Goal: Task Accomplishment & Management: Use online tool/utility

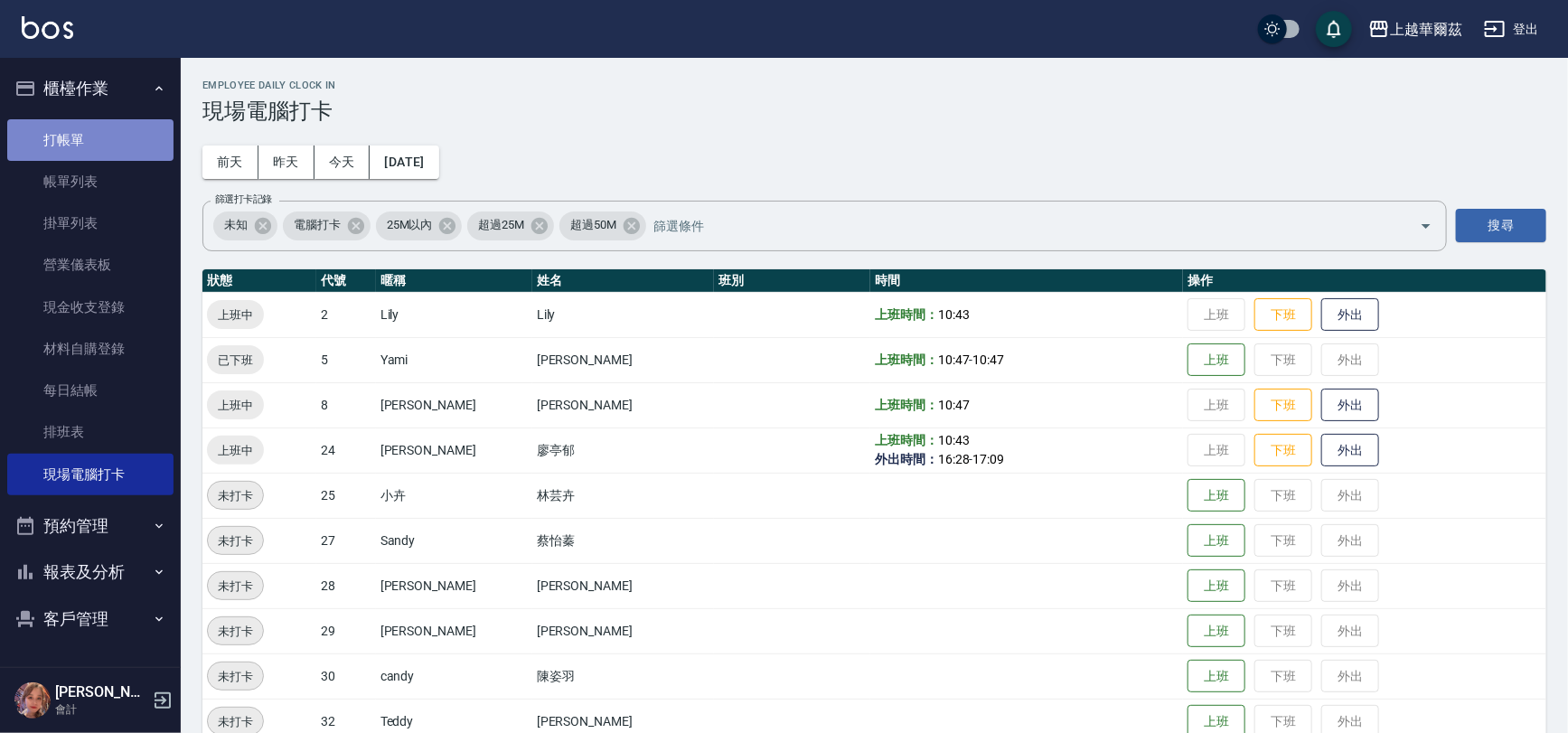
click at [109, 126] on link "打帳單" at bounding box center [90, 140] width 166 height 42
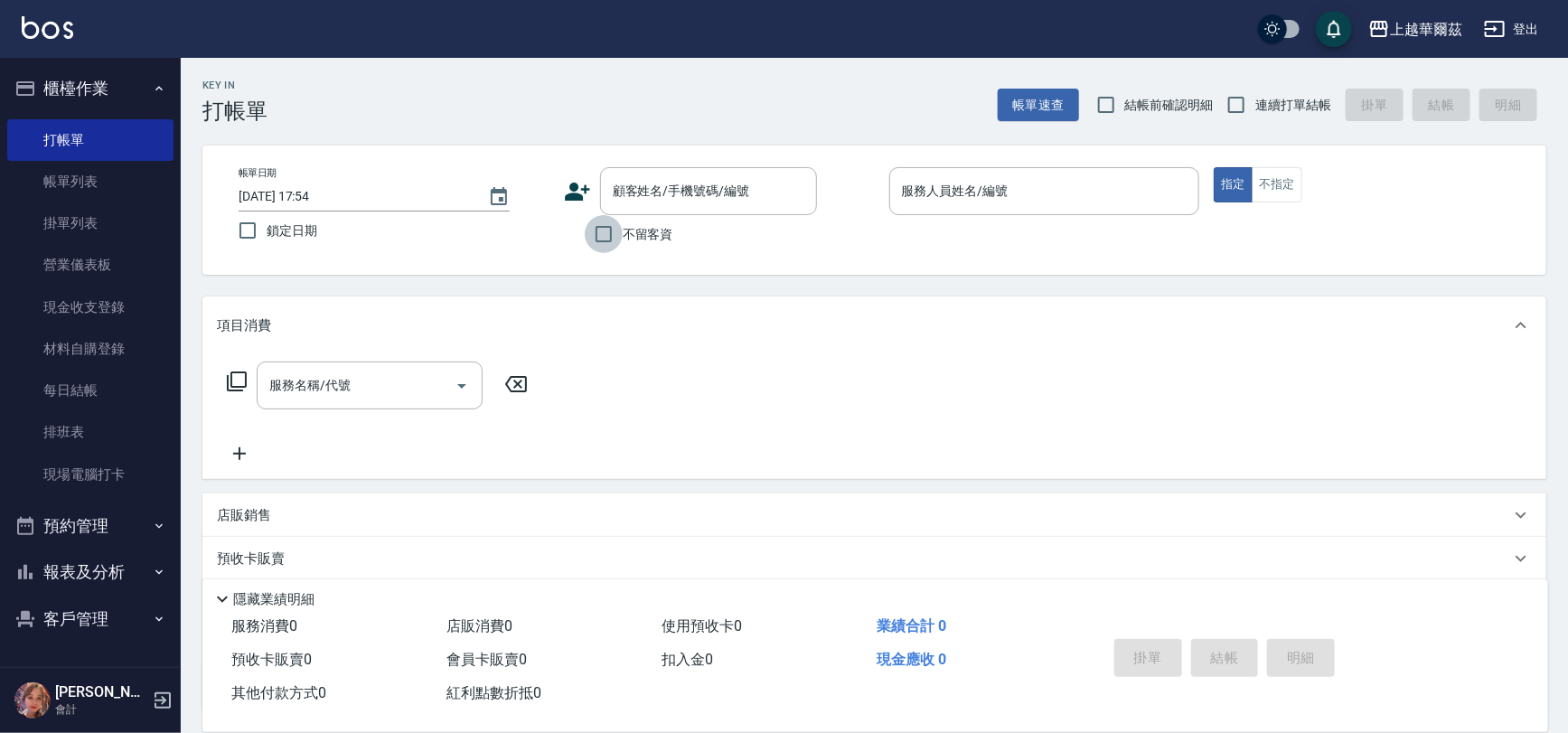
click at [607, 231] on input "不留客資" at bounding box center [604, 234] width 38 height 38
checkbox input "true"
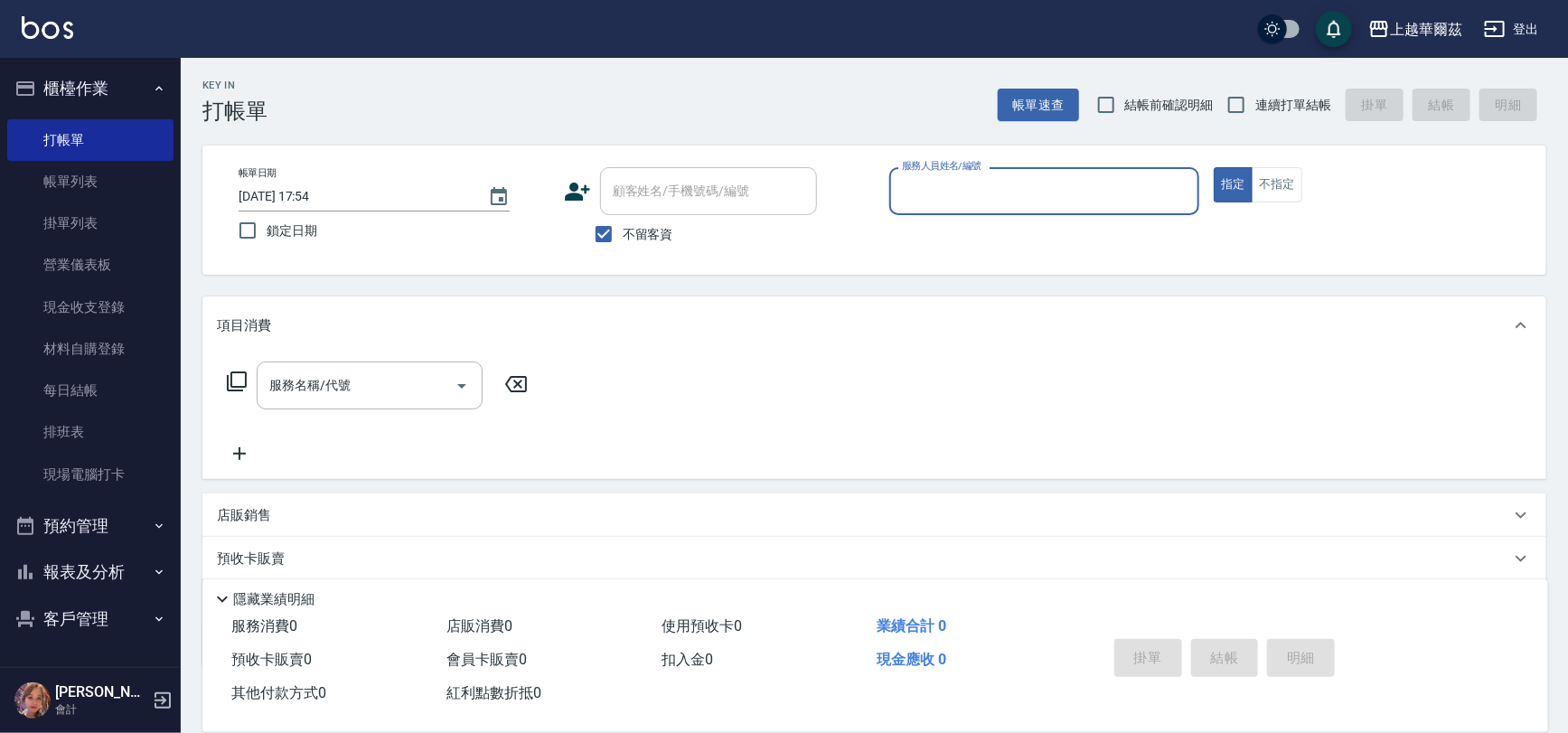
click at [1260, 92] on label "連續打單結帳" at bounding box center [1274, 105] width 114 height 38
click at [1255, 92] on input "連續打單結帳" at bounding box center [1236, 105] width 38 height 38
checkbox input "true"
click at [1088, 174] on div "服務人員姓名/編號" at bounding box center [1044, 191] width 311 height 48
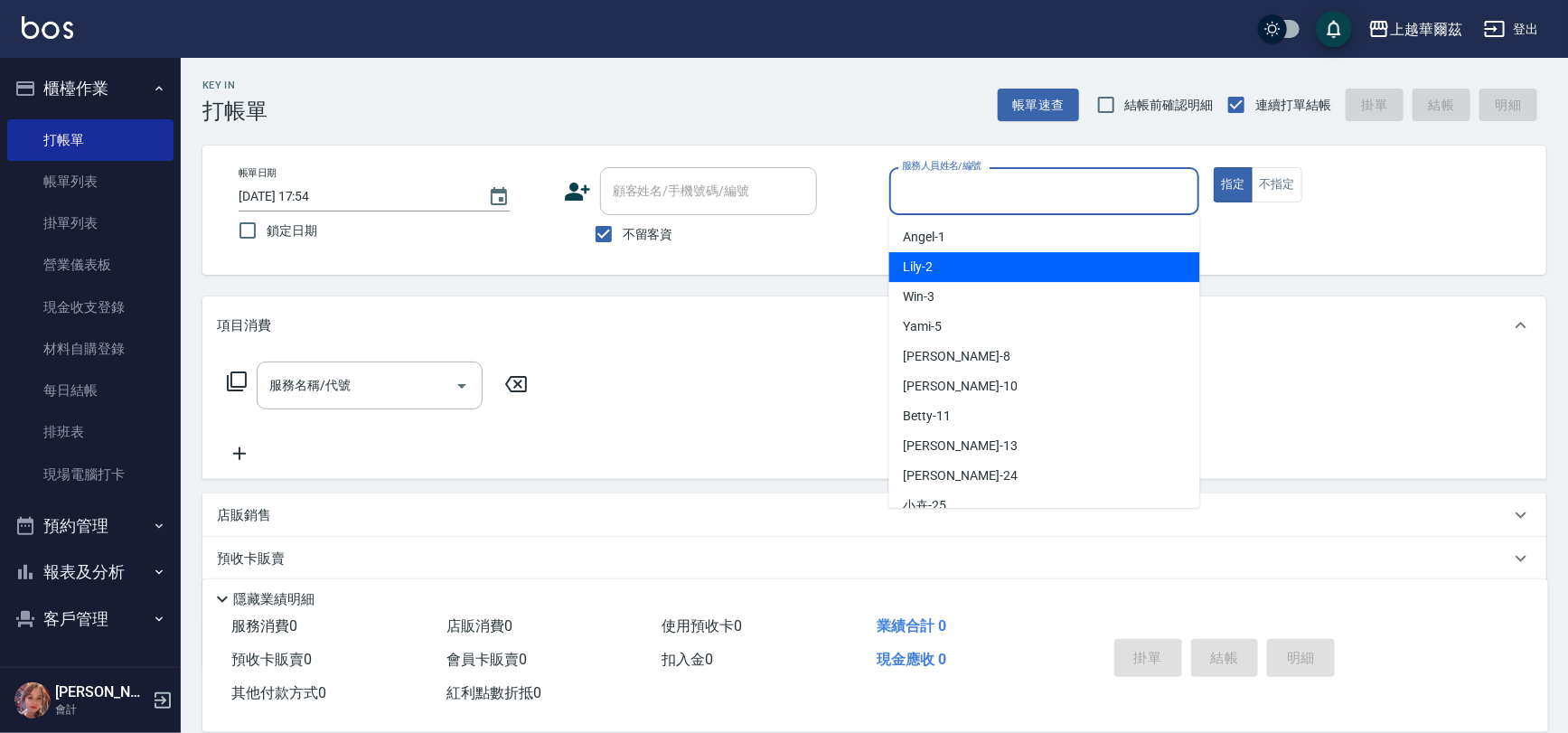
click at [941, 254] on div "Lily -2" at bounding box center [1044, 267] width 311 height 30
type input "Lily-2"
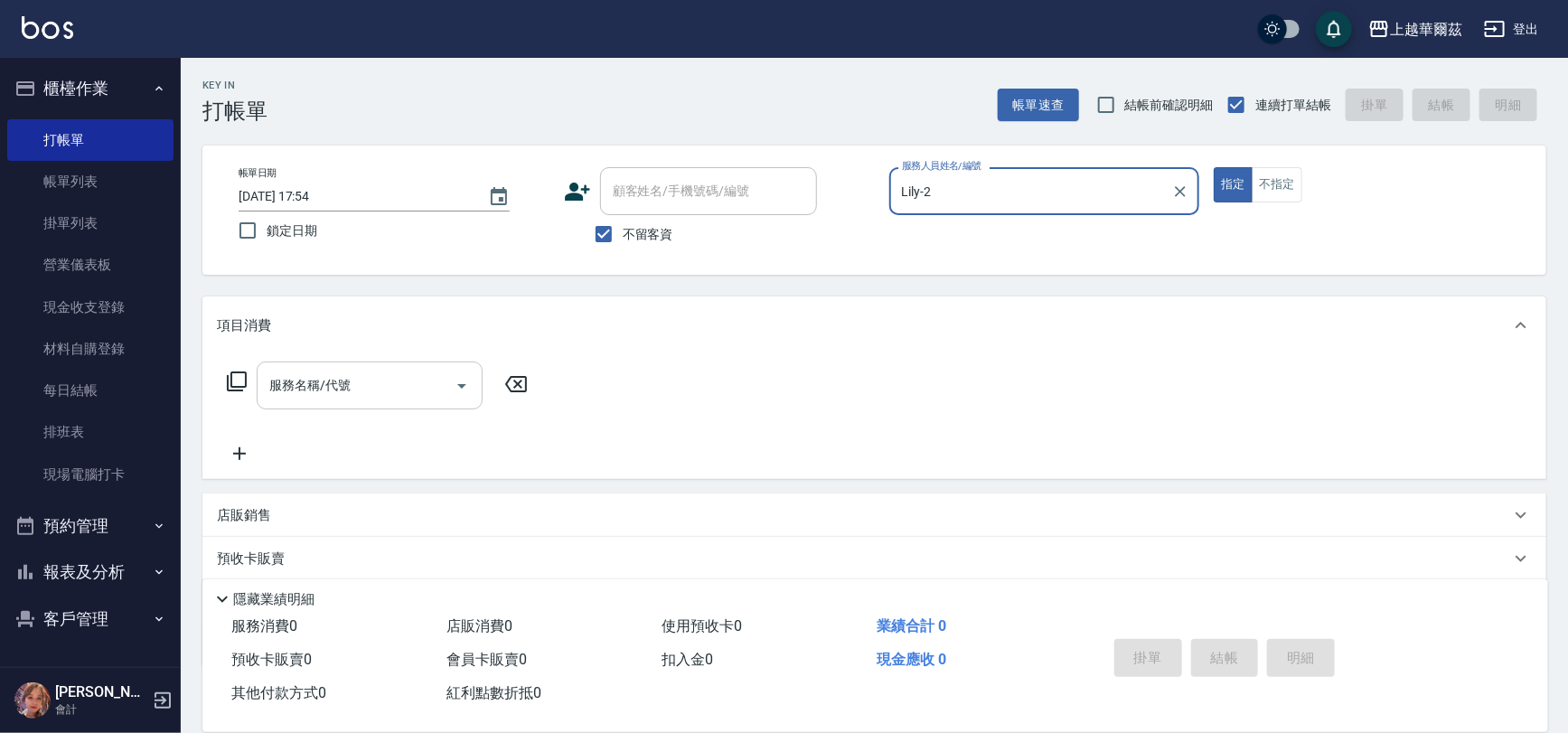
click at [369, 392] on input "服務名稱/代號" at bounding box center [356, 385] width 183 height 32
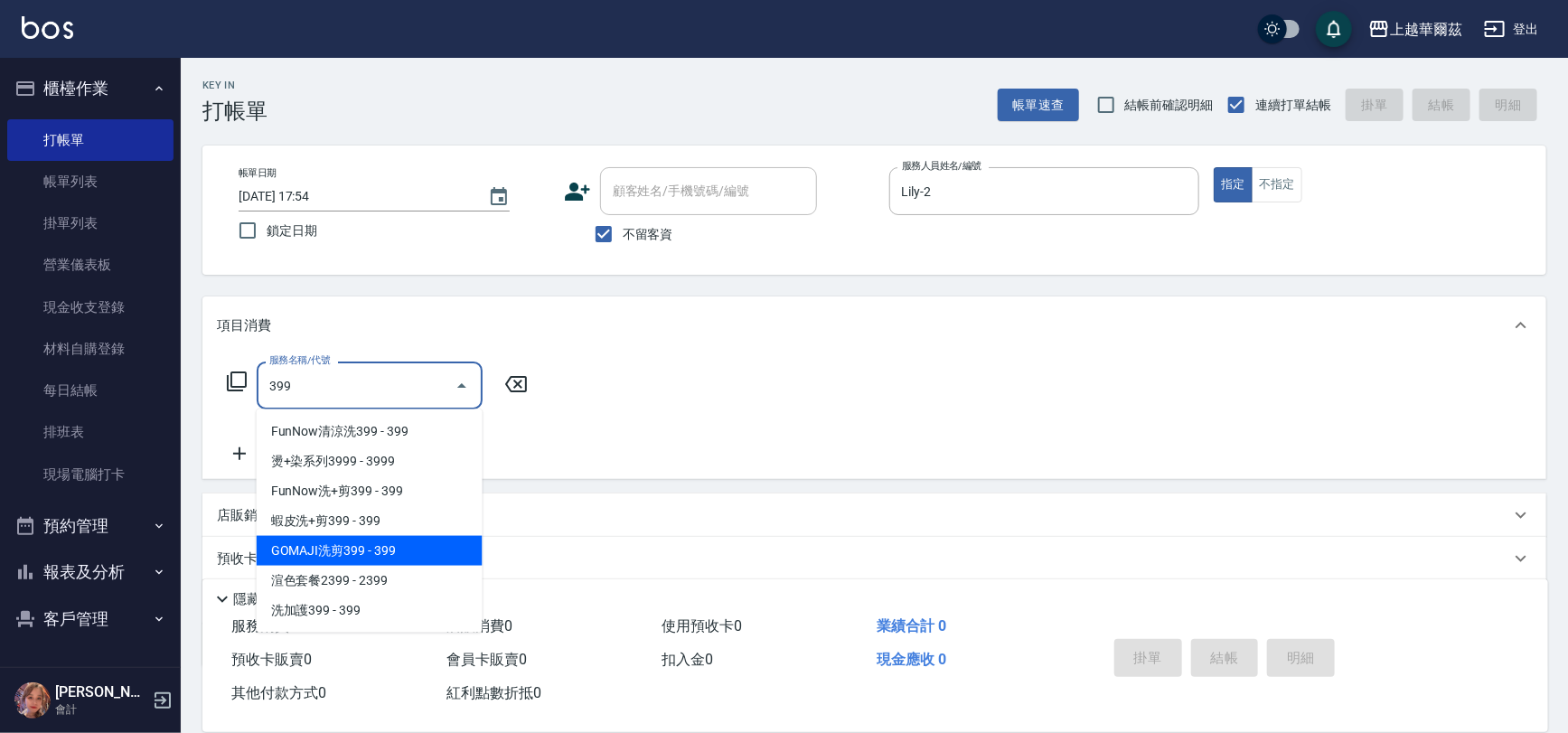
click at [351, 557] on span "GOMAJI洗剪399 - 399" at bounding box center [370, 550] width 226 height 30
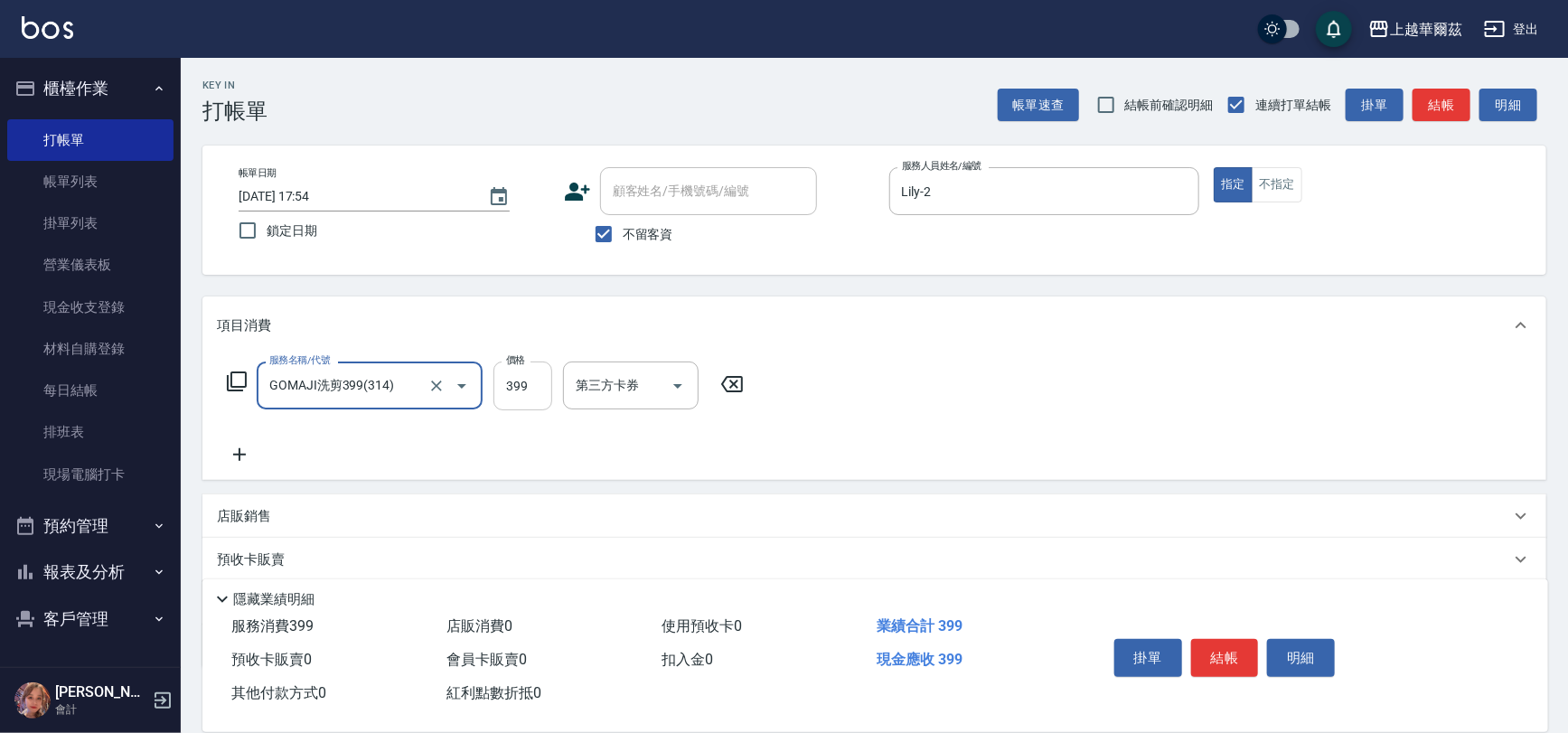
type input "GOMAJI洗剪399(314)"
click at [509, 376] on input "399" at bounding box center [523, 386] width 59 height 49
type input "449"
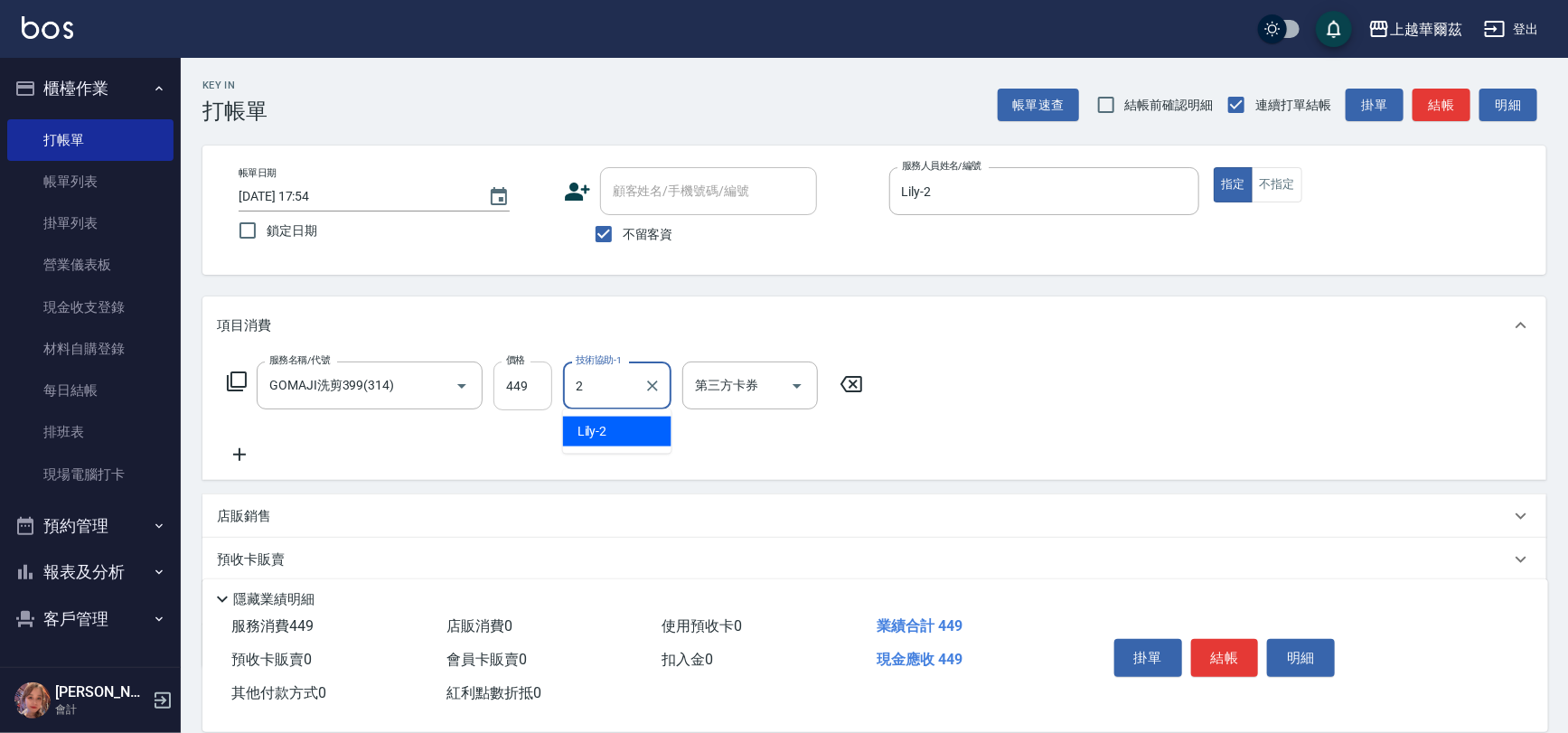
type input "Lily-2"
click at [799, 371] on button "Open" at bounding box center [797, 386] width 29 height 29
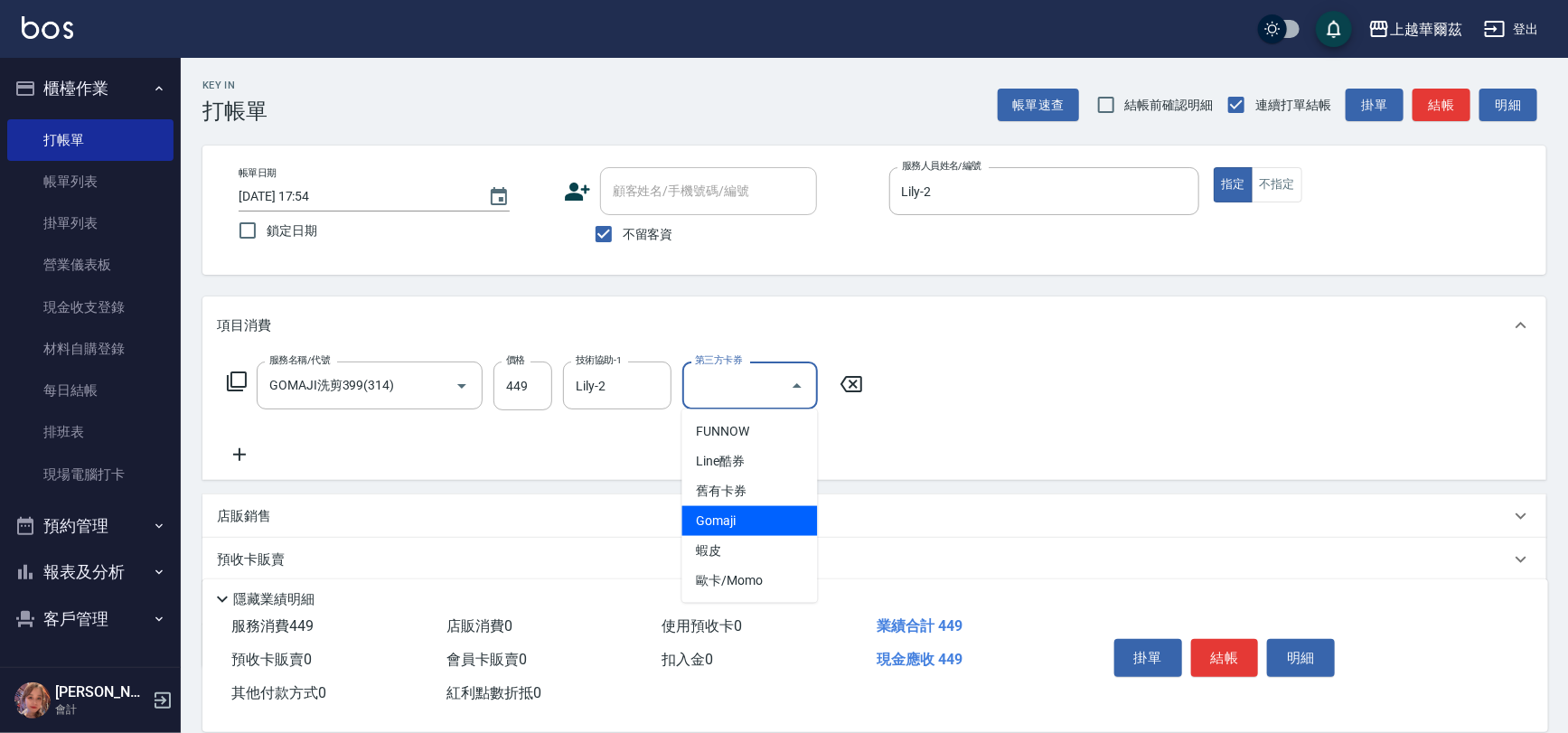
click at [761, 516] on span "Gomaji" at bounding box center [751, 521] width 136 height 30
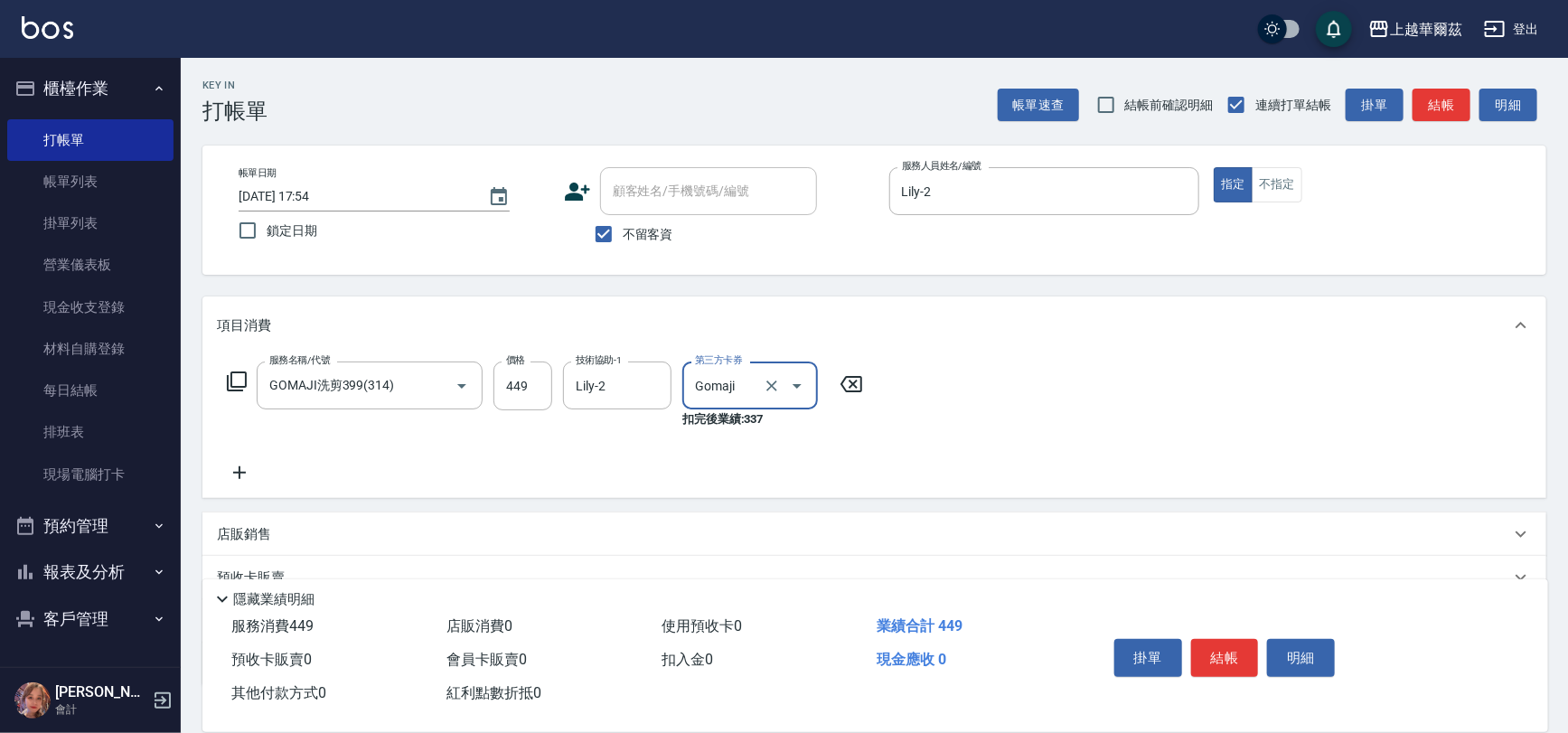
type input "Gomaji"
click at [1223, 667] on button "結帳" at bounding box center [1224, 658] width 68 height 38
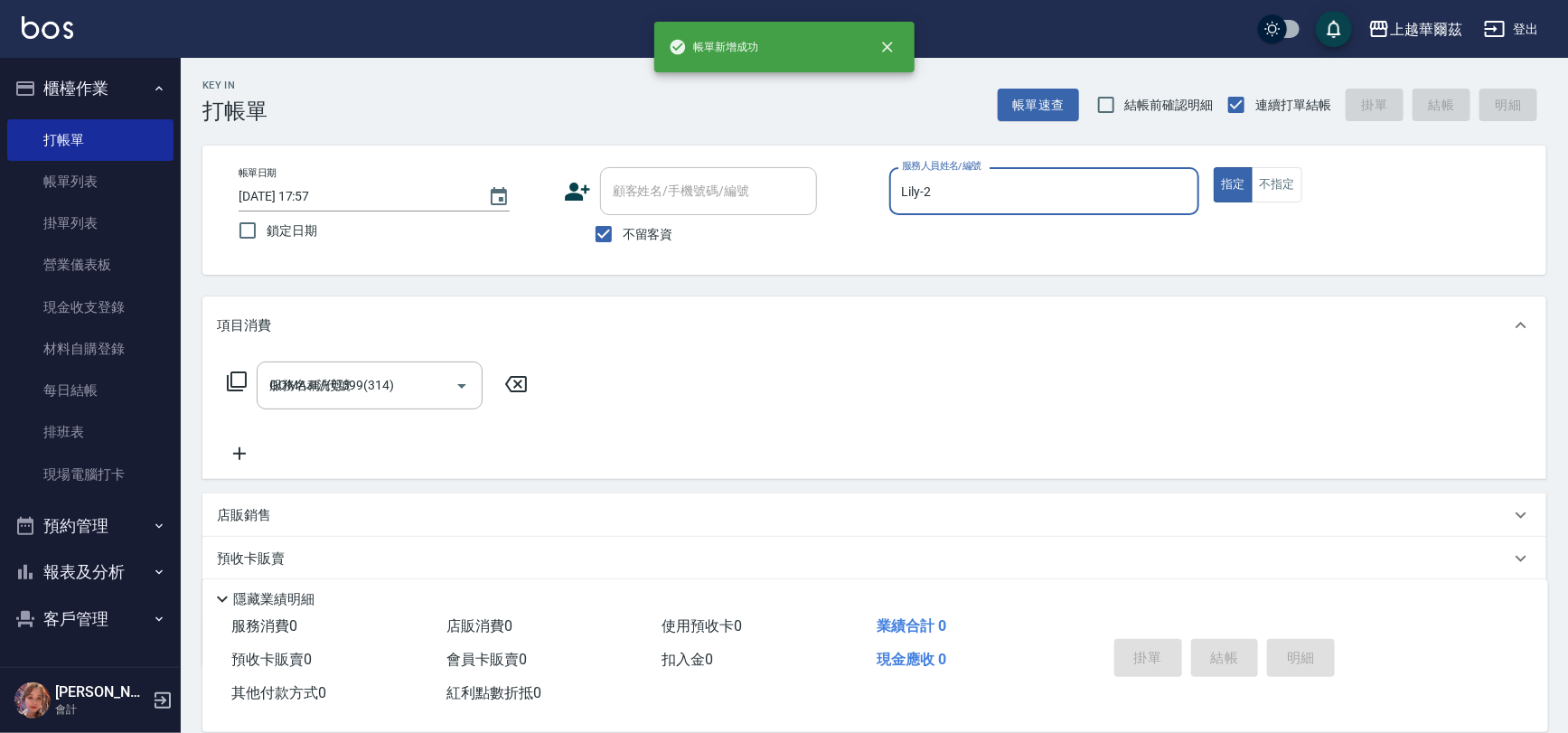
type input "[DATE] 17:57"
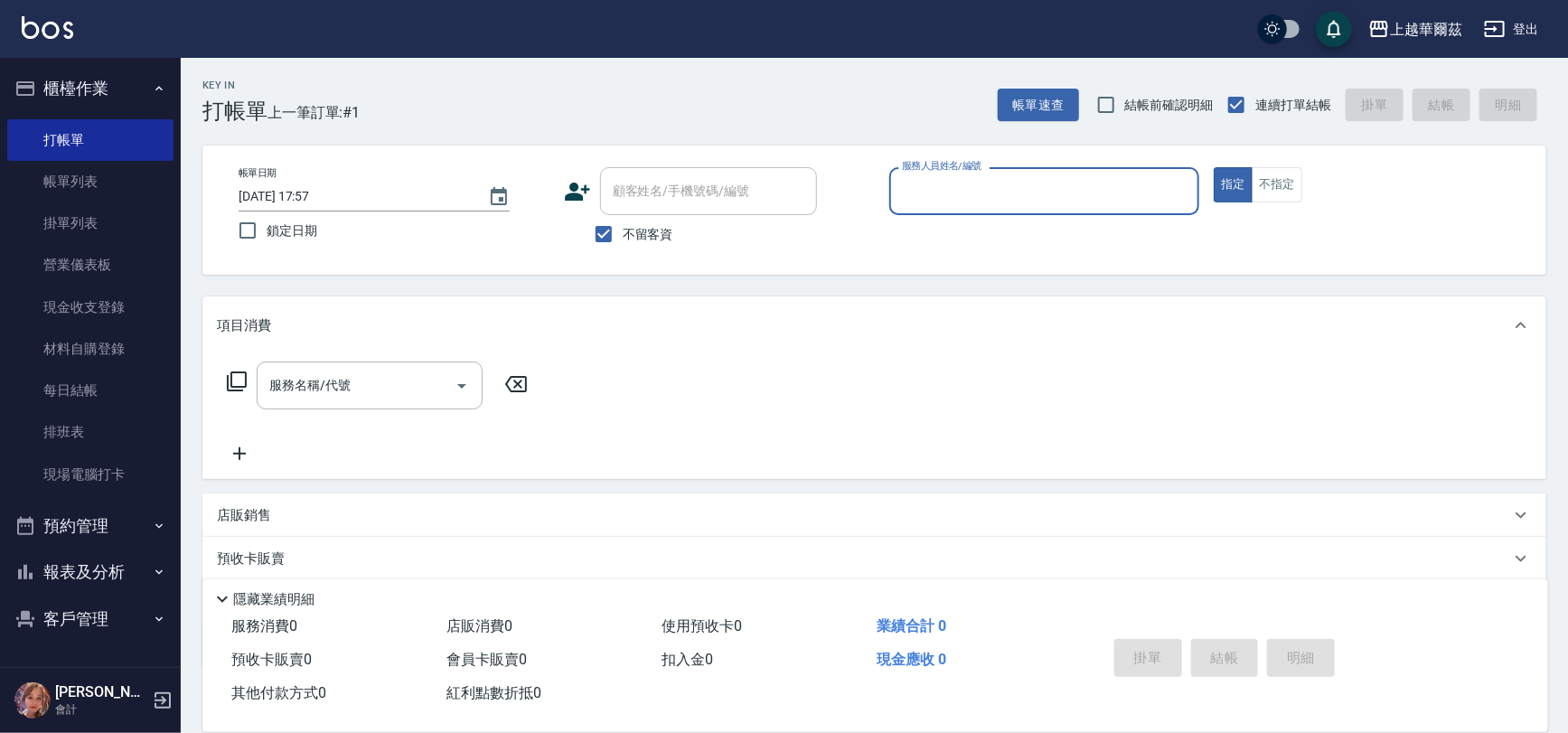
click at [942, 196] on input "服務人員姓名/編號" at bounding box center [1044, 191] width 295 height 32
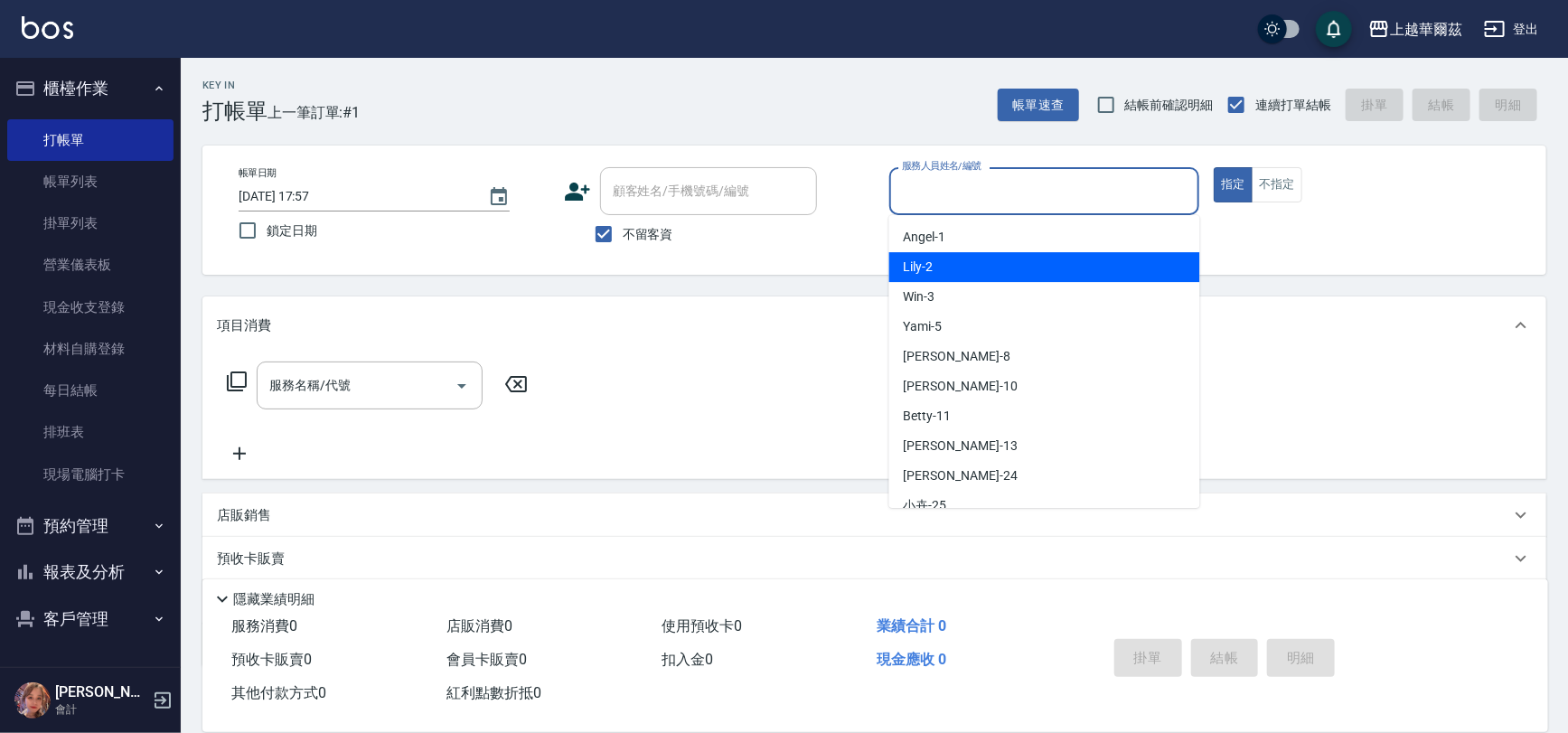
click at [936, 253] on div "Lily -2" at bounding box center [1044, 267] width 311 height 30
type input "Lily-2"
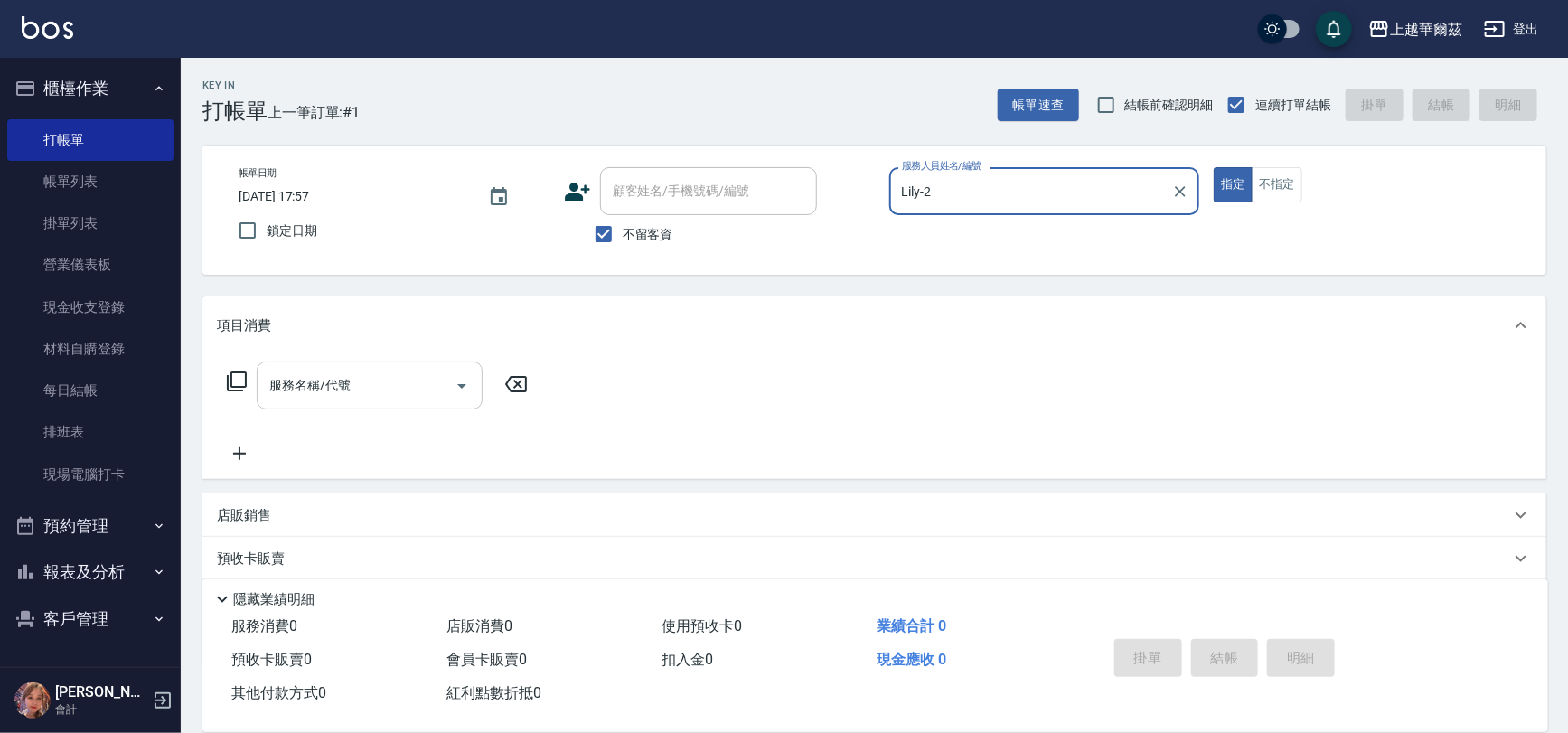
click at [362, 374] on input "服務名稱/代號" at bounding box center [356, 385] width 183 height 32
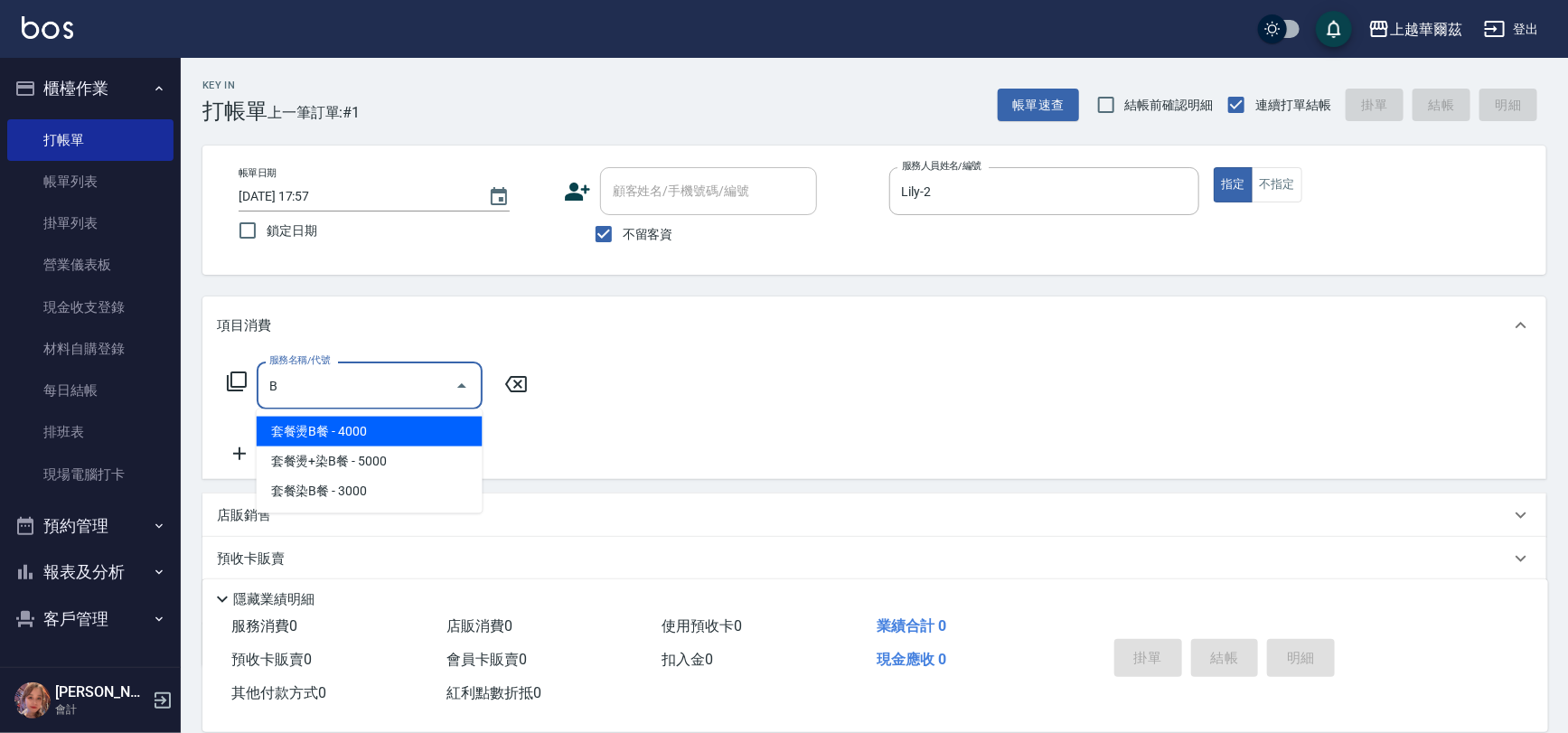
click at [397, 438] on span "套餐燙B餐 - 4000" at bounding box center [370, 431] width 226 height 30
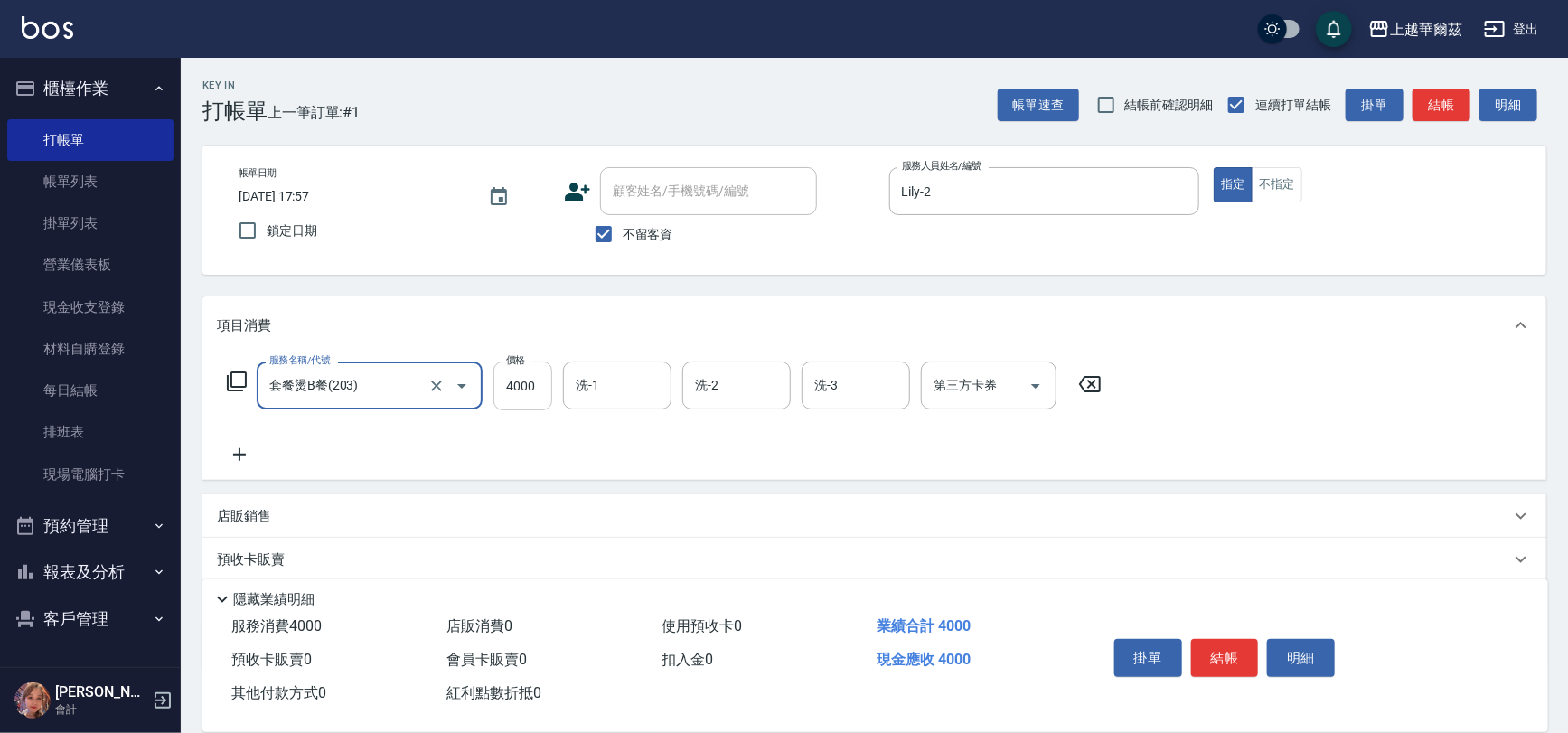
type input "套餐燙B餐(203)"
click at [537, 384] on input "4000" at bounding box center [523, 386] width 59 height 49
type input "4300"
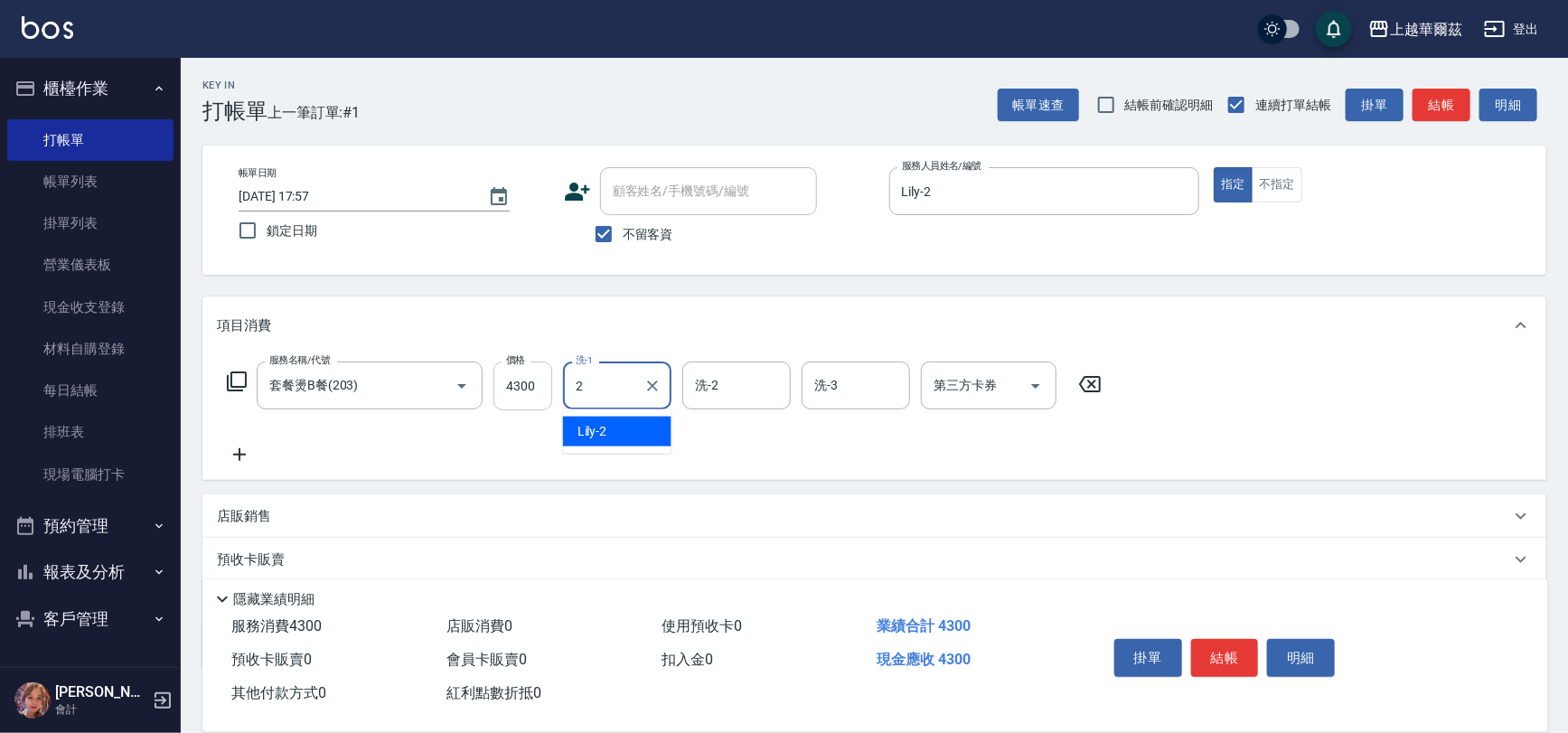
type input "Lily-2"
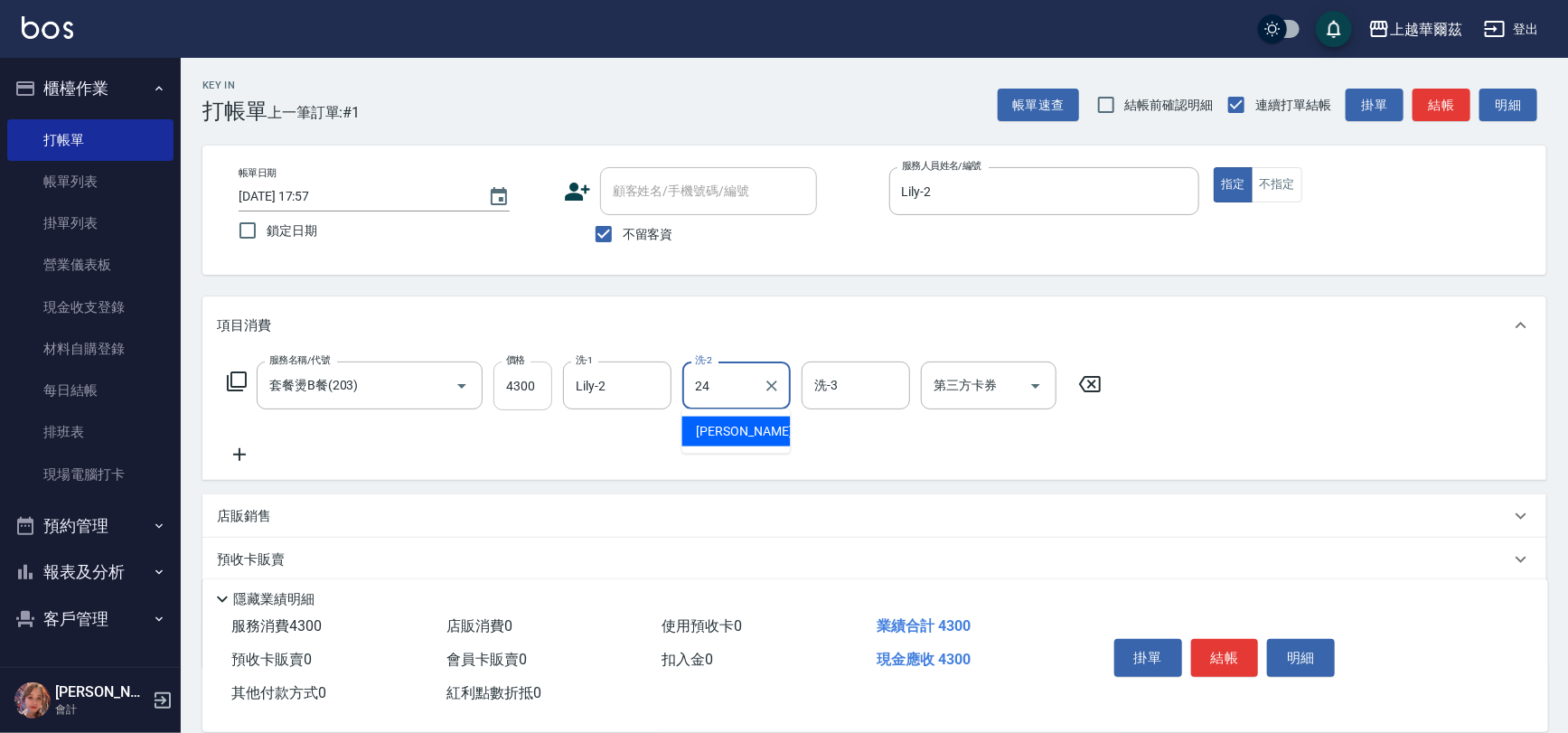
type input "[PERSON_NAME]-24"
type input "Lily-2"
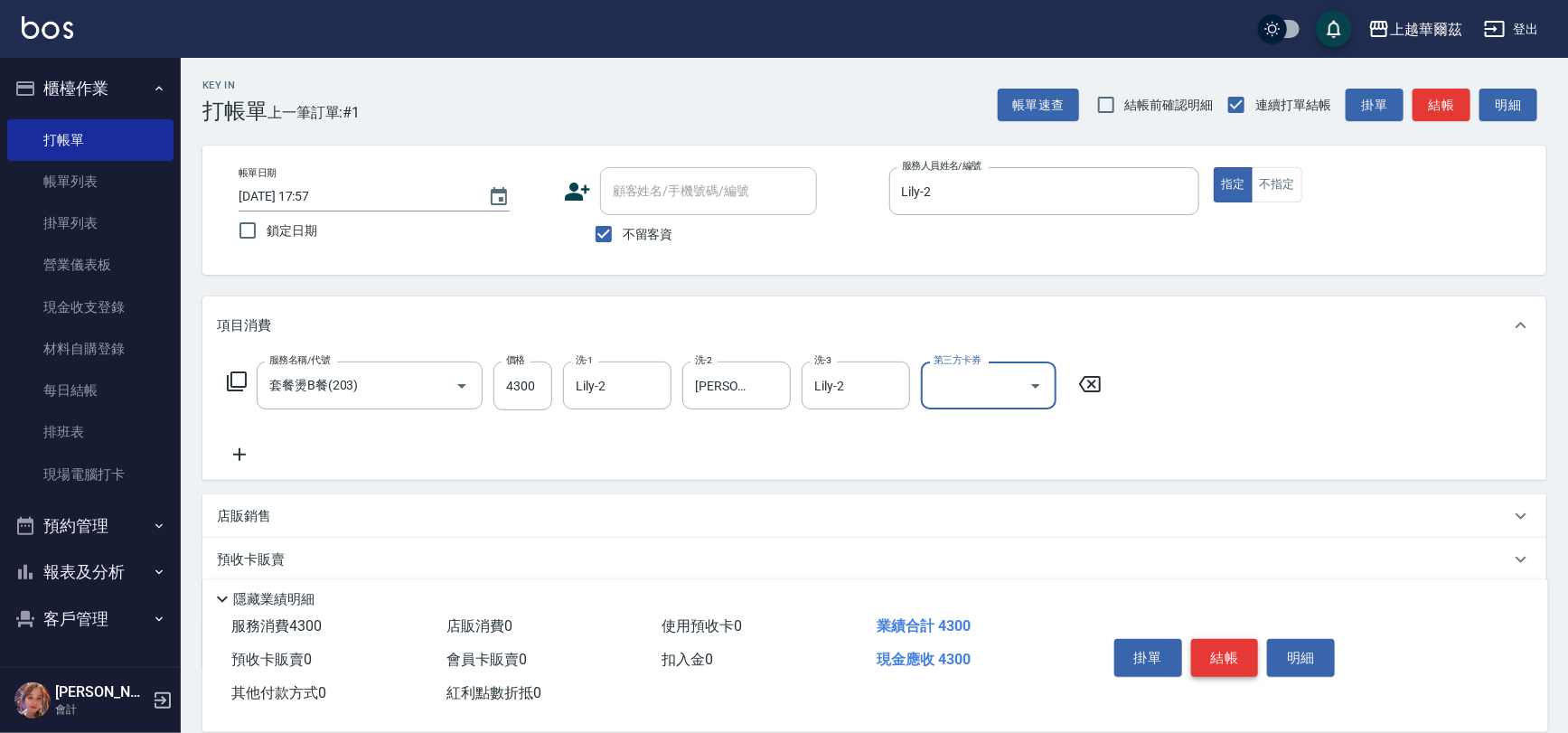
click at [1214, 645] on button "結帳" at bounding box center [1224, 658] width 68 height 38
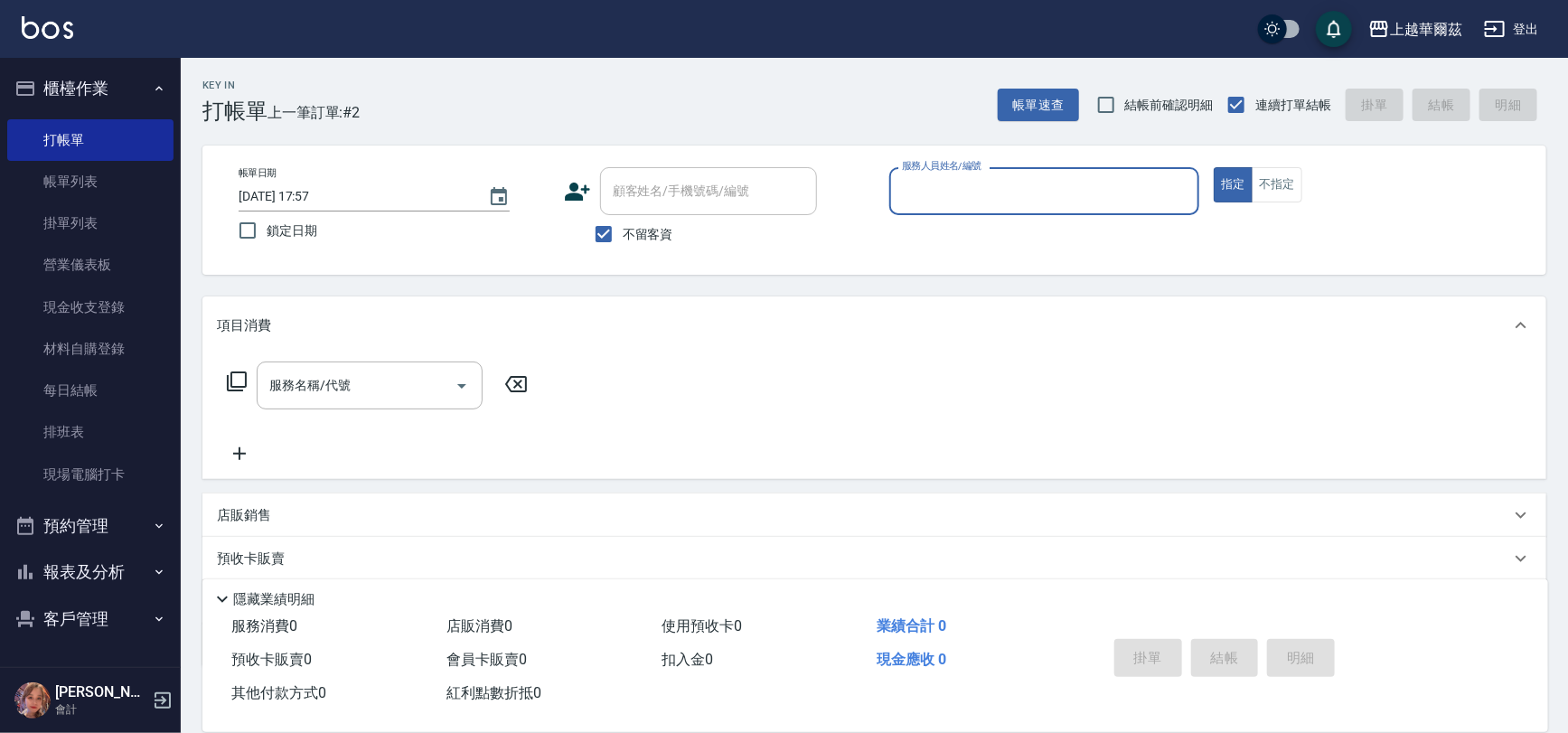
click at [934, 168] on label "服務人員姓名/編號" at bounding box center [941, 165] width 80 height 14
click at [934, 175] on input "服務人員姓名/編號" at bounding box center [1044, 191] width 295 height 32
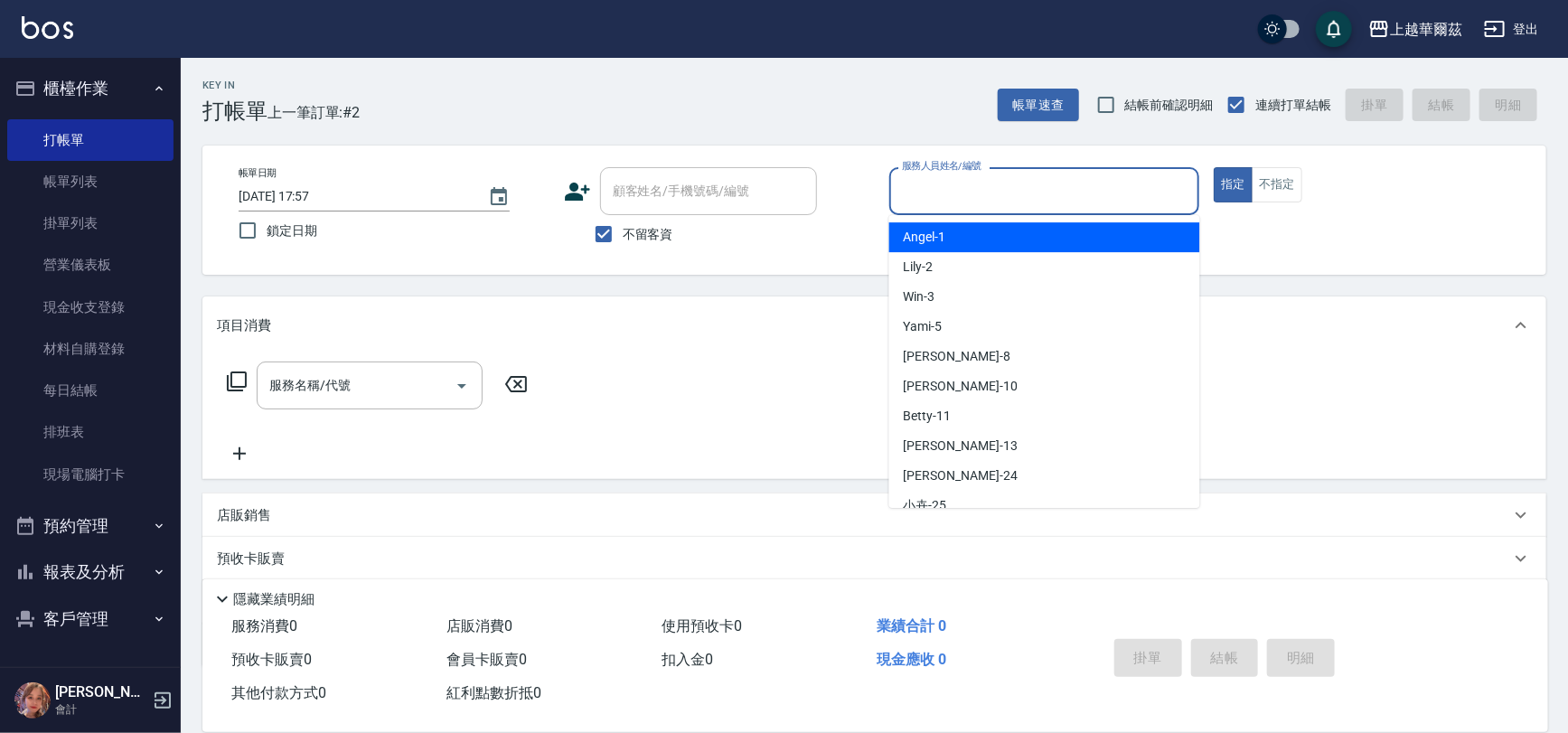
drag, startPoint x: 949, startPoint y: 197, endPoint x: 957, endPoint y: 226, distance: 30.1
click at [949, 196] on input "服務人員姓名/編號" at bounding box center [1044, 191] width 295 height 32
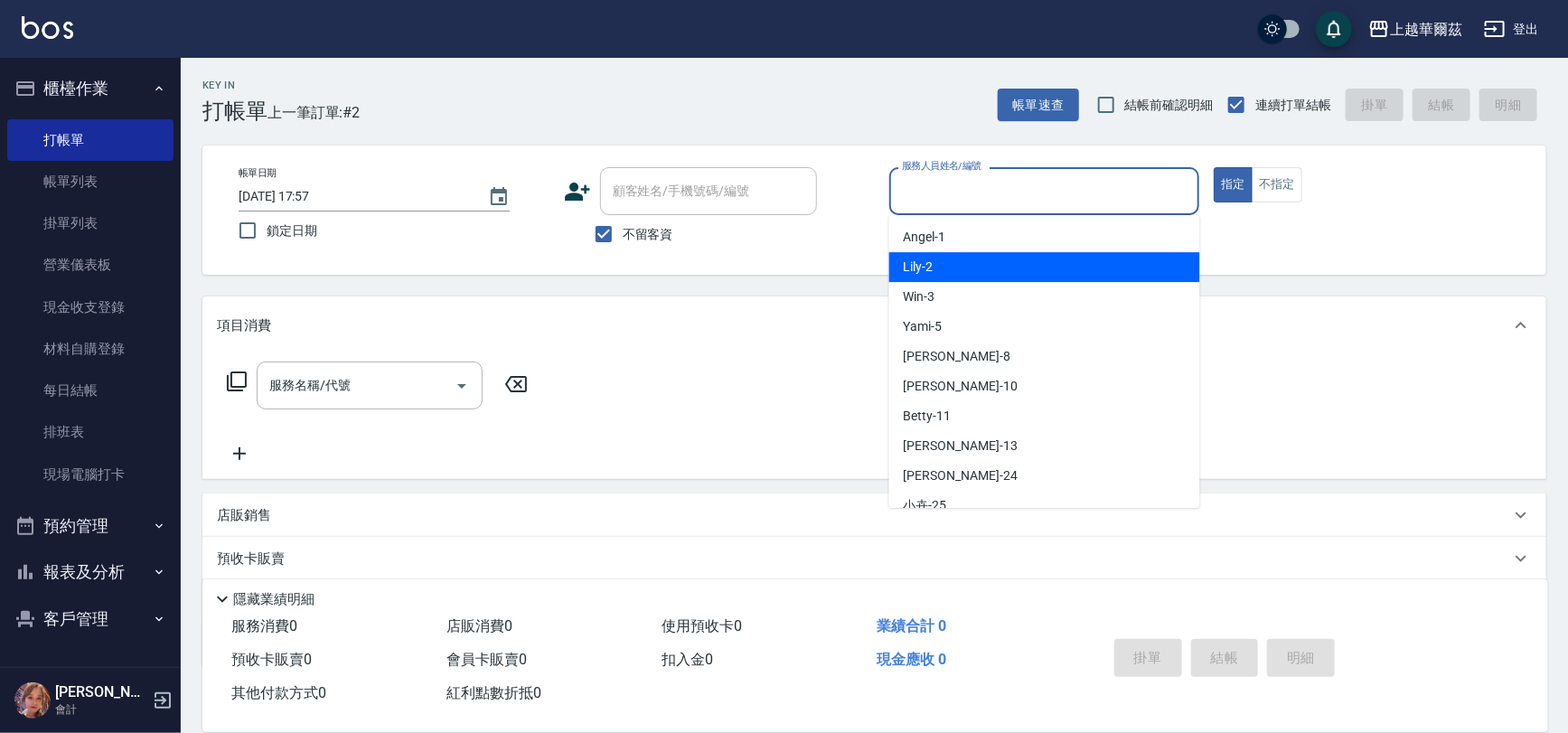
click at [947, 264] on div "Lily -2" at bounding box center [1044, 267] width 311 height 30
type input "Lily-2"
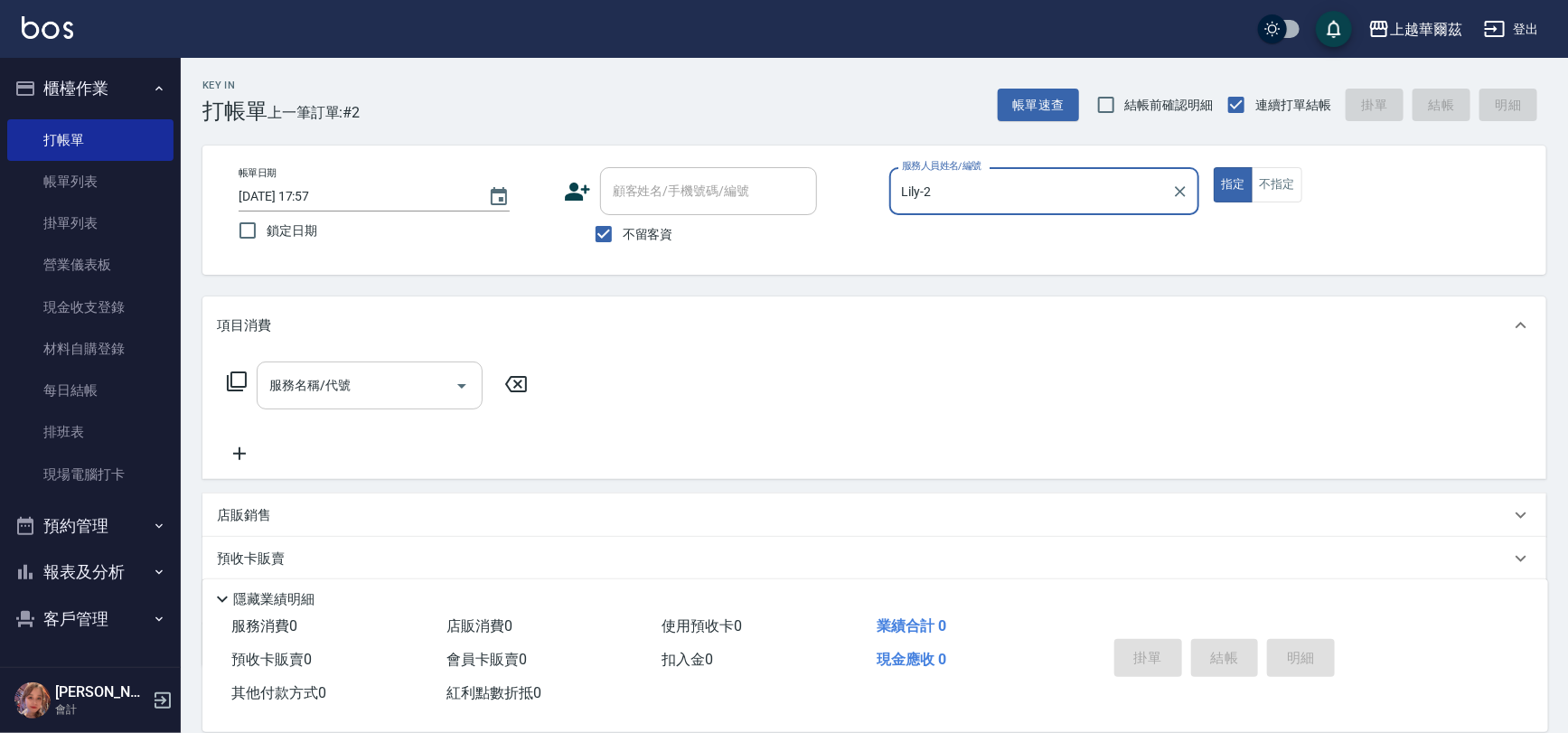
click at [394, 399] on input "服務名稱/代號" at bounding box center [356, 385] width 183 height 32
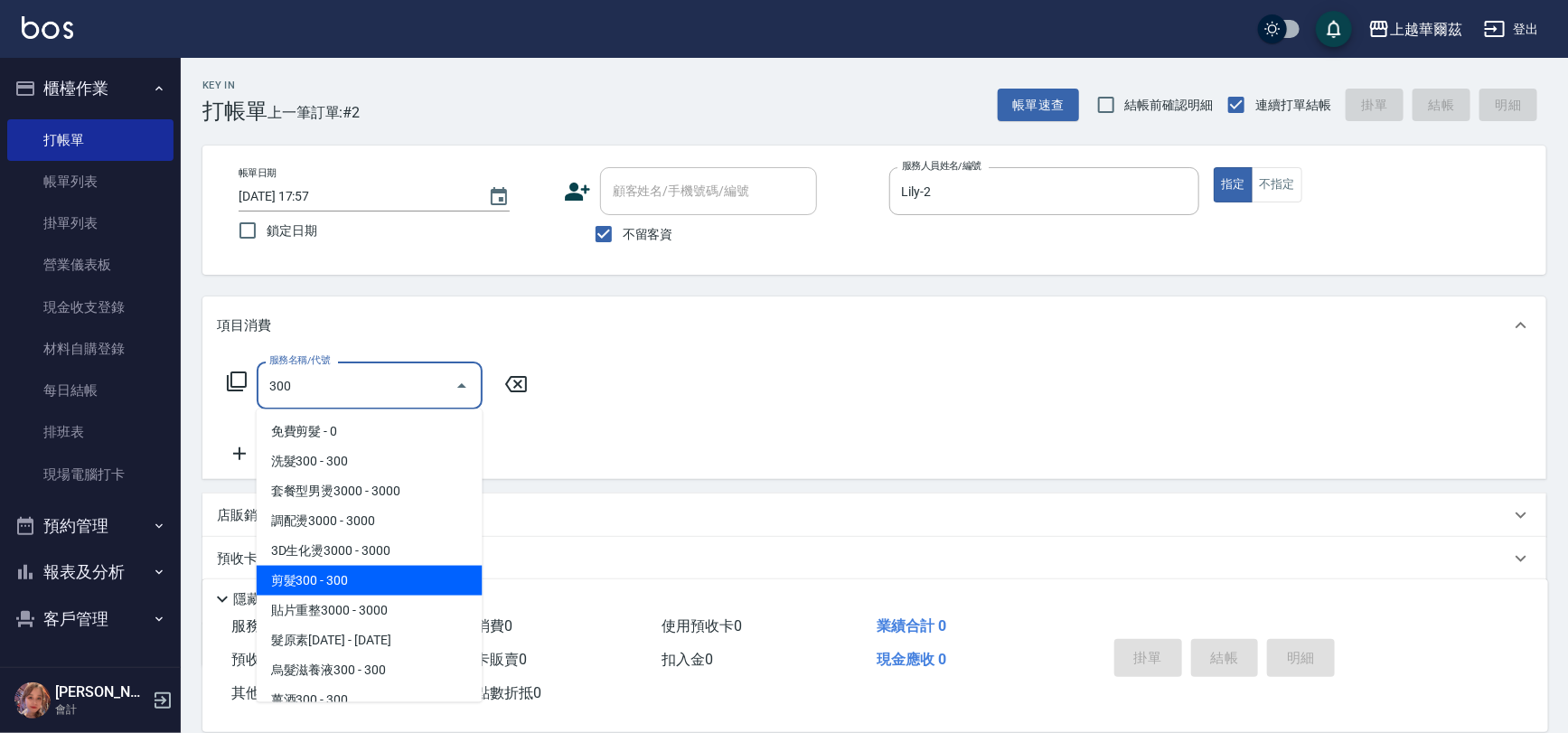
drag, startPoint x: 370, startPoint y: 564, endPoint x: 370, endPoint y: 576, distance: 12.0
click at [370, 576] on ul "免費剪髮 - 0 洗髮300 - 300 套餐型男燙3000 - 3000 調配燙3000 - 3000 3D生化燙3000 - 3000 剪髮300 - 3…" at bounding box center [370, 556] width 226 height 293
click at [370, 576] on span "剪髮300 - 300" at bounding box center [370, 580] width 226 height 30
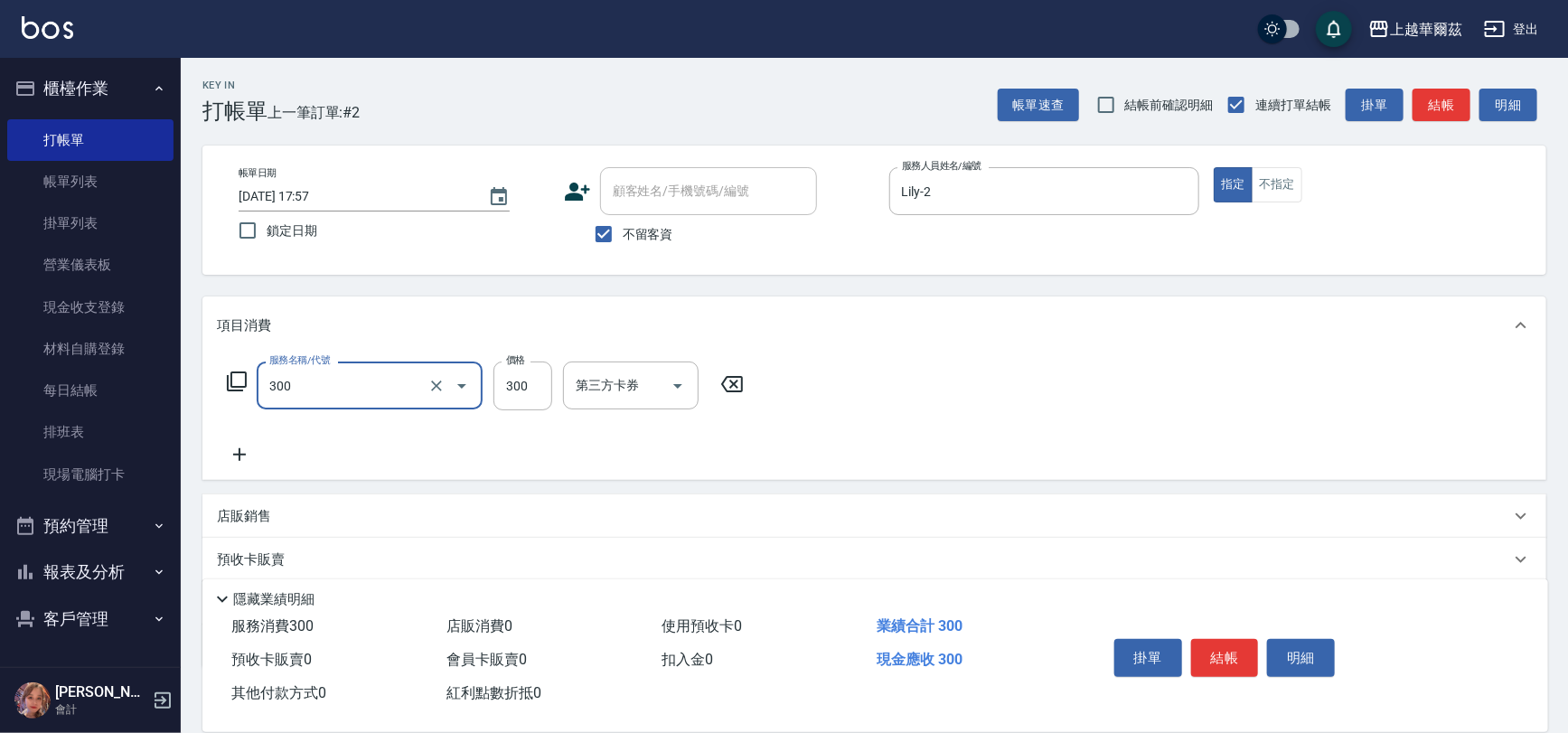
type input "剪髮300(305)"
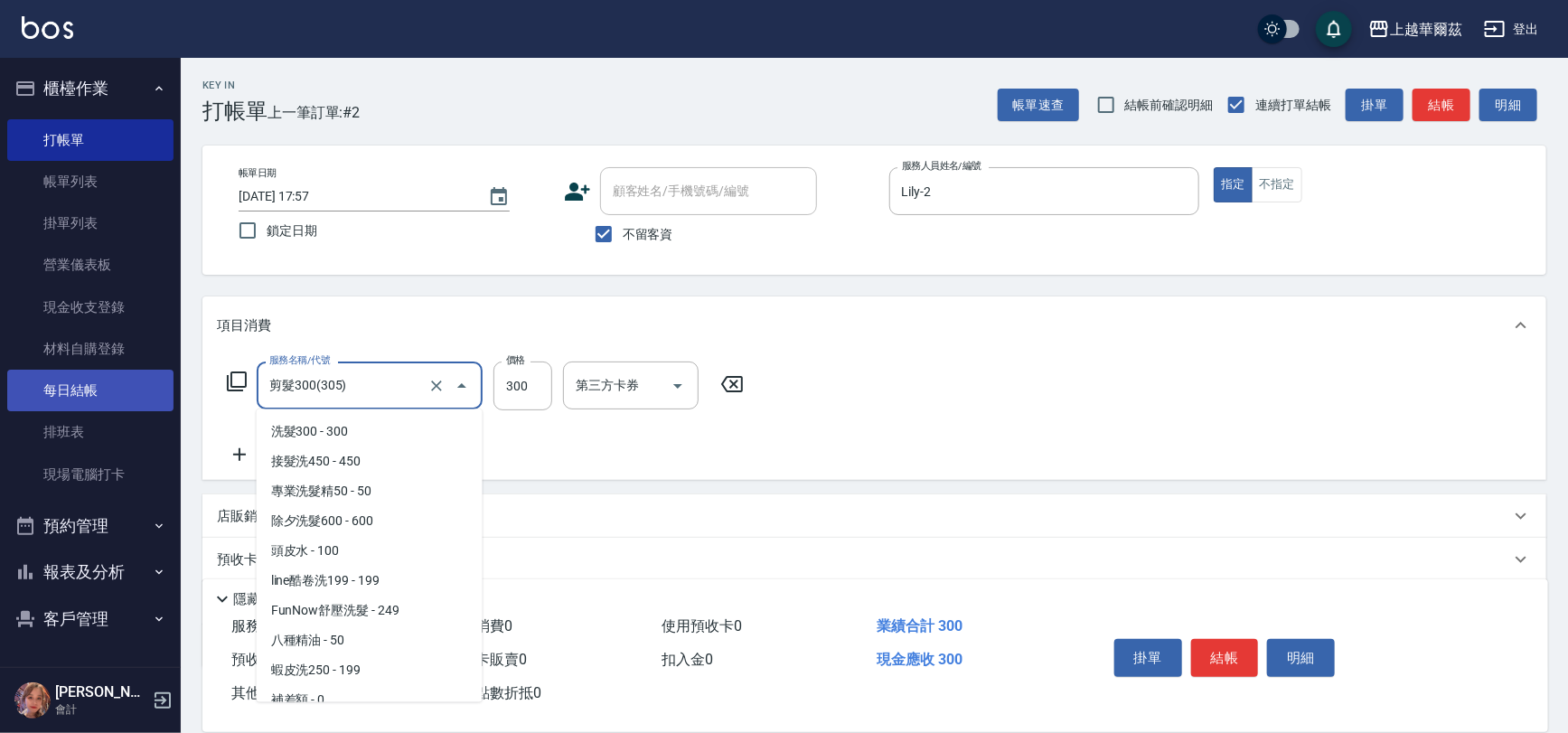
scroll to position [1292, 0]
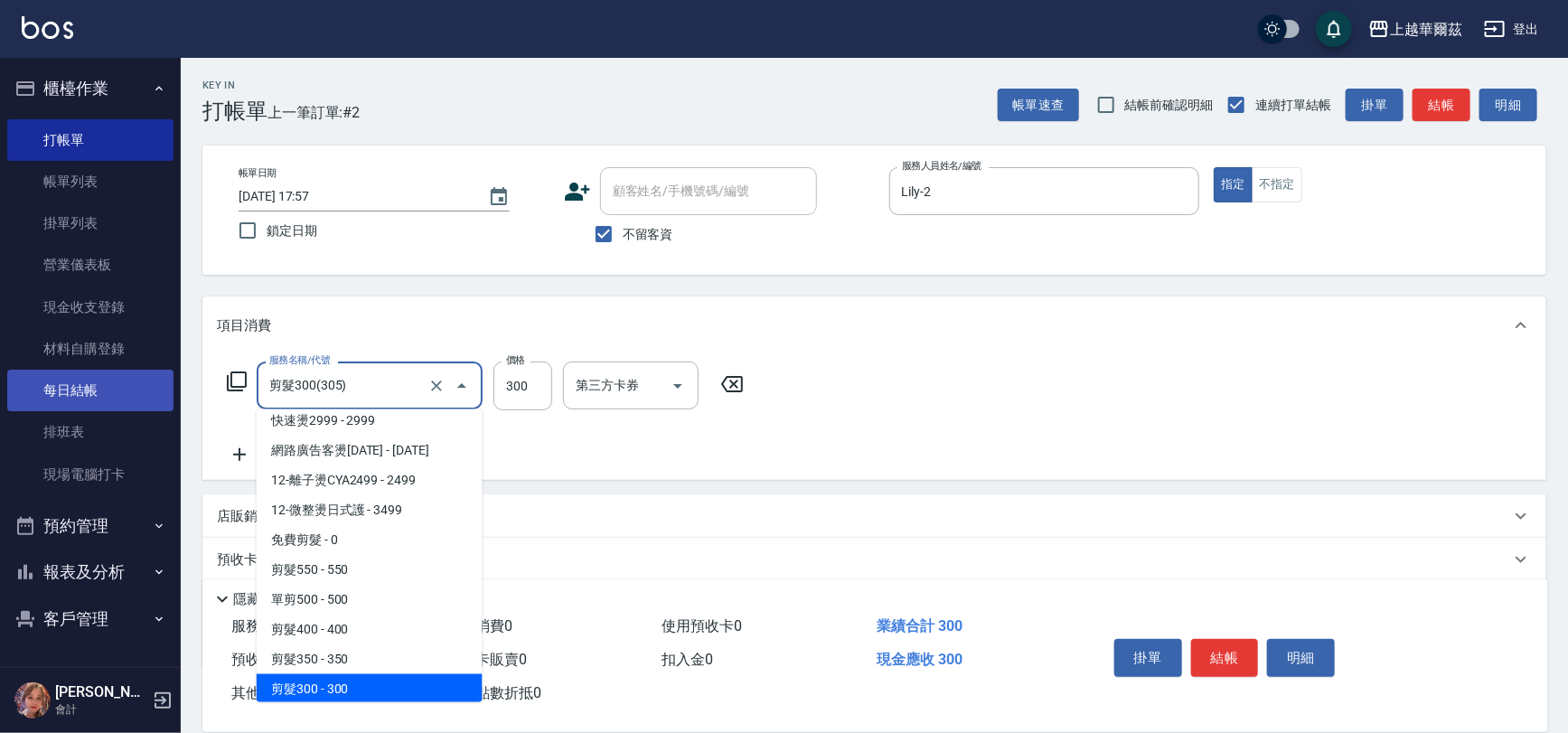
drag, startPoint x: 373, startPoint y: 381, endPoint x: 105, endPoint y: 406, distance: 269.2
click at [105, 406] on div "上越華爾茲 登出 櫃檯作業 打帳單 帳單列表 掛單列表 營業儀表板 現金收支登錄 材料自購登錄 每日結帳 排班表 現場電腦打卡 預約管理 預約管理 單日預約紀…" at bounding box center [784, 418] width 1568 height 837
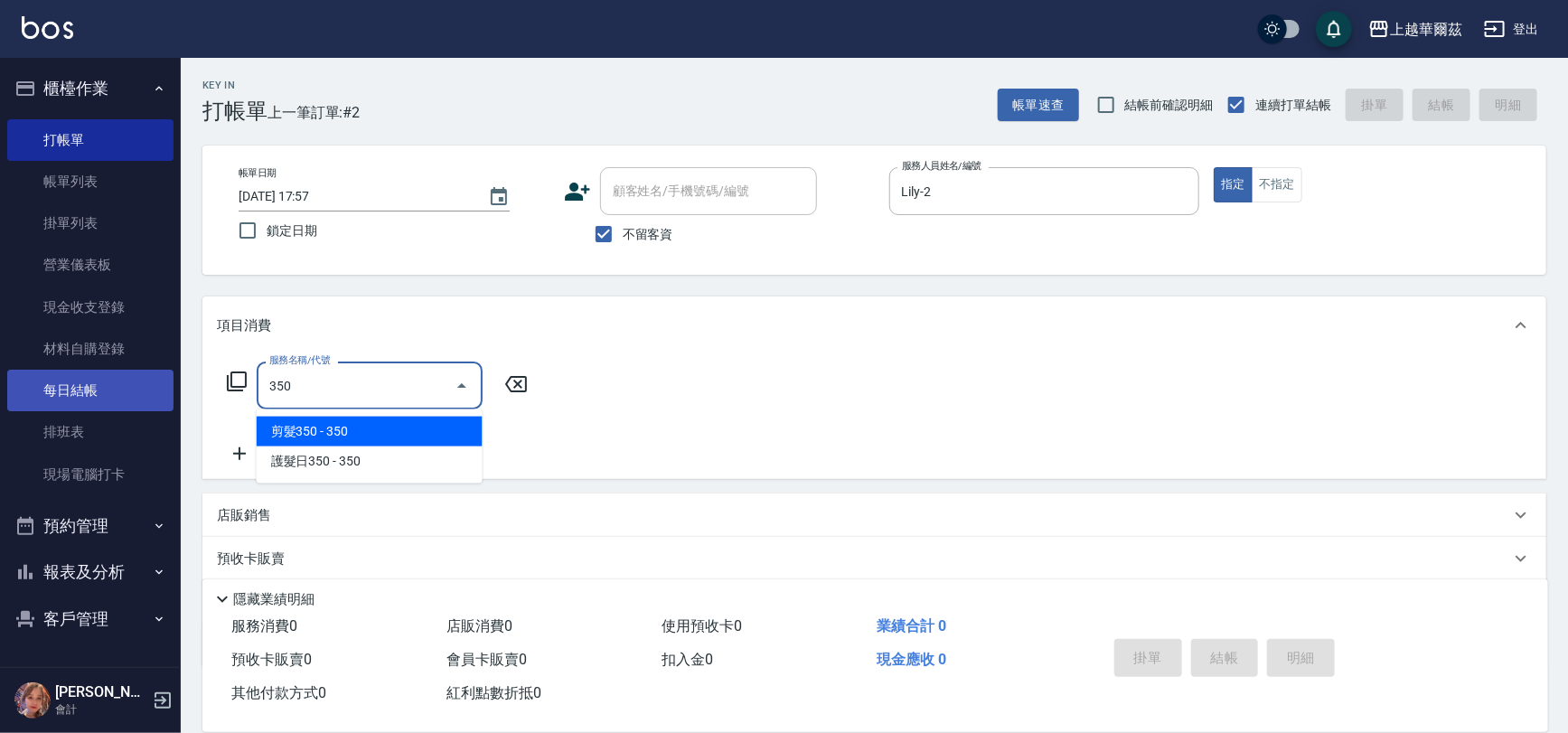
scroll to position [0, 0]
click at [313, 419] on span "剪髮350 - 350" at bounding box center [370, 431] width 226 height 30
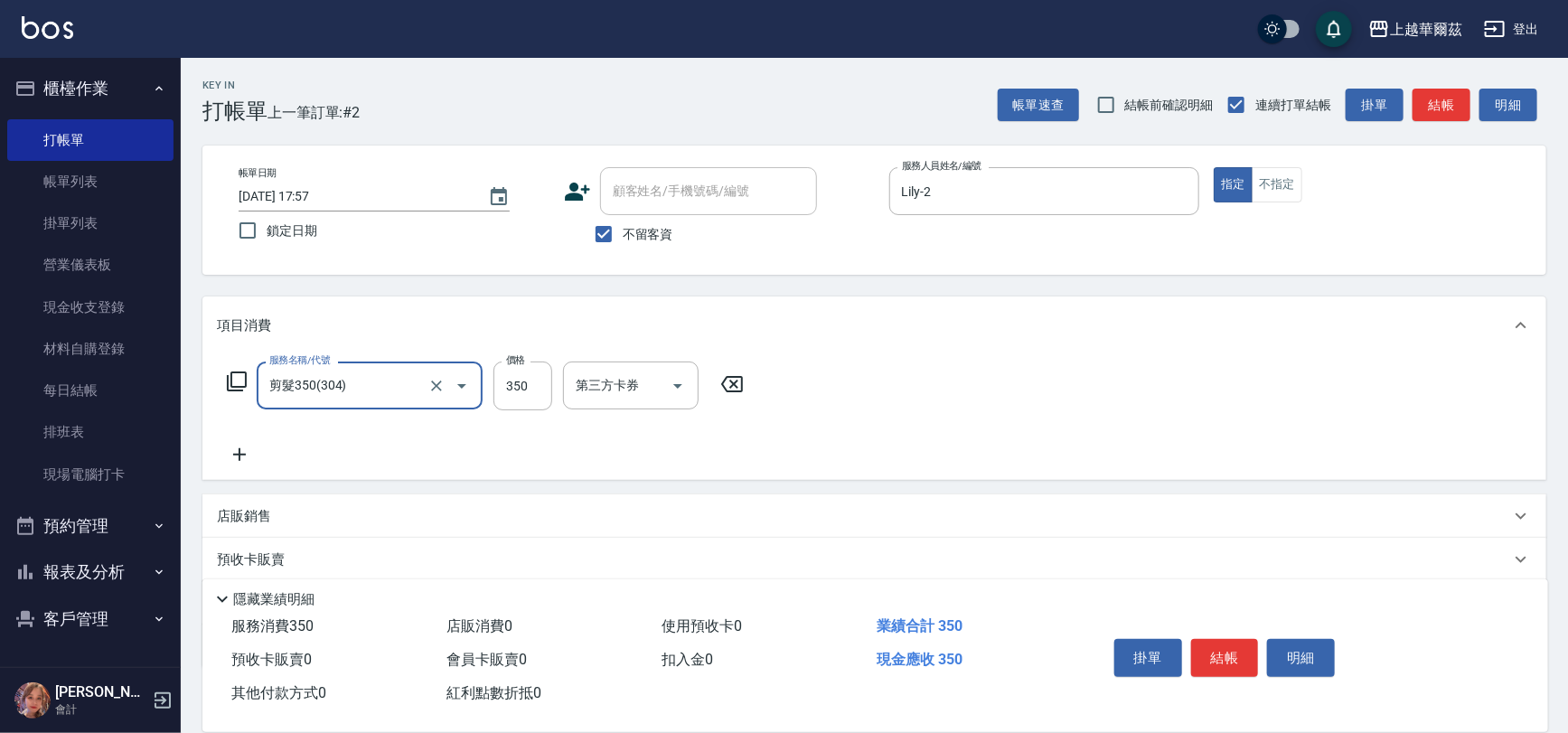
type input "剪髮350(304)"
click at [240, 445] on icon at bounding box center [240, 455] width 45 height 22
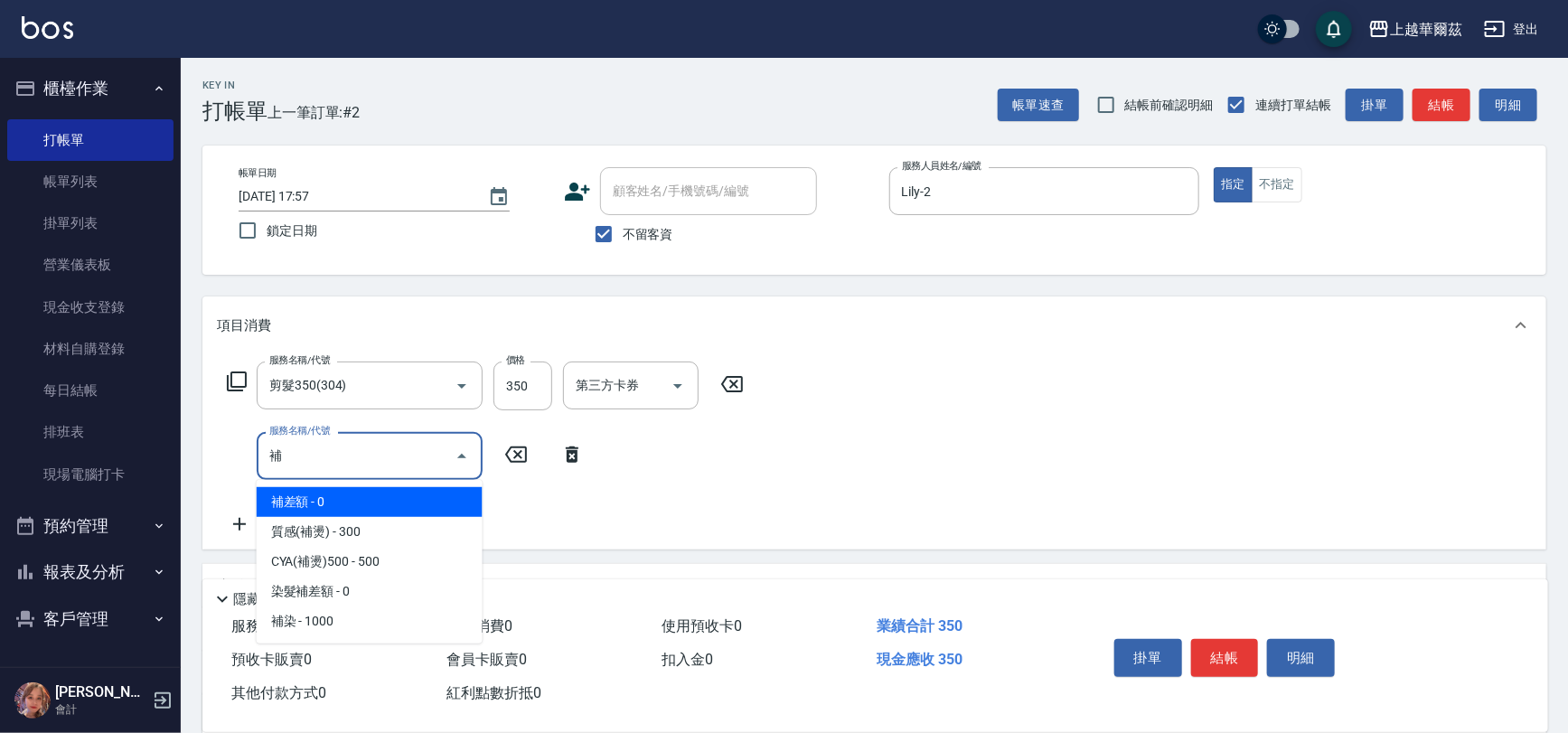
click at [368, 489] on span "補差額 - 0" at bounding box center [370, 502] width 226 height 30
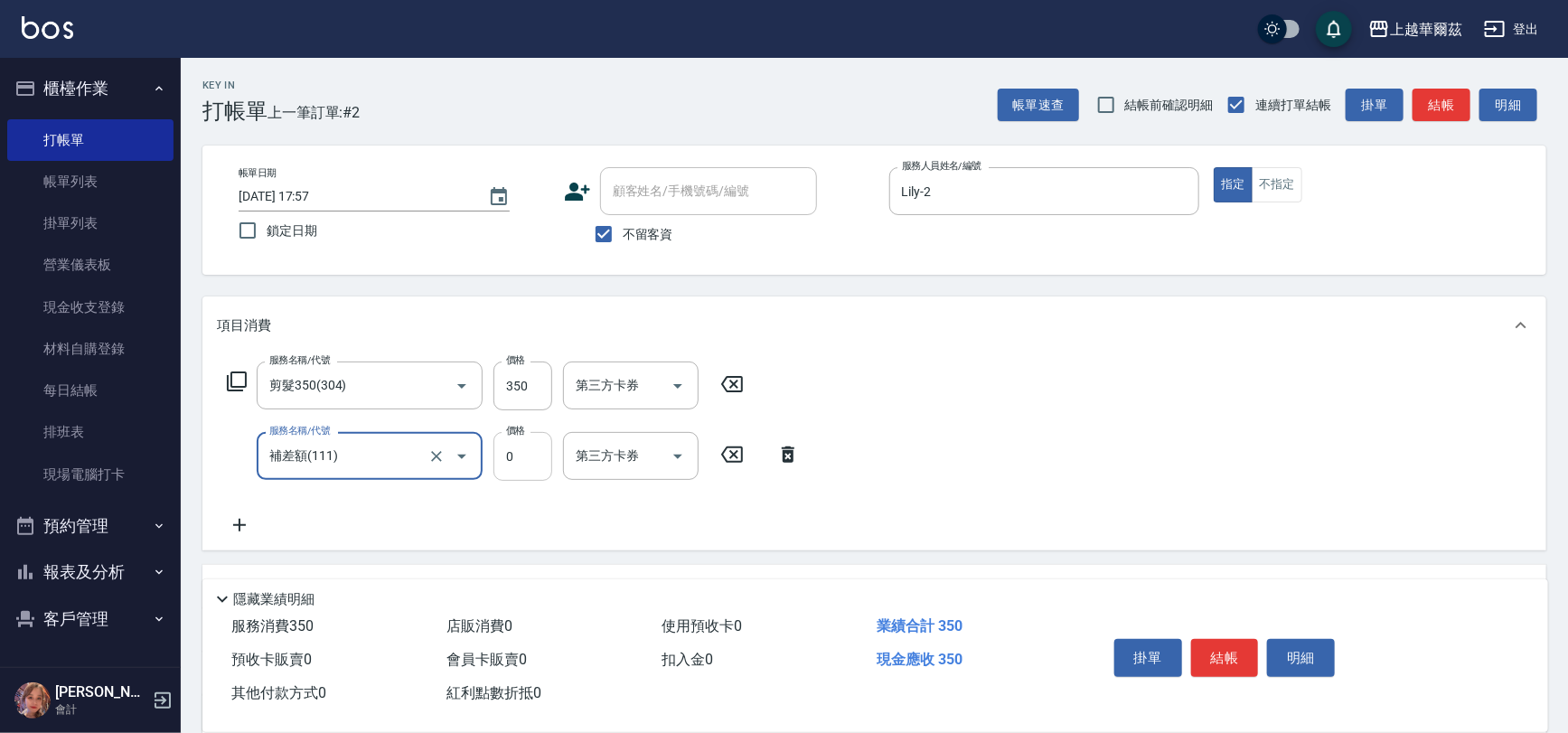
type input "補差額(111)"
click at [531, 442] on input "0" at bounding box center [523, 456] width 59 height 49
type input "300"
click at [244, 526] on icon at bounding box center [240, 525] width 45 height 22
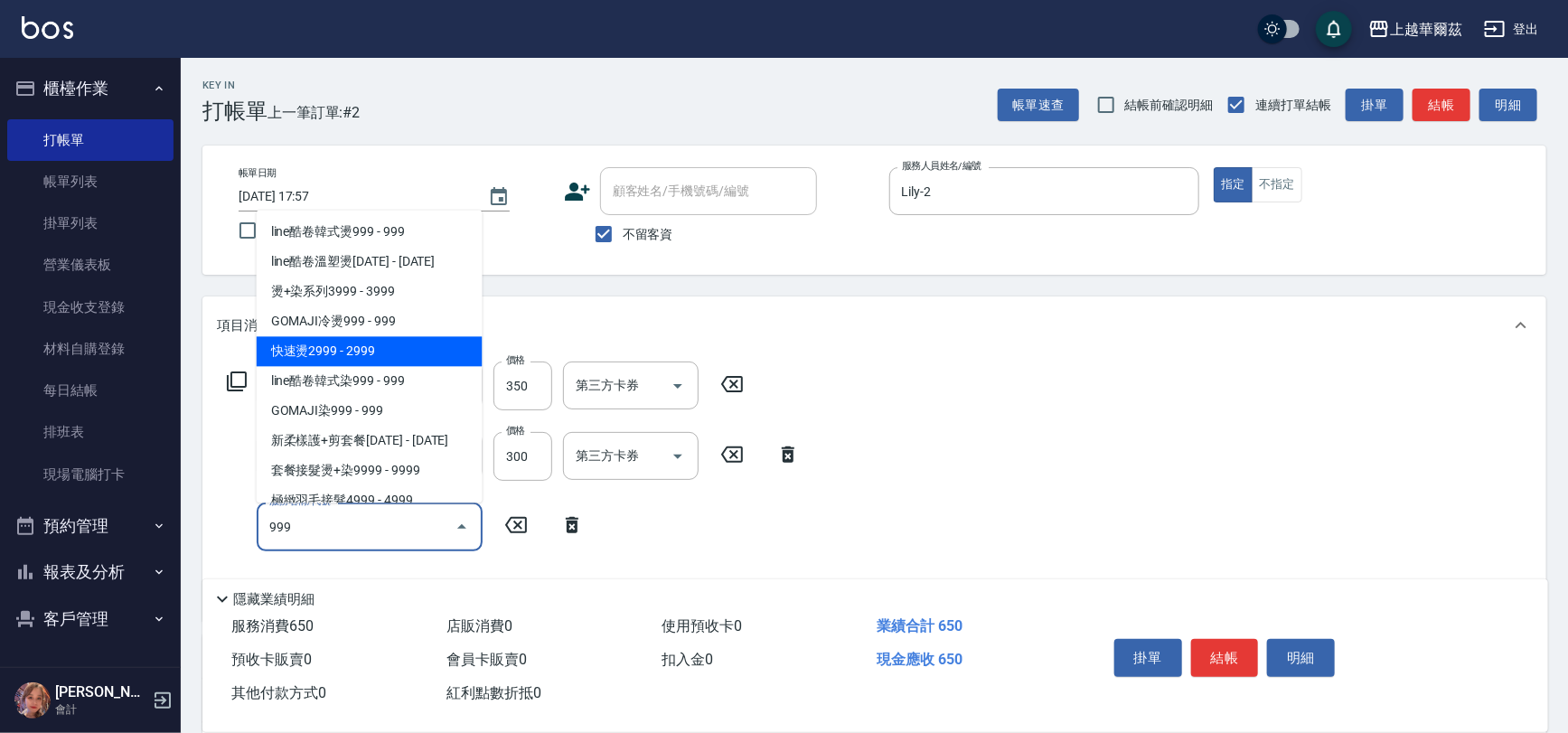
drag, startPoint x: 307, startPoint y: 317, endPoint x: 330, endPoint y: 383, distance: 69.9
click at [330, 383] on ul "line酷卷韓式燙999 - 999 line酷卷溫塑燙[DATE] - [DATE] 燙+染系列3999 - 3999 GOMAJI冷燙999 - 999 …" at bounding box center [370, 356] width 226 height 293
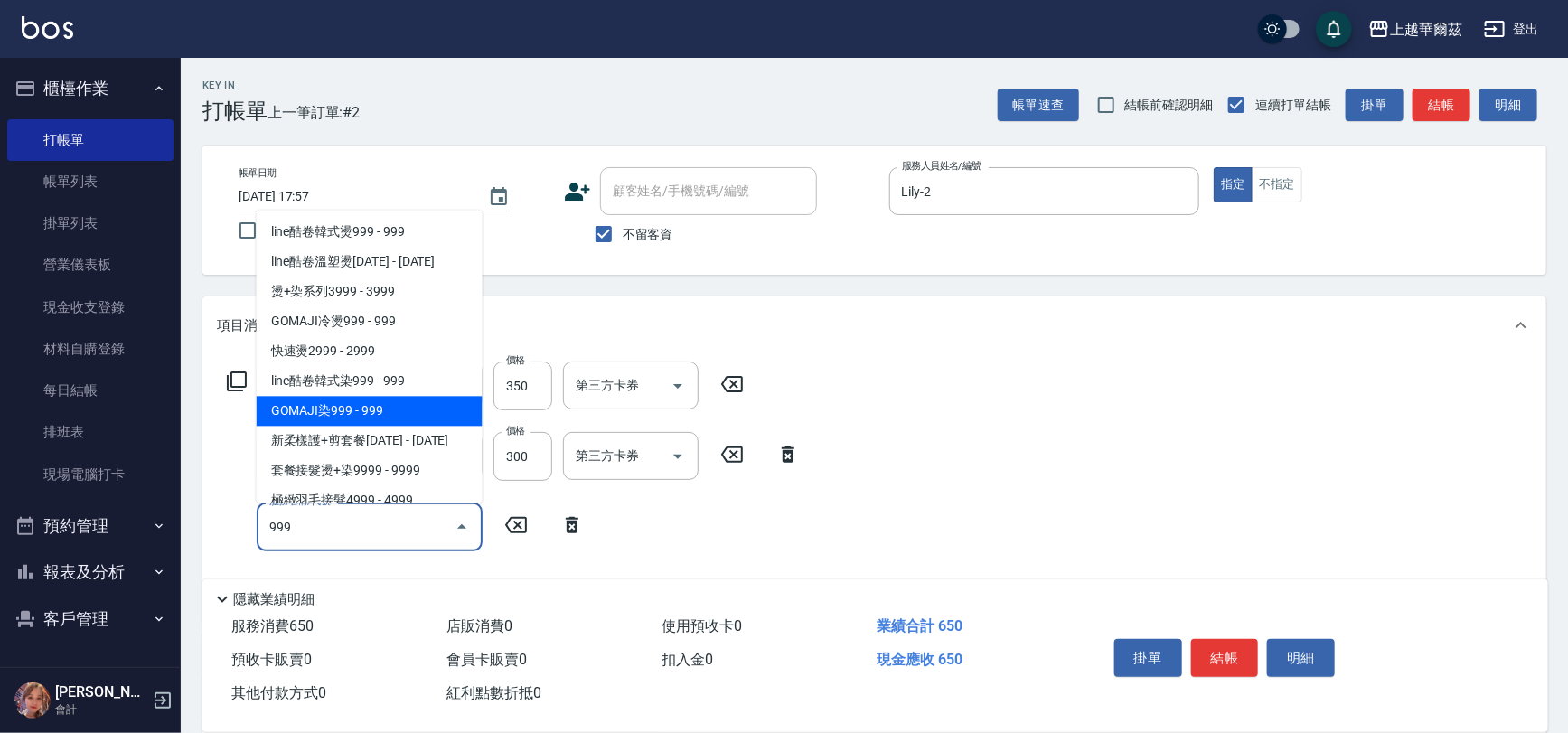
click at [405, 408] on span "GOMAJI染999 - 999" at bounding box center [370, 410] width 226 height 30
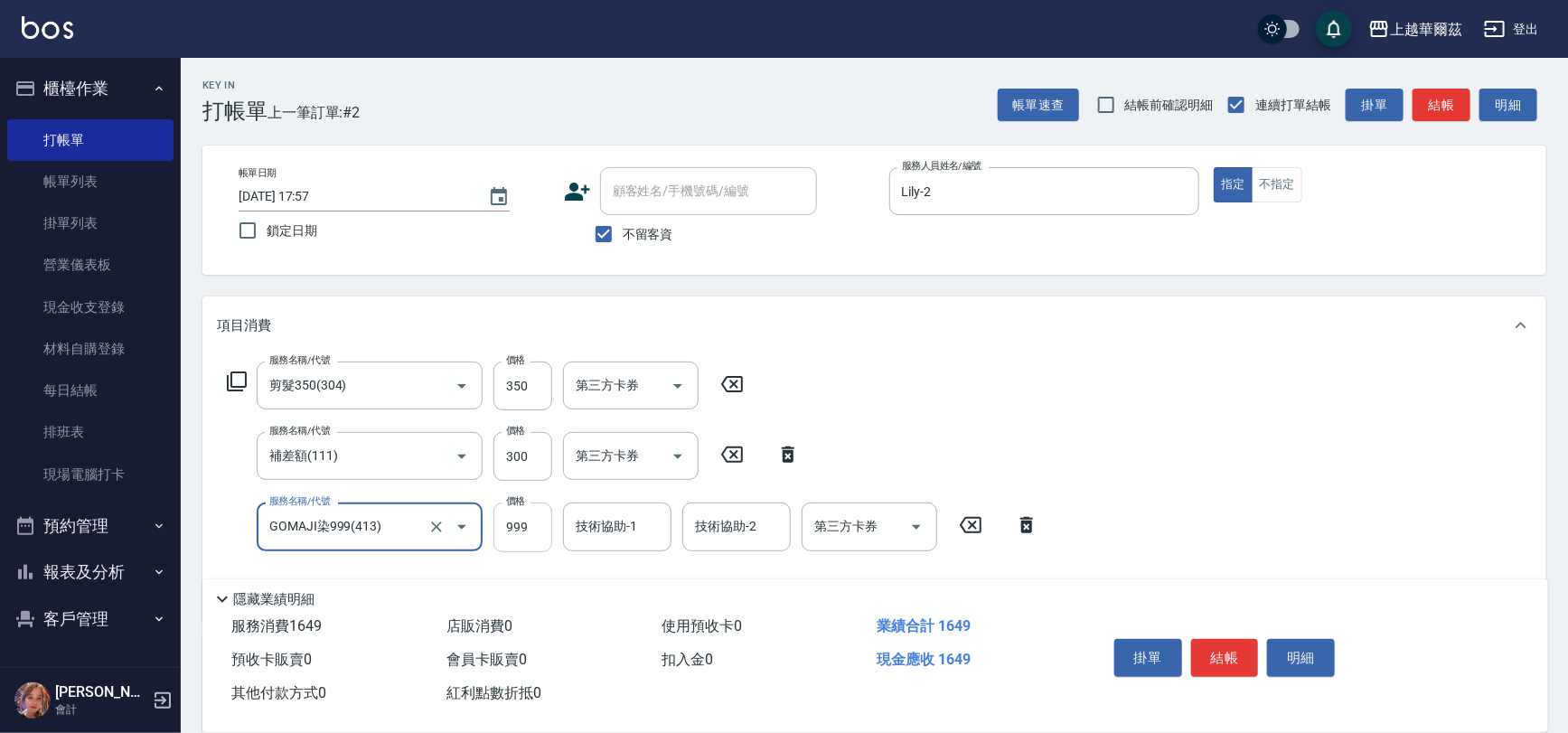
type input "GOMAJI染999(413)"
click at [515, 524] on input "999" at bounding box center [523, 527] width 59 height 49
type input "1079"
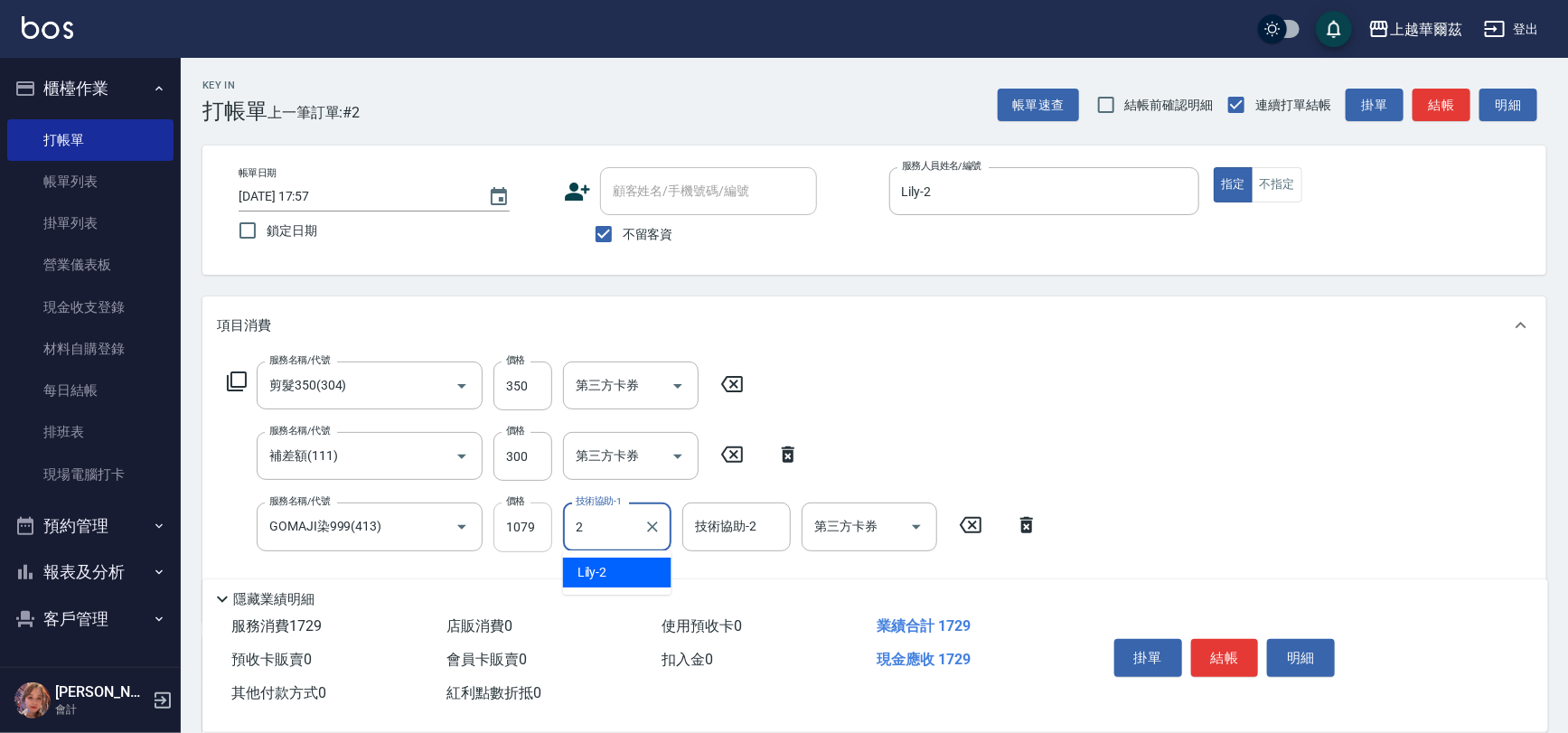
type input "Lily-2"
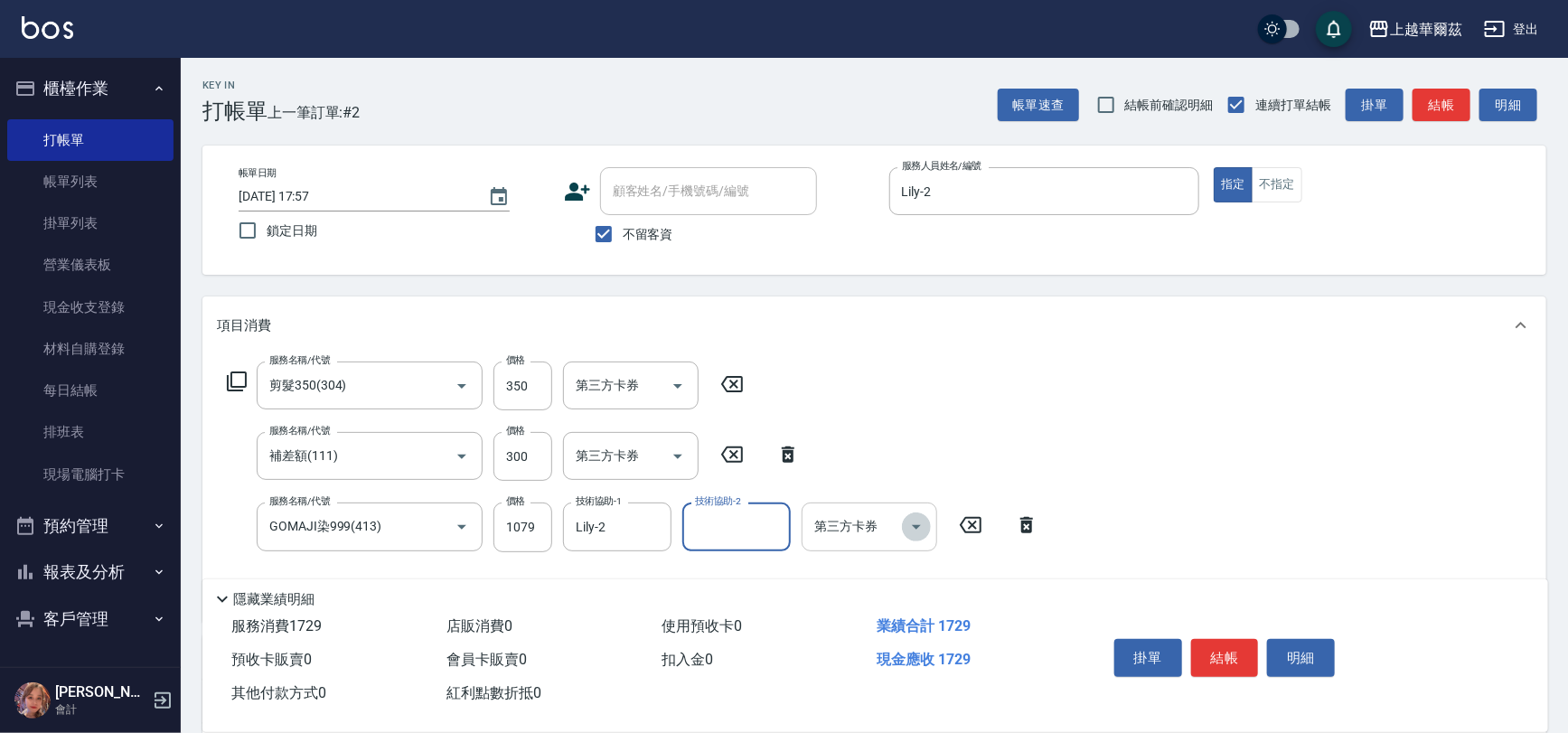
click at [909, 526] on icon "Open" at bounding box center [916, 527] width 22 height 22
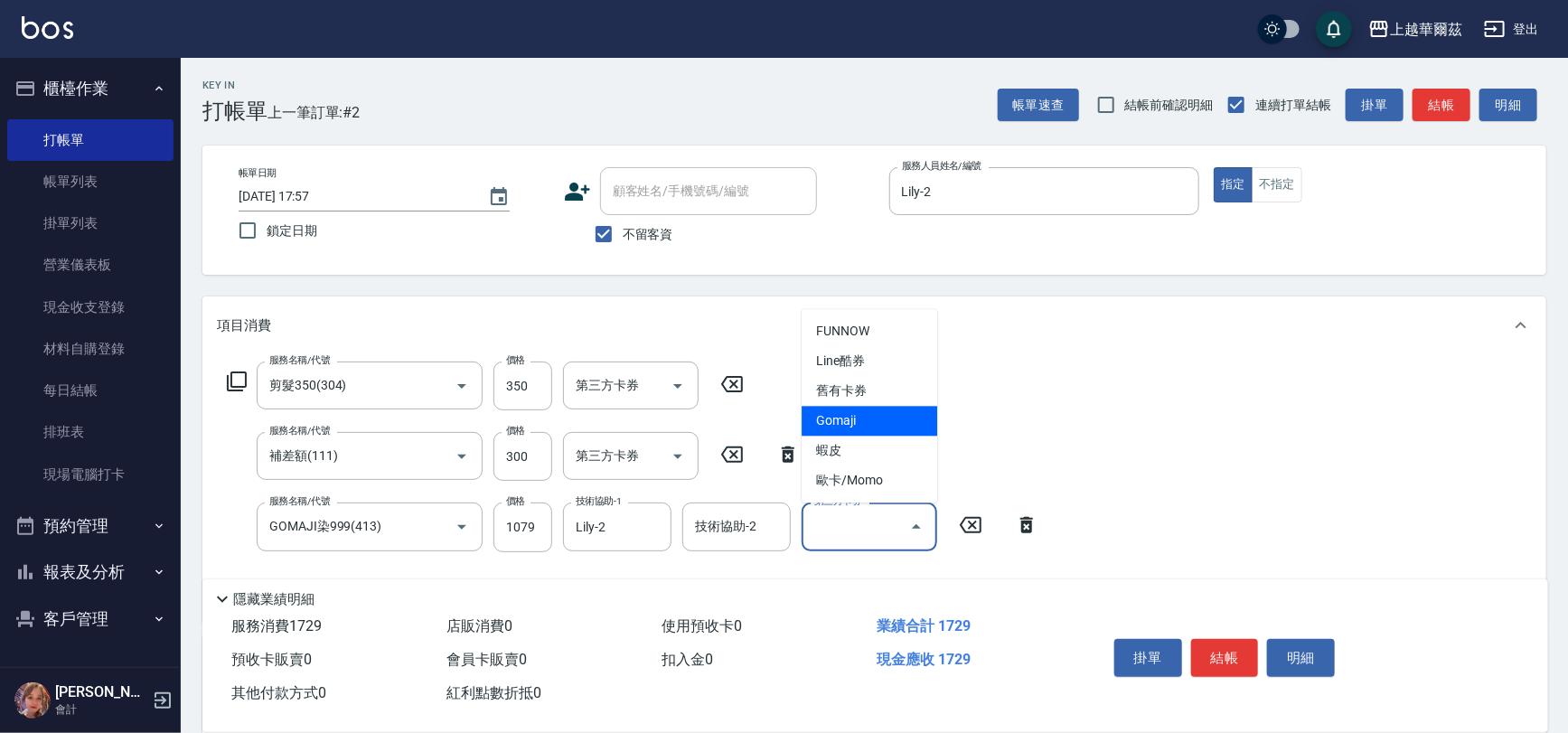
drag, startPoint x: 855, startPoint y: 413, endPoint x: 1188, endPoint y: 647, distance: 407.0
click at [855, 413] on span "Gomaji" at bounding box center [869, 420] width 136 height 30
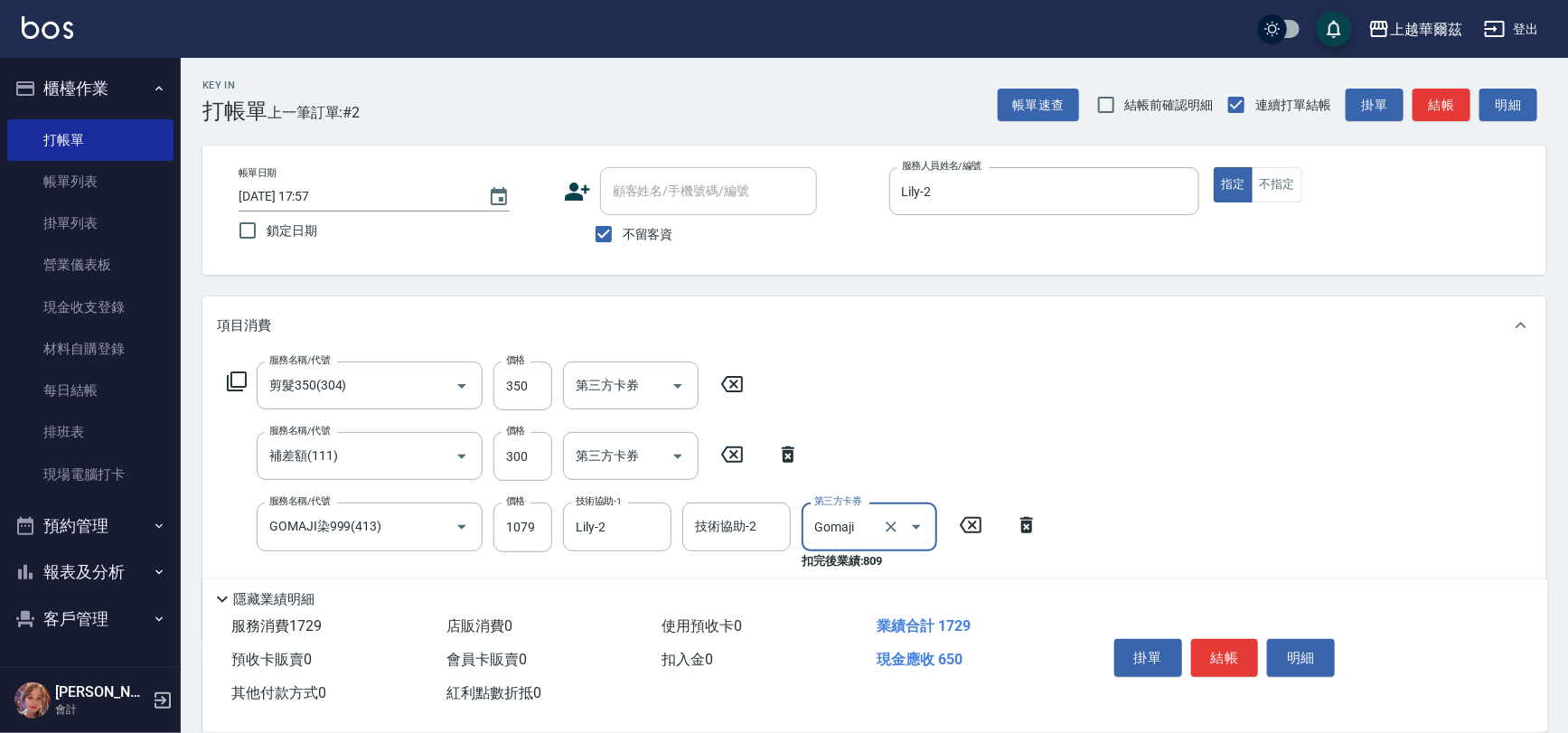
type input "Gomaji"
click at [1216, 651] on button "結帳" at bounding box center [1224, 658] width 68 height 38
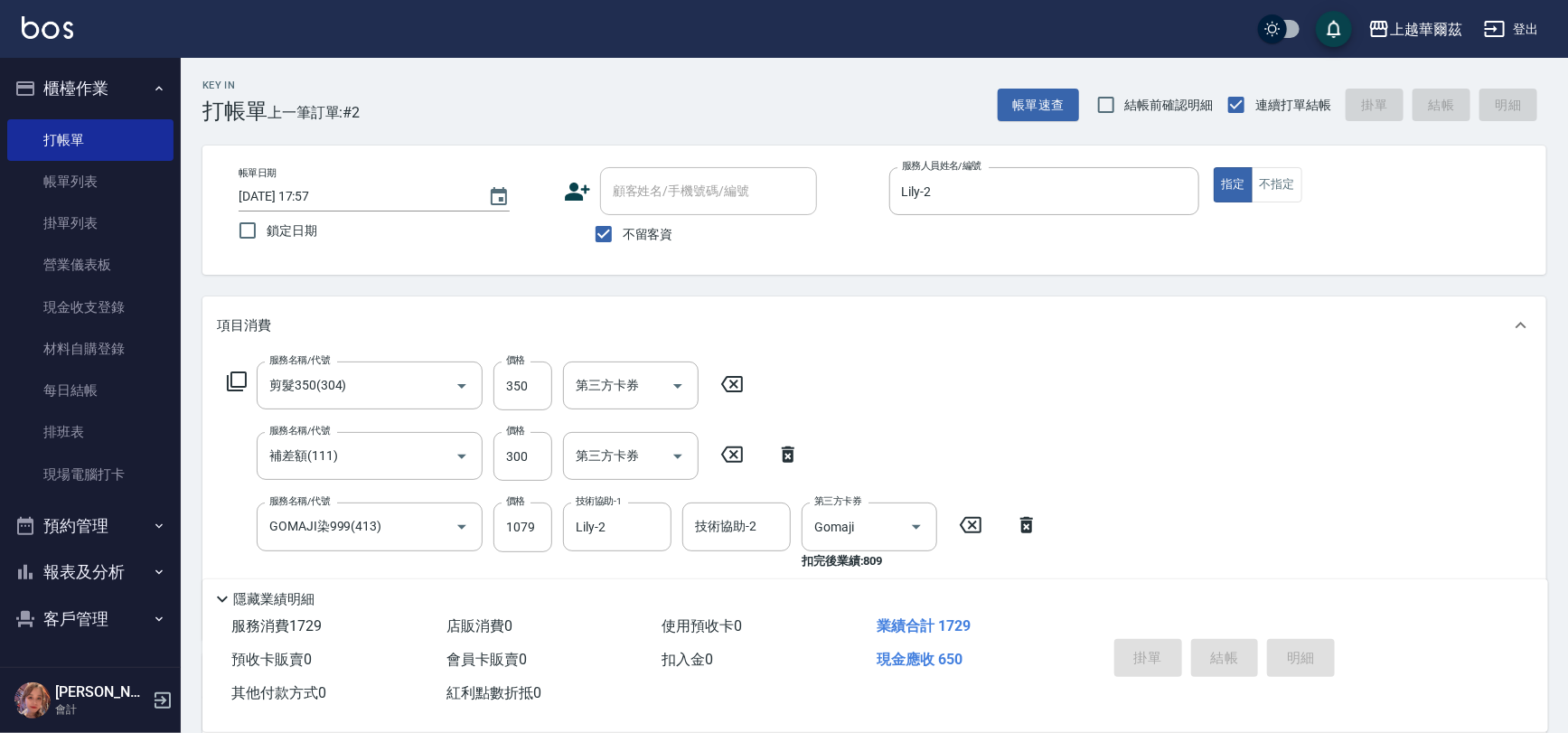
type input "[DATE] 17:58"
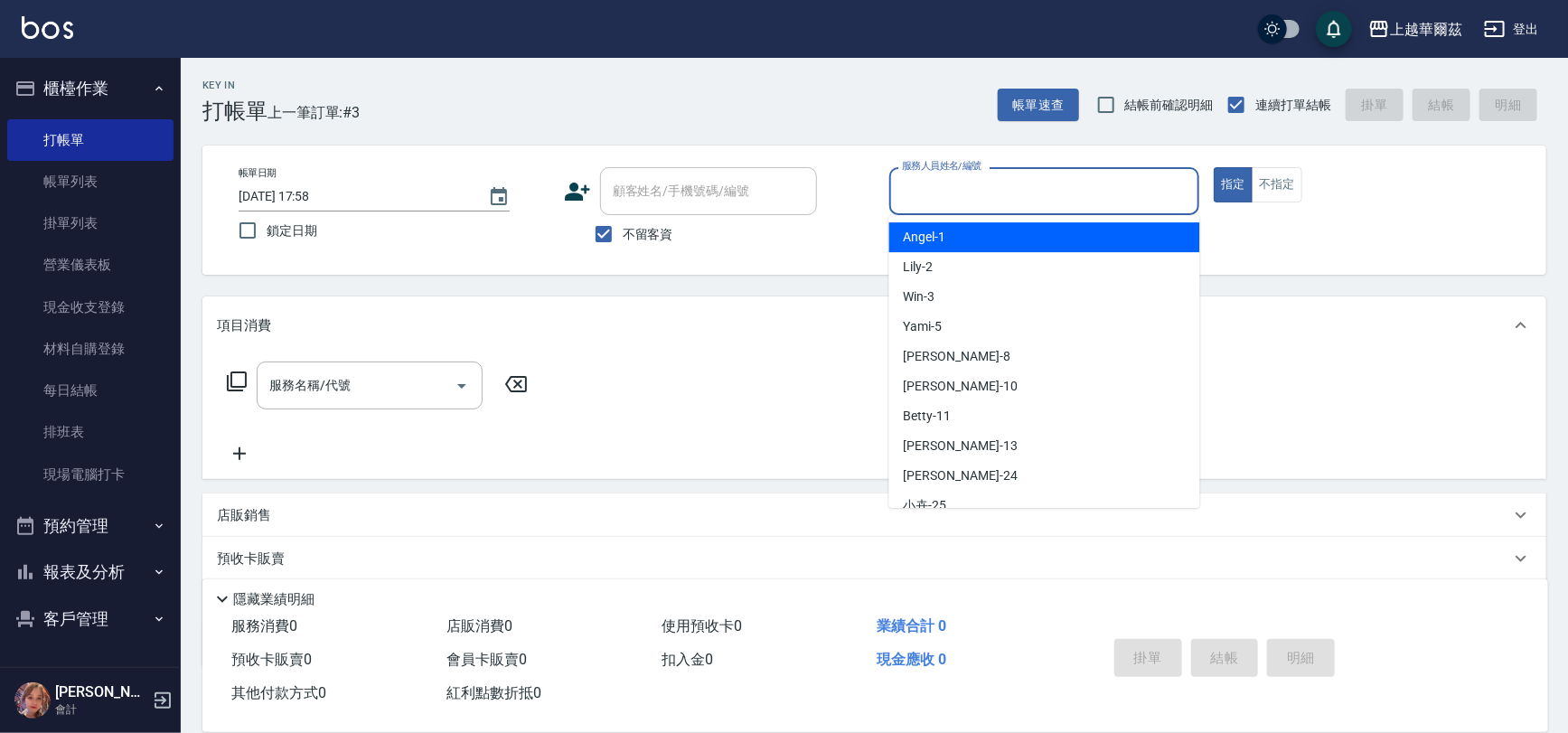
click at [916, 202] on input "服務人員姓名/編號" at bounding box center [1044, 191] width 295 height 32
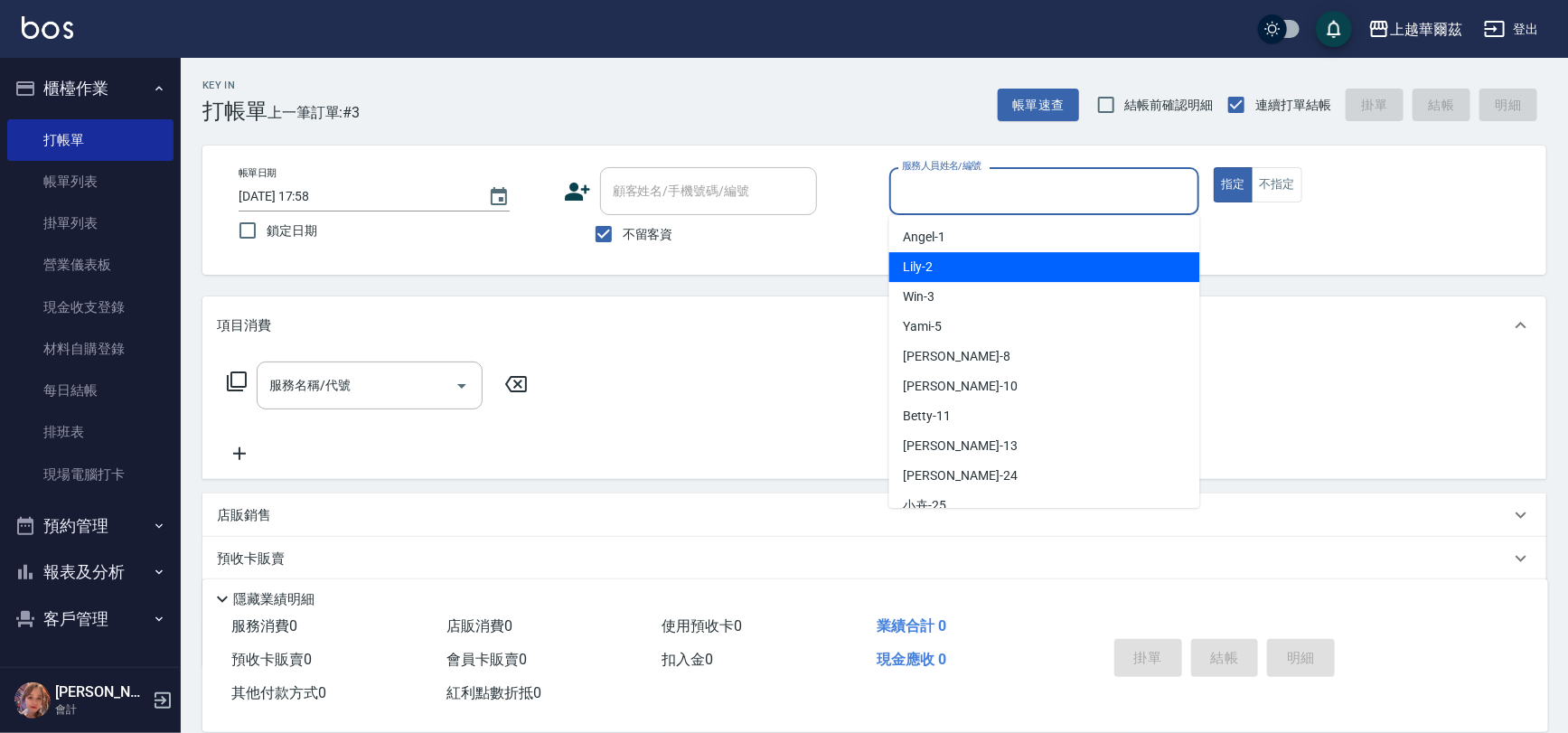
click at [915, 265] on span "Lily -2" at bounding box center [918, 267] width 30 height 19
type input "Lily-2"
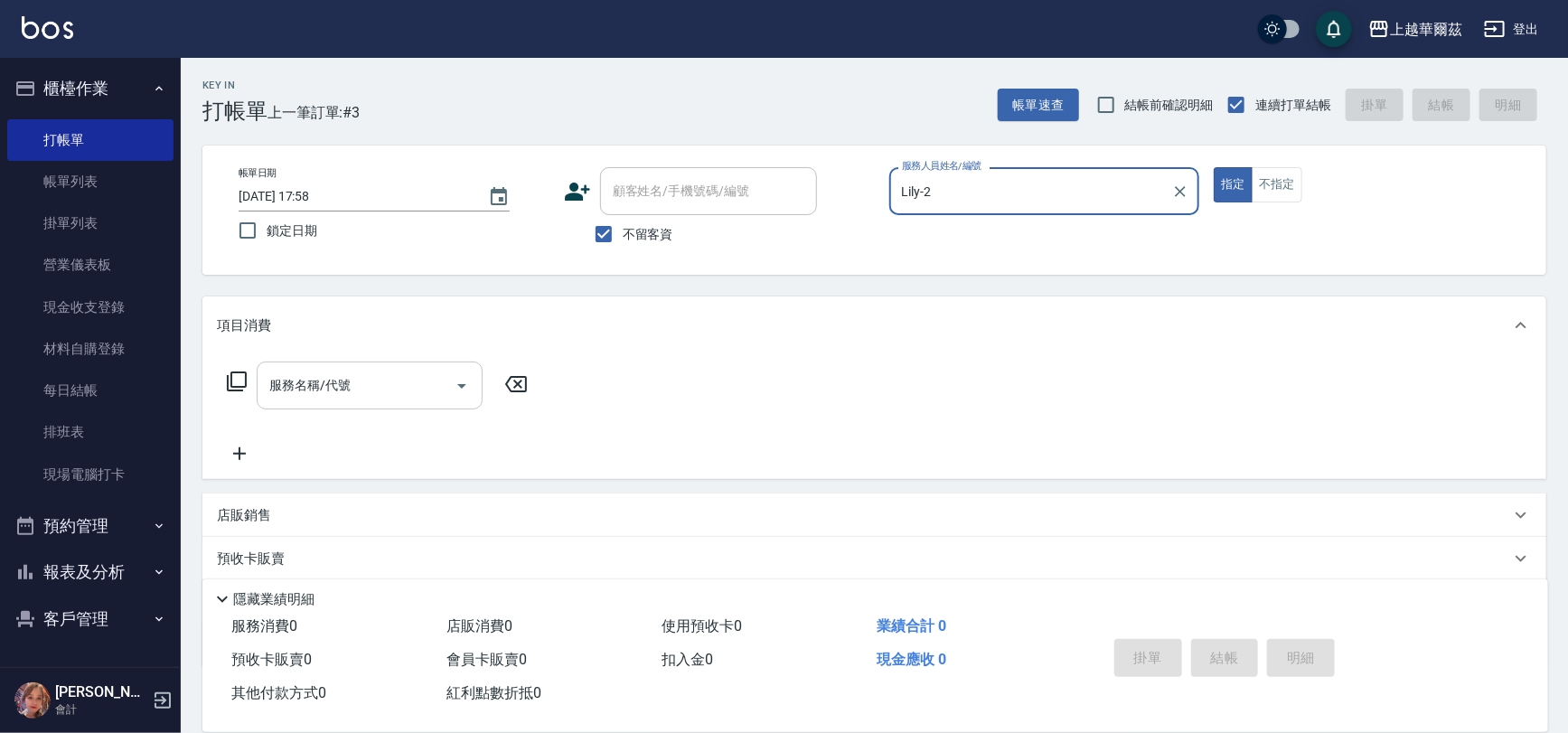
click at [303, 388] on div "服務名稱/代號 服務名稱/代號" at bounding box center [370, 385] width 226 height 48
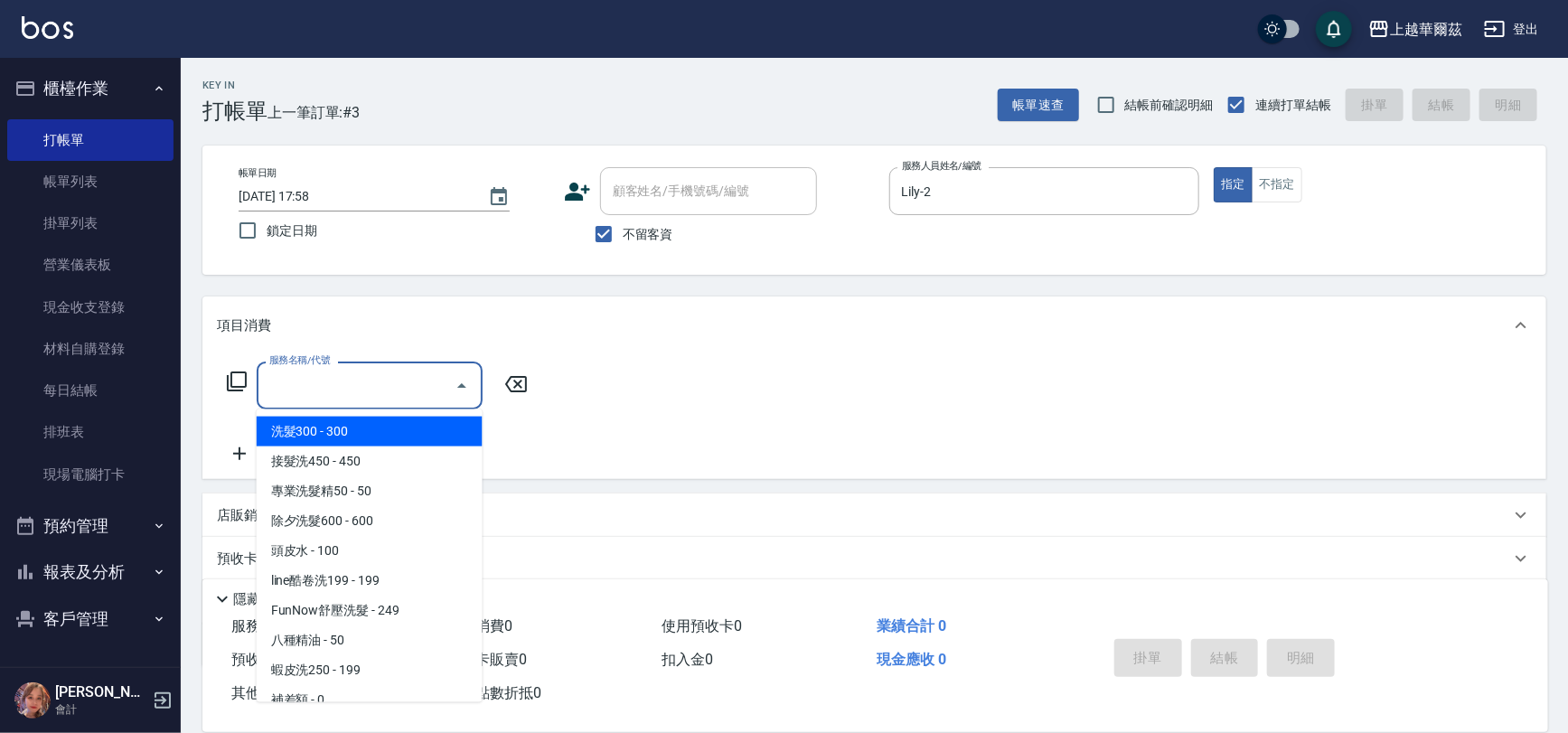
click at [313, 440] on span "洗髮300 - 300" at bounding box center [370, 431] width 226 height 30
type input "洗髮300(101)"
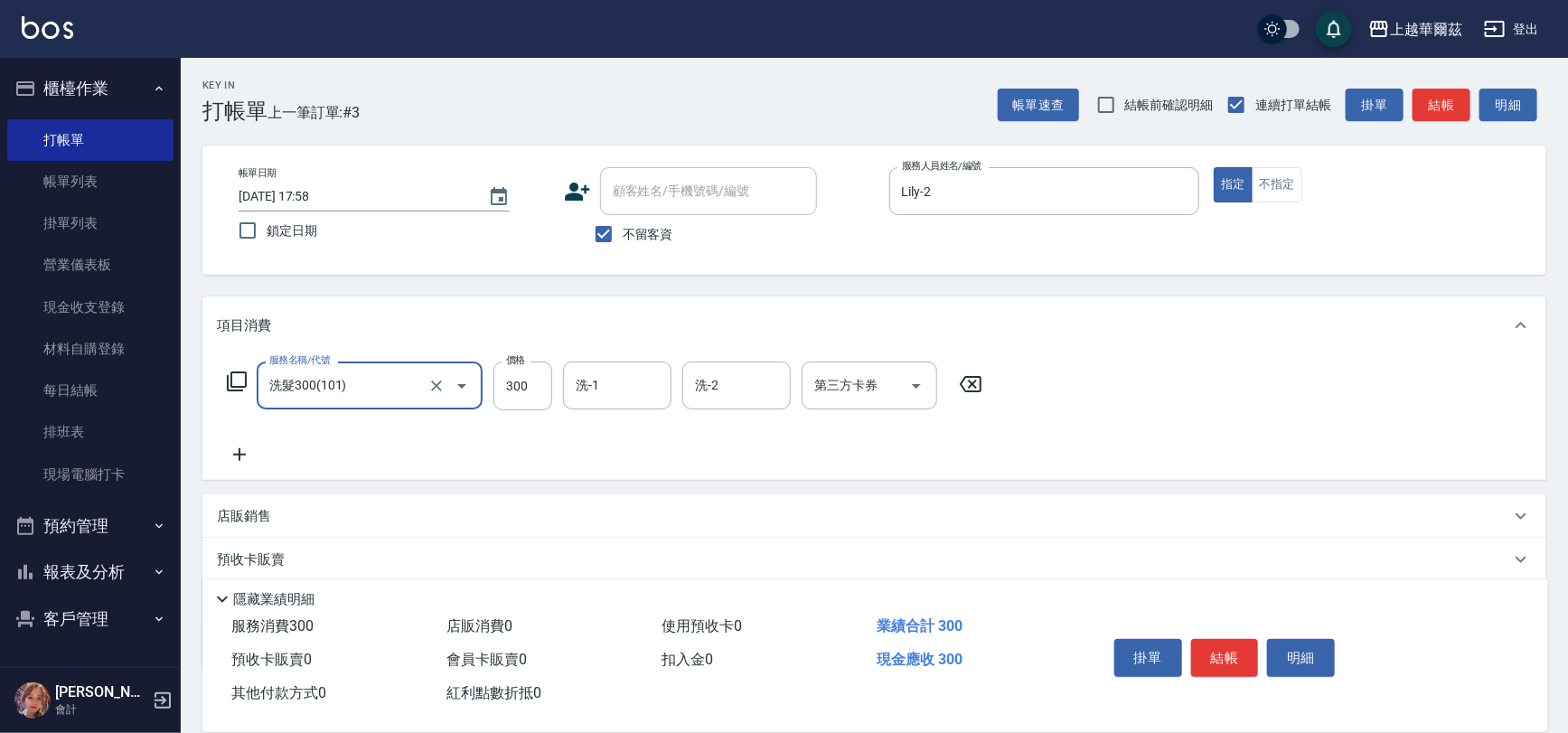
click at [580, 358] on div "服務名稱/代號 洗髮300(101) 服務名稱/代號 價格 300 價格 洗-1 洗-1 洗-2 洗-2 第三方卡券 第三方卡券" at bounding box center [874, 417] width 1344 height 126
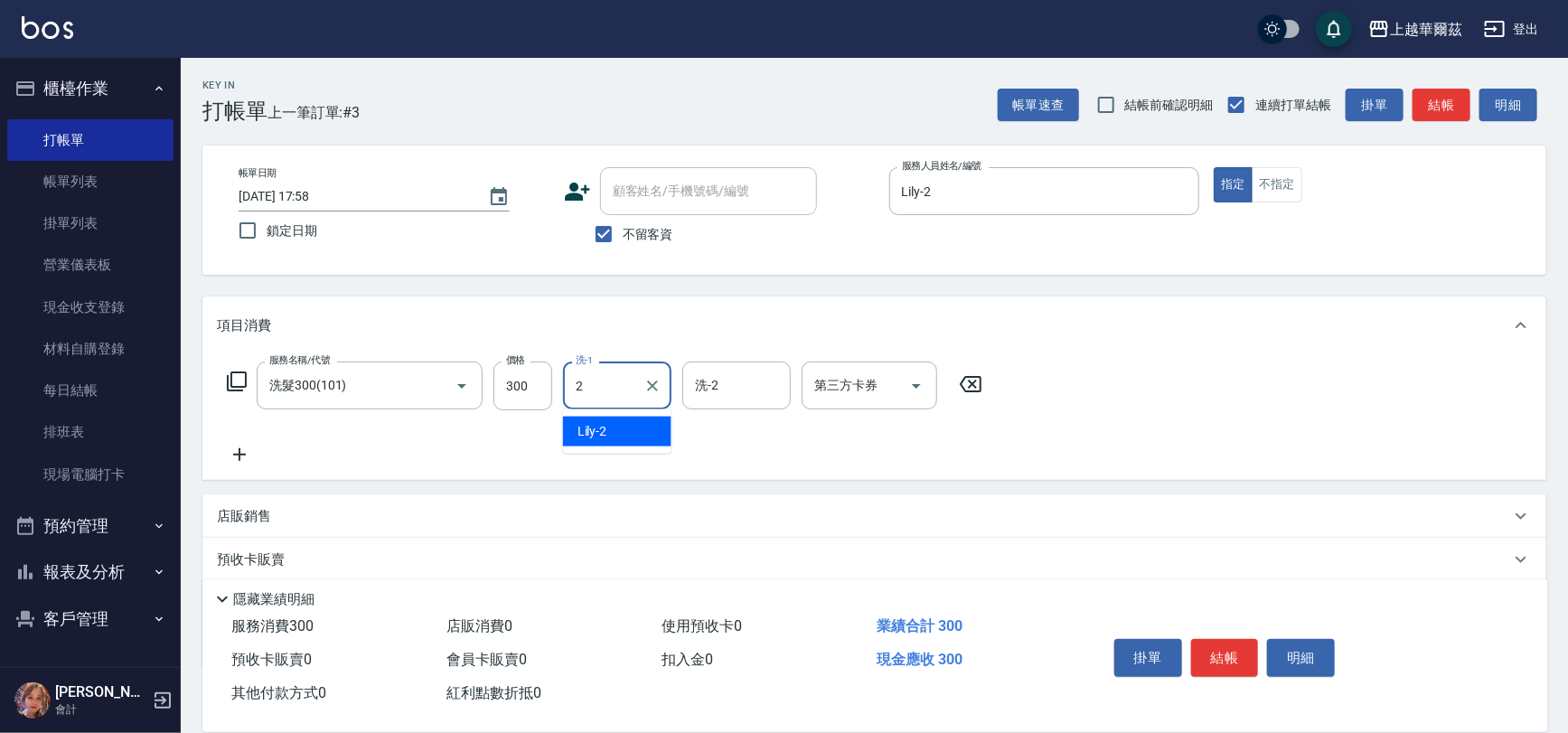
type input "Lily-2"
click at [236, 451] on icon at bounding box center [240, 455] width 45 height 22
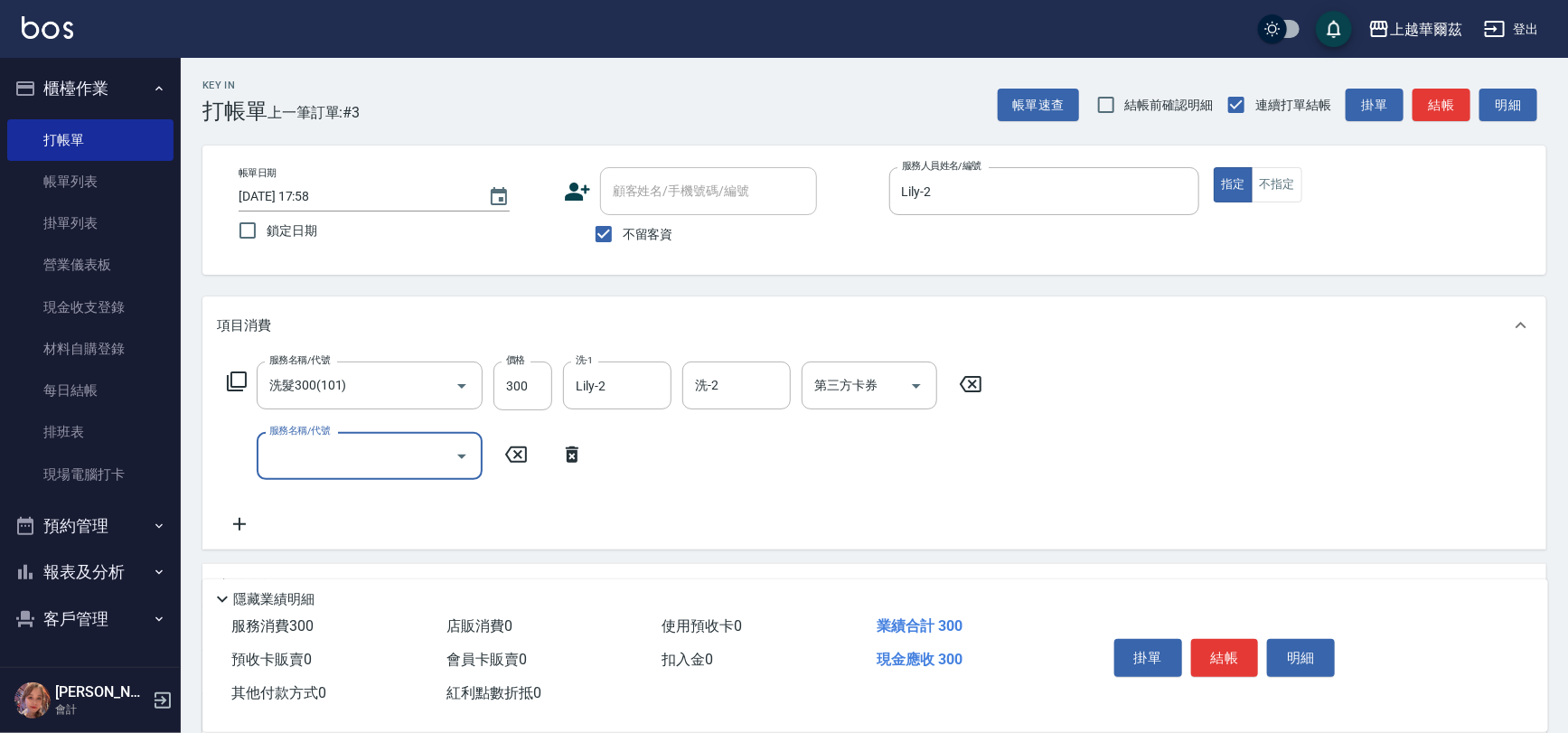
click at [327, 455] on input "服務名稱/代號" at bounding box center [356, 456] width 183 height 32
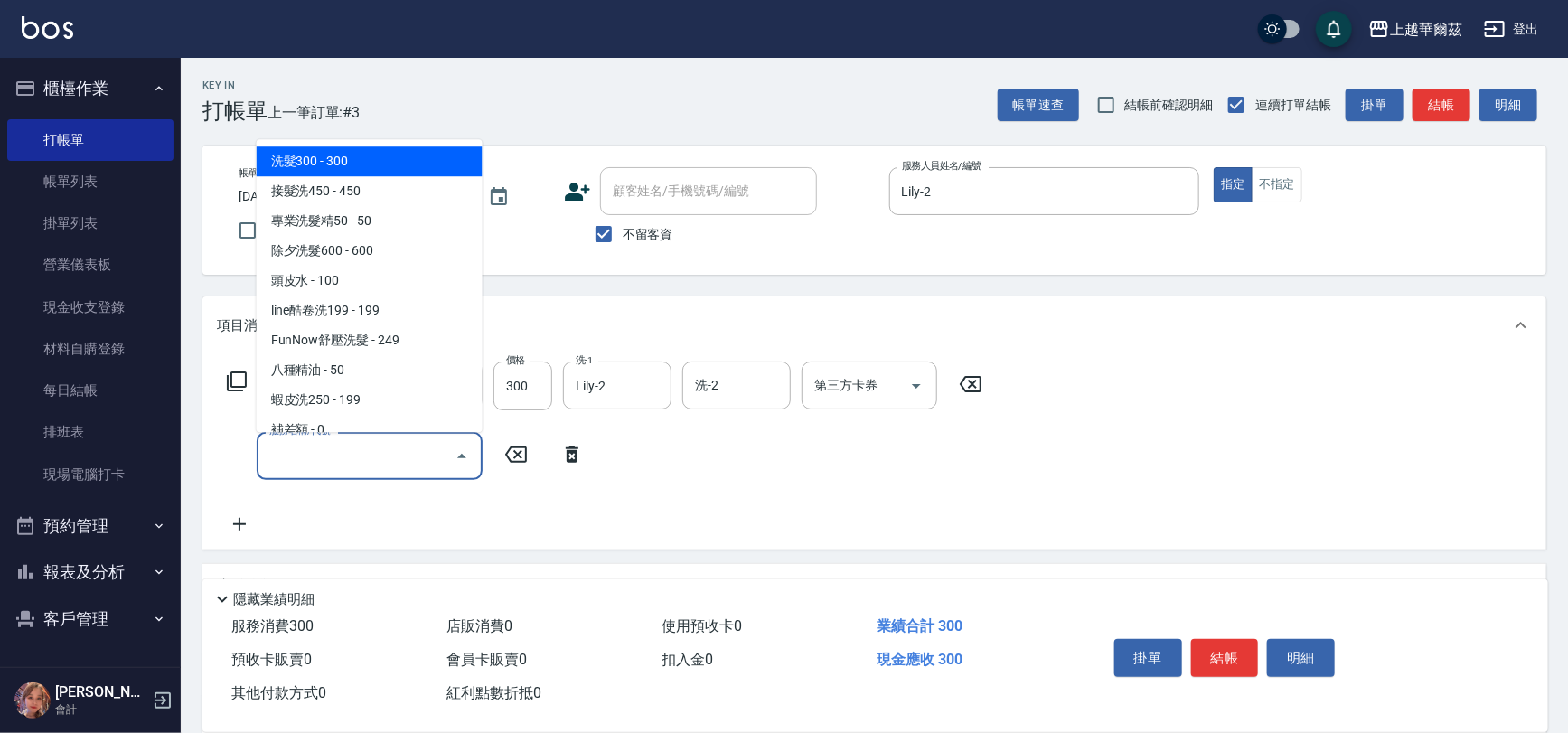
click at [327, 162] on span "洗髮300 - 300" at bounding box center [370, 161] width 226 height 30
type input "洗髮300(101)"
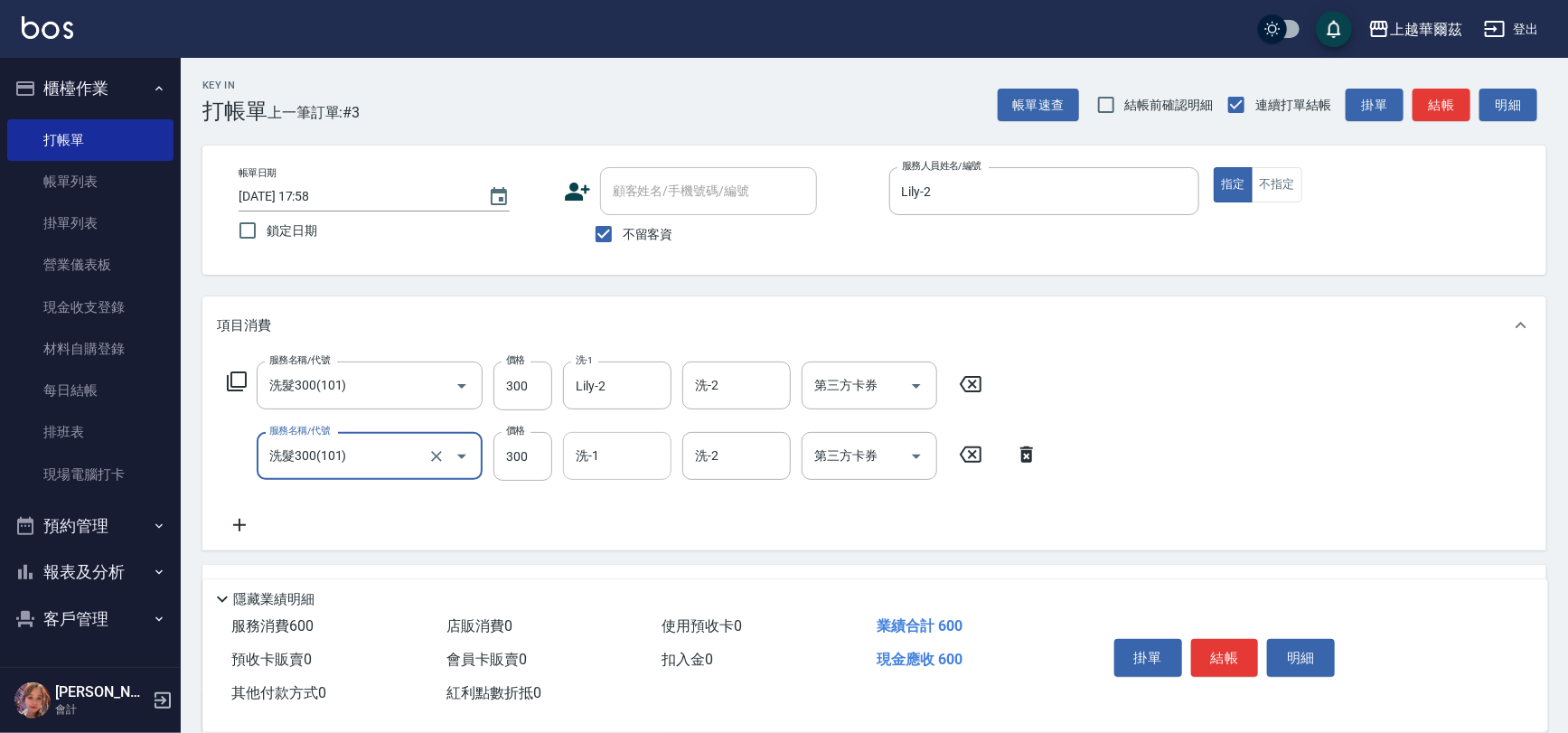
click at [616, 460] on input "洗-1" at bounding box center [618, 456] width 92 height 32
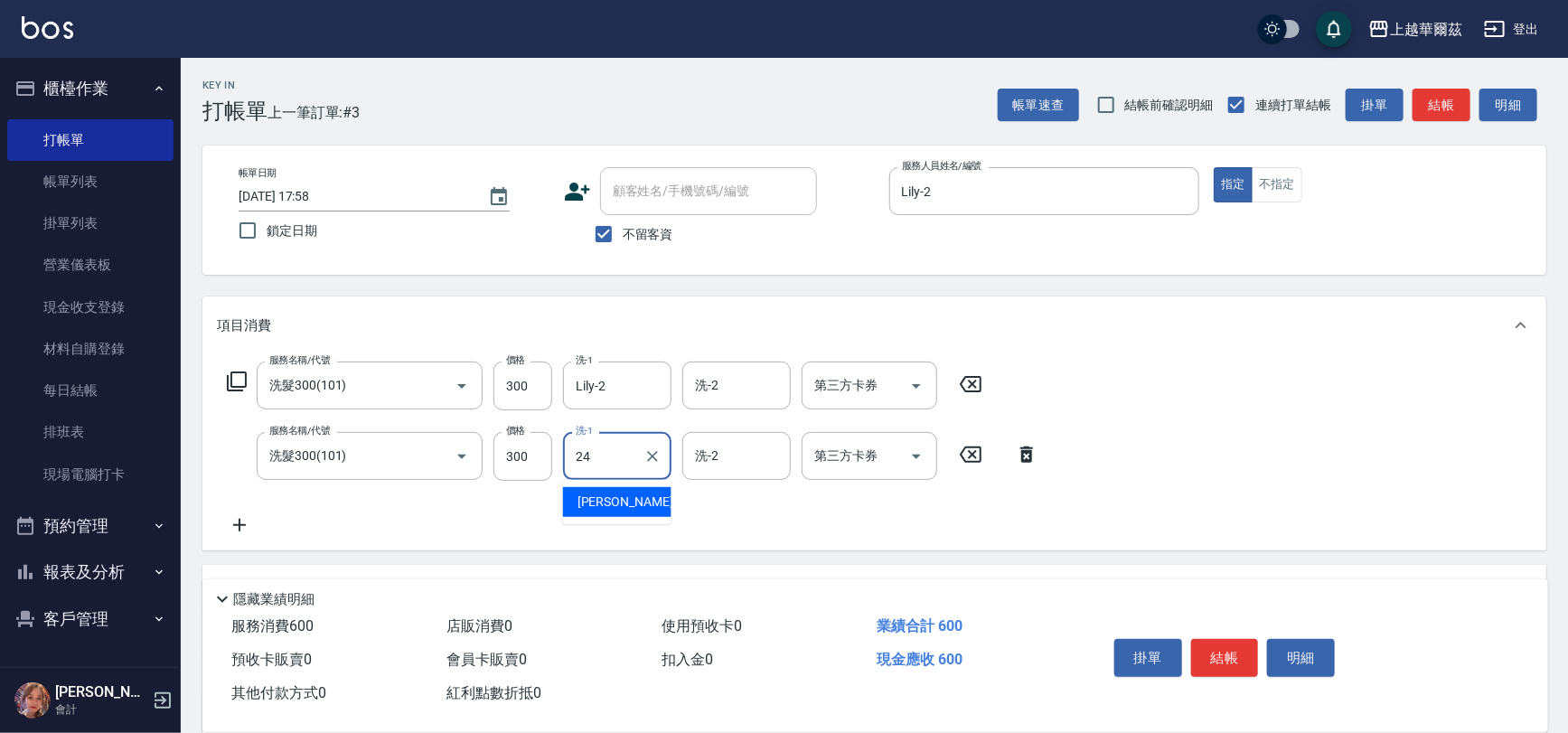
type input "[PERSON_NAME]-24"
click at [610, 224] on input "不留客資" at bounding box center [604, 234] width 38 height 38
checkbox input "false"
click at [665, 180] on input "顧客姓名/手機號碼/編號" at bounding box center [709, 191] width 201 height 32
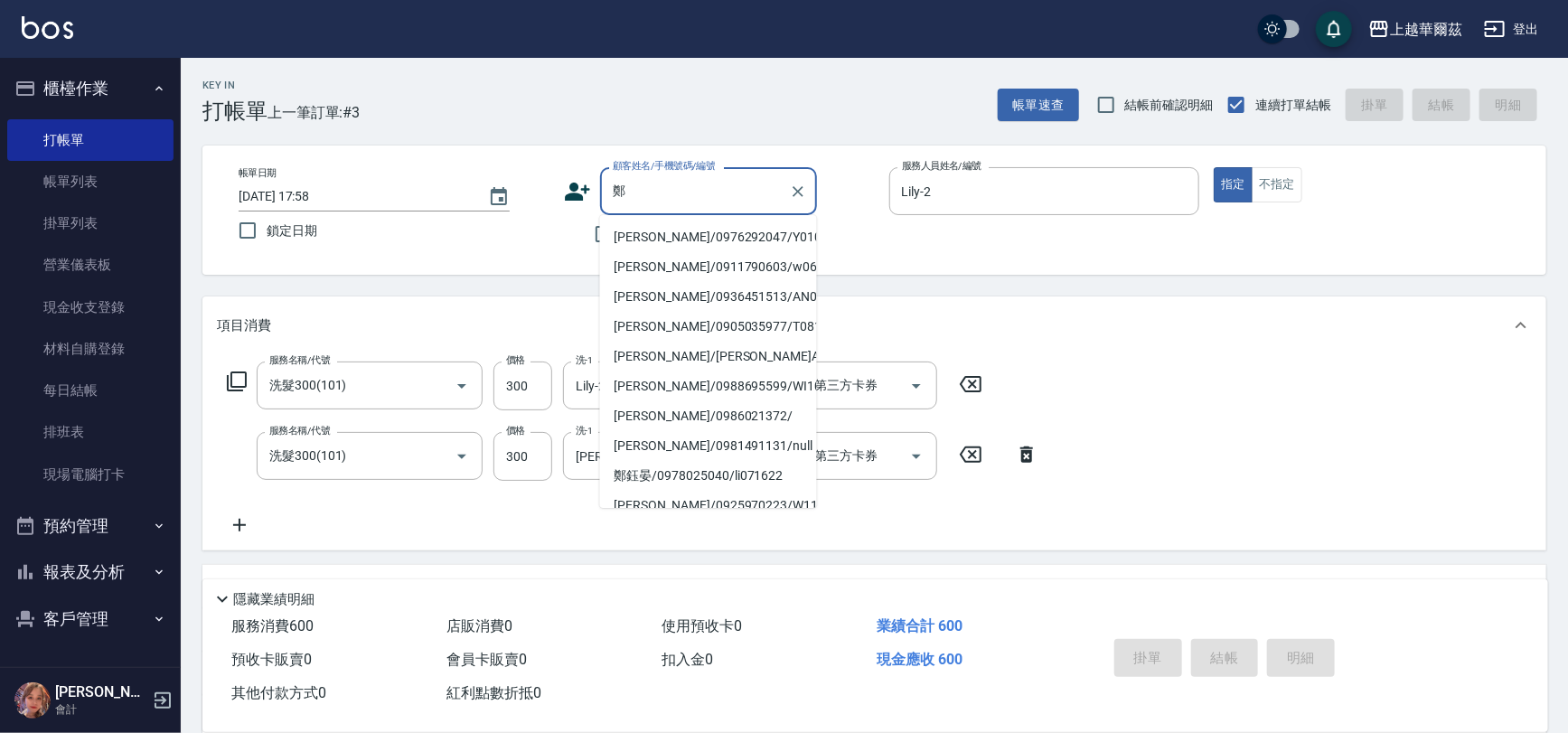
click at [706, 235] on li "[PERSON_NAME]/0976292047/Y0105" at bounding box center [709, 237] width 217 height 30
type input "[PERSON_NAME]/0976292047/Y0105"
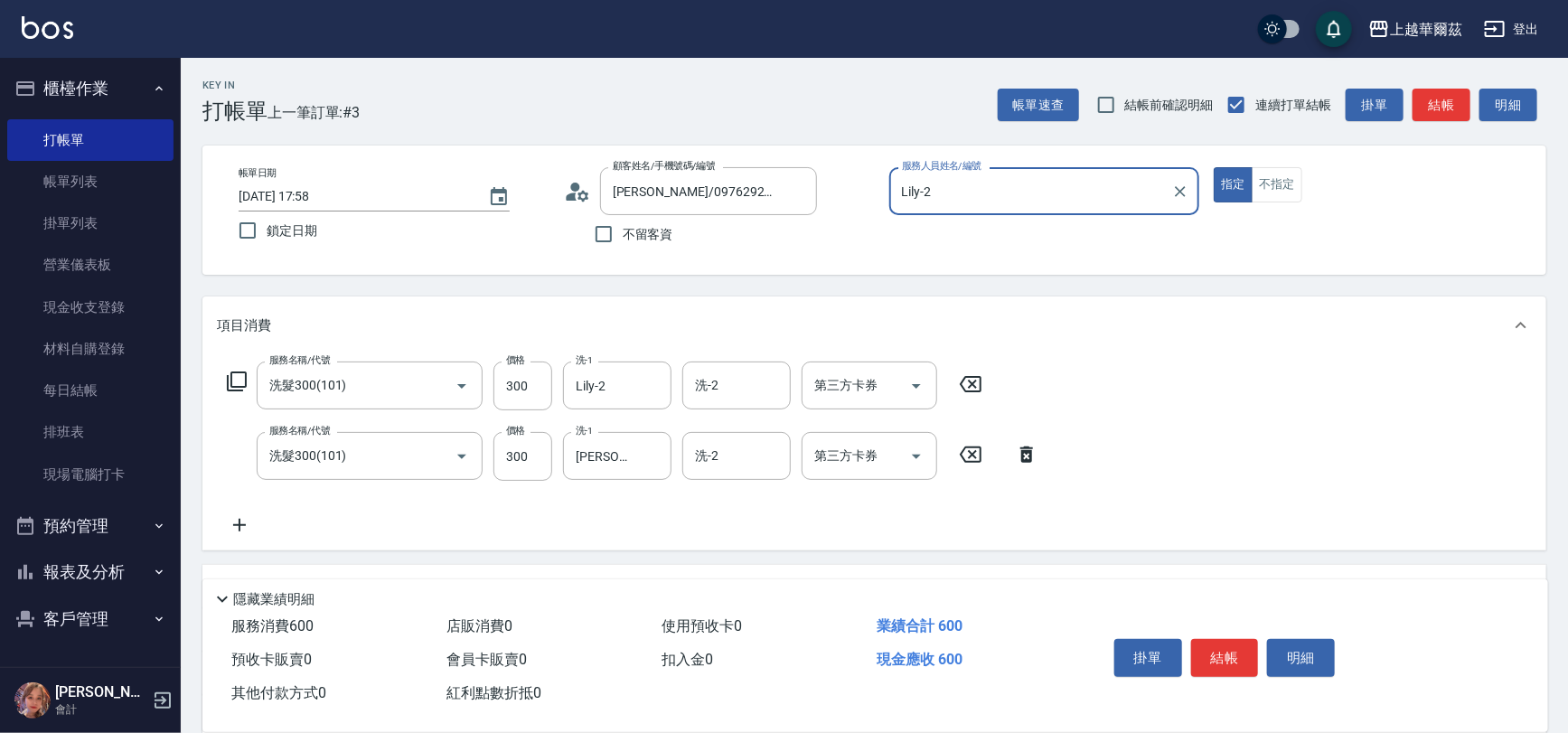
type input "Yami-5"
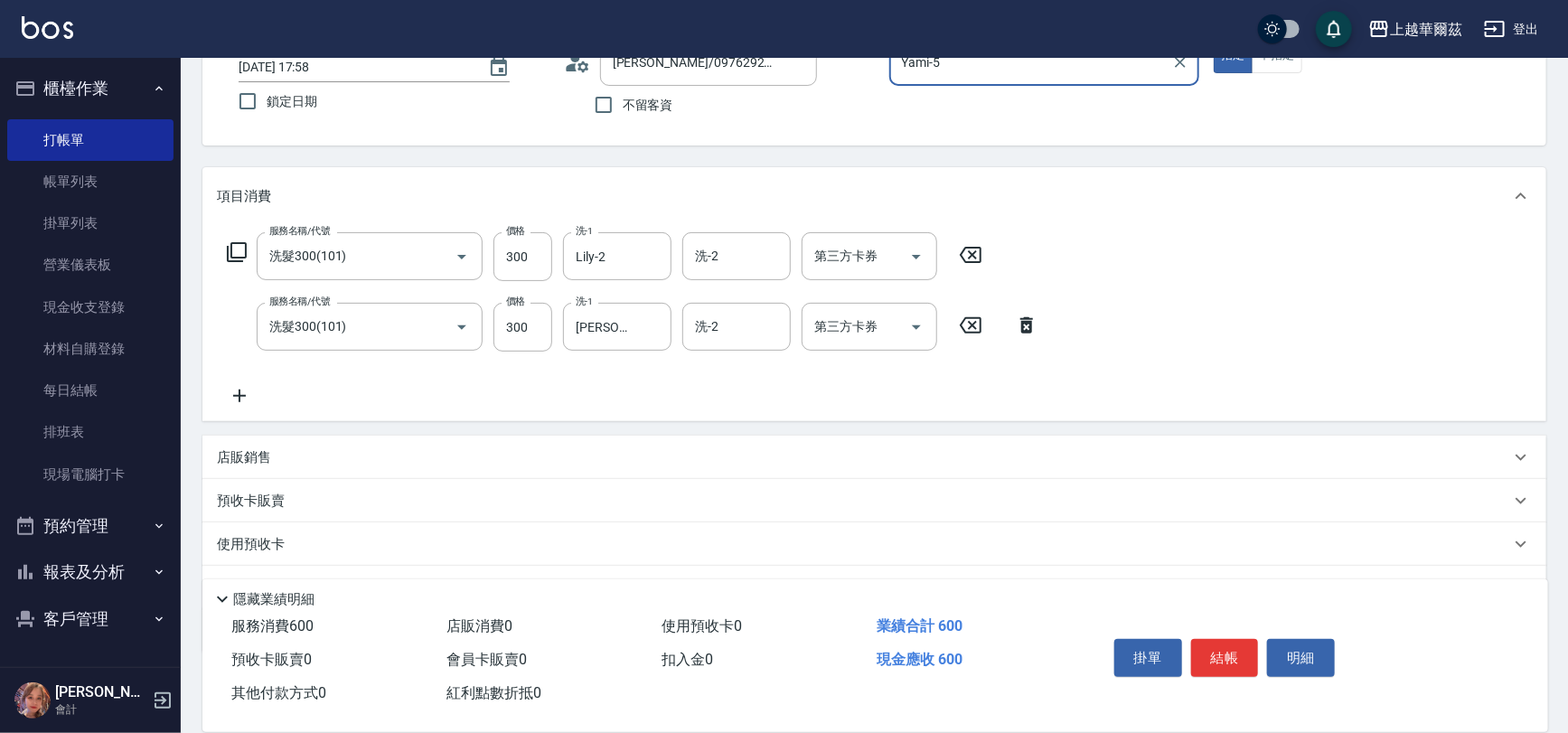
click at [1218, 652] on button "結帳" at bounding box center [1224, 658] width 68 height 38
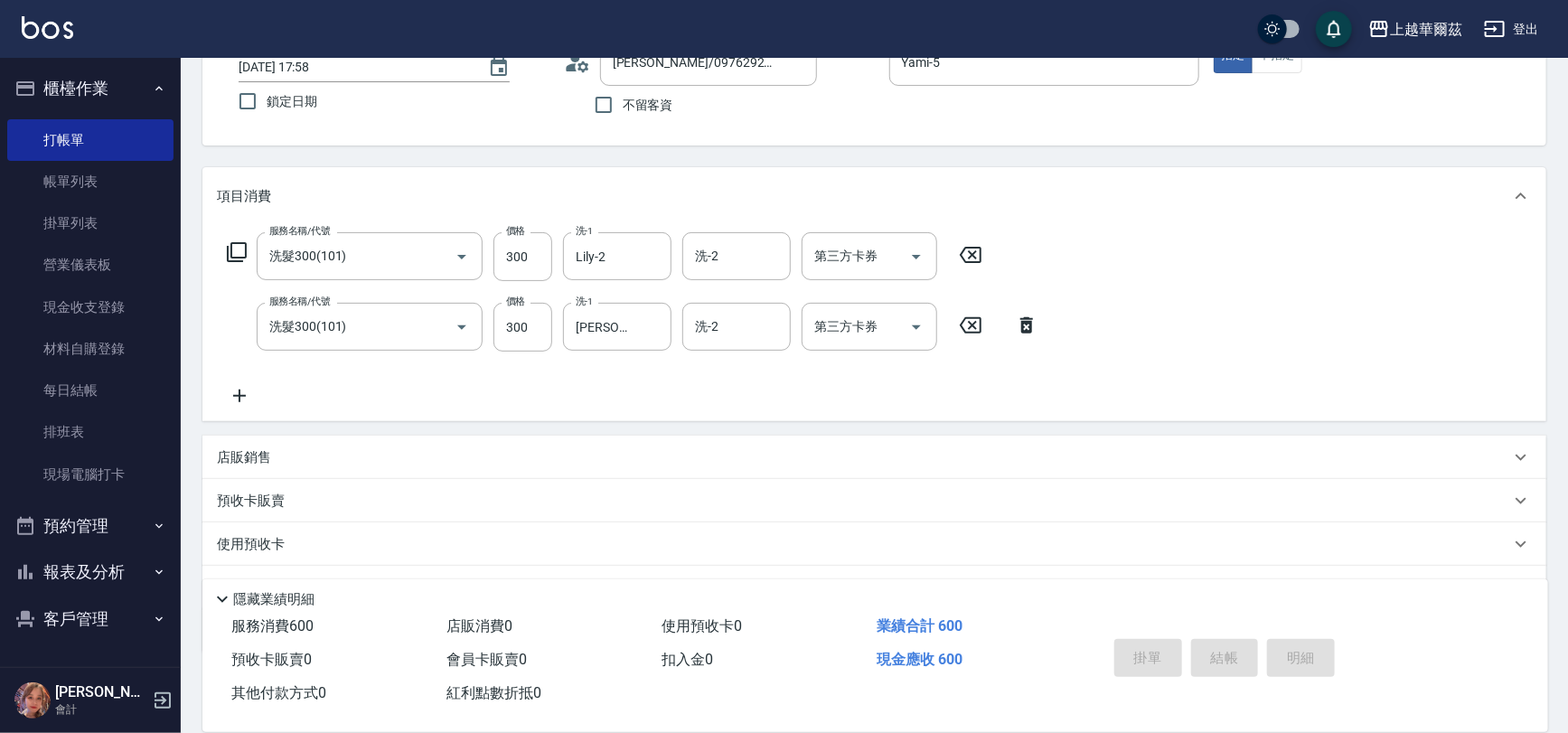
type input "[DATE] 17:59"
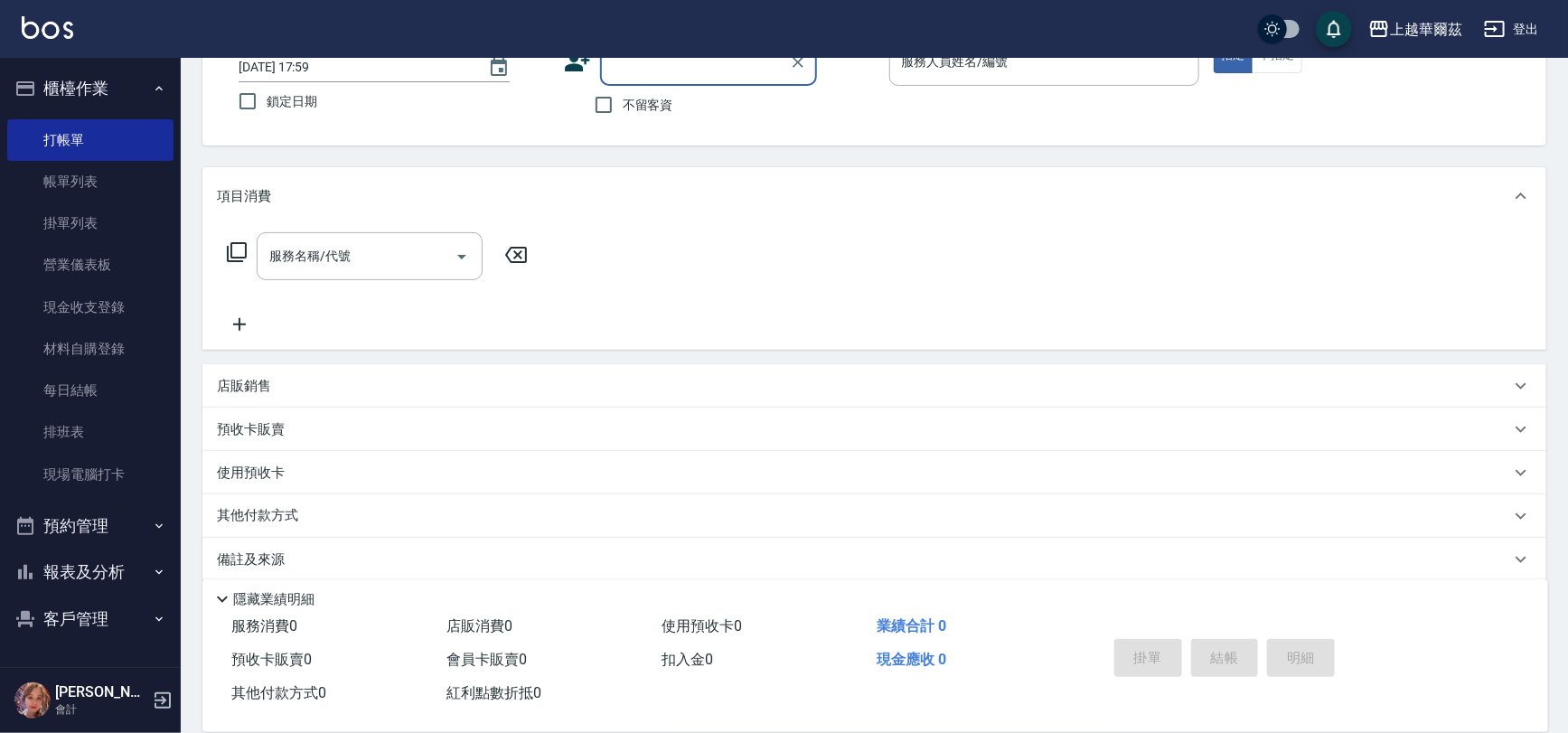
scroll to position [0, 0]
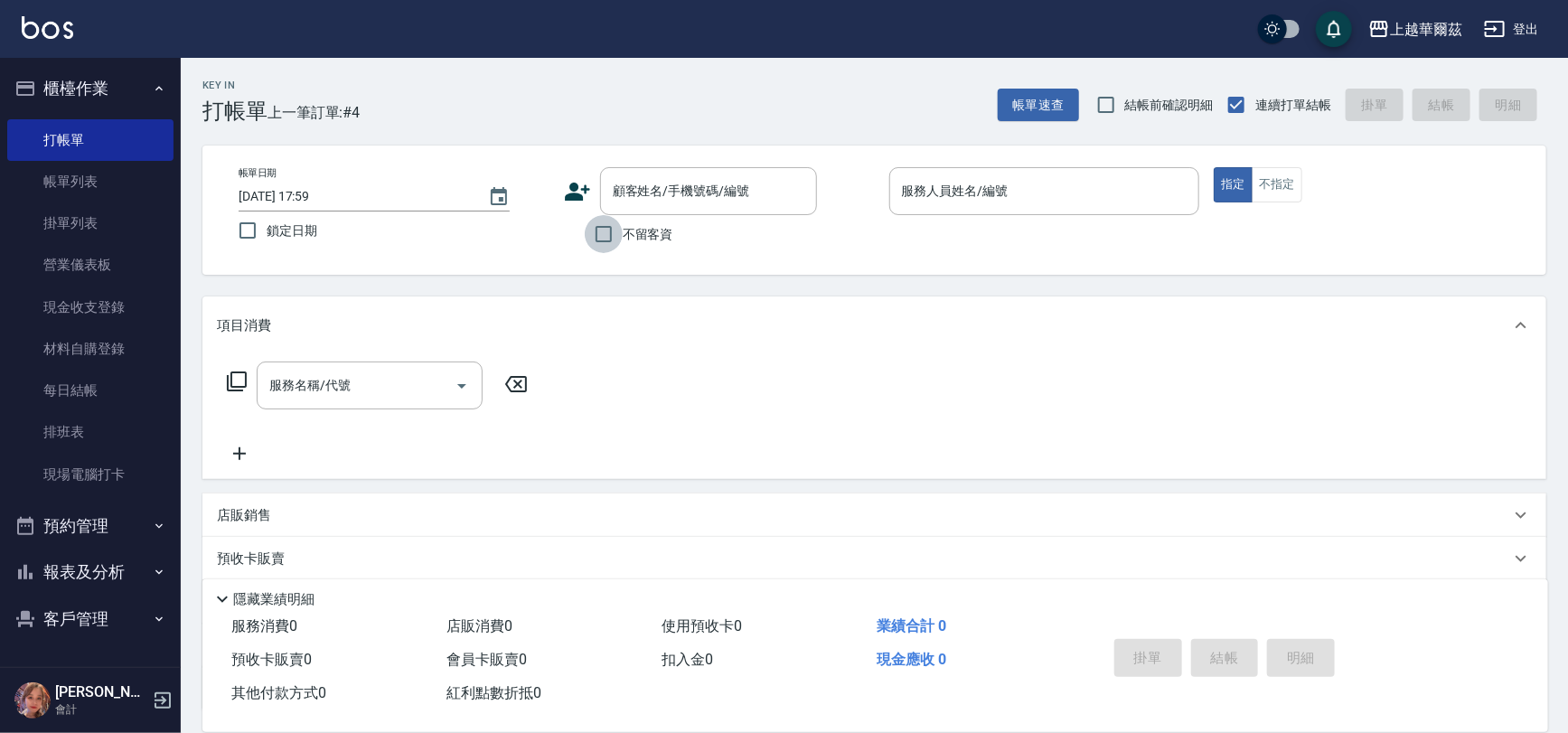
click at [600, 230] on input "不留客資" at bounding box center [604, 234] width 38 height 38
checkbox input "true"
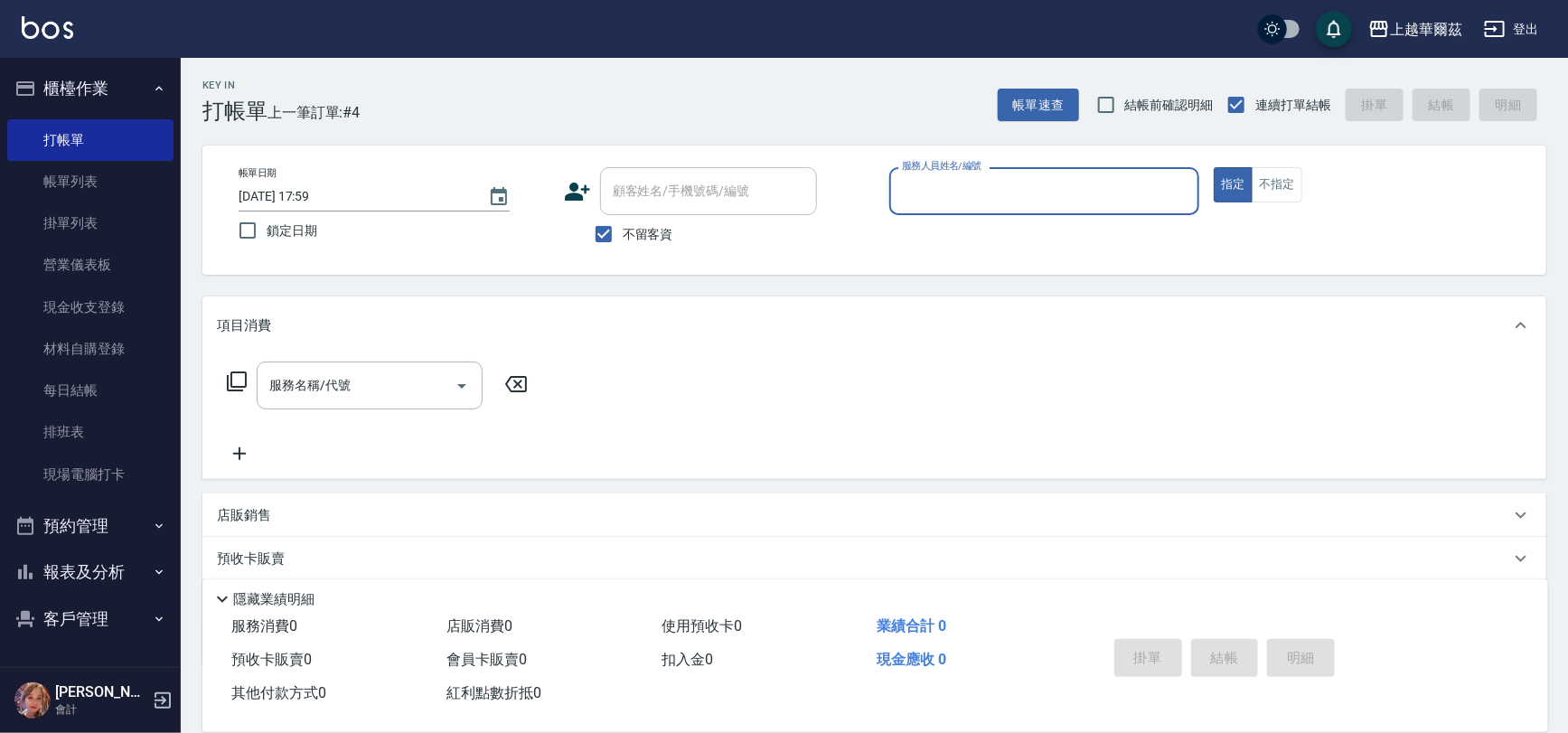
click at [1005, 214] on div "服務人員姓名/編號" at bounding box center [1044, 191] width 311 height 48
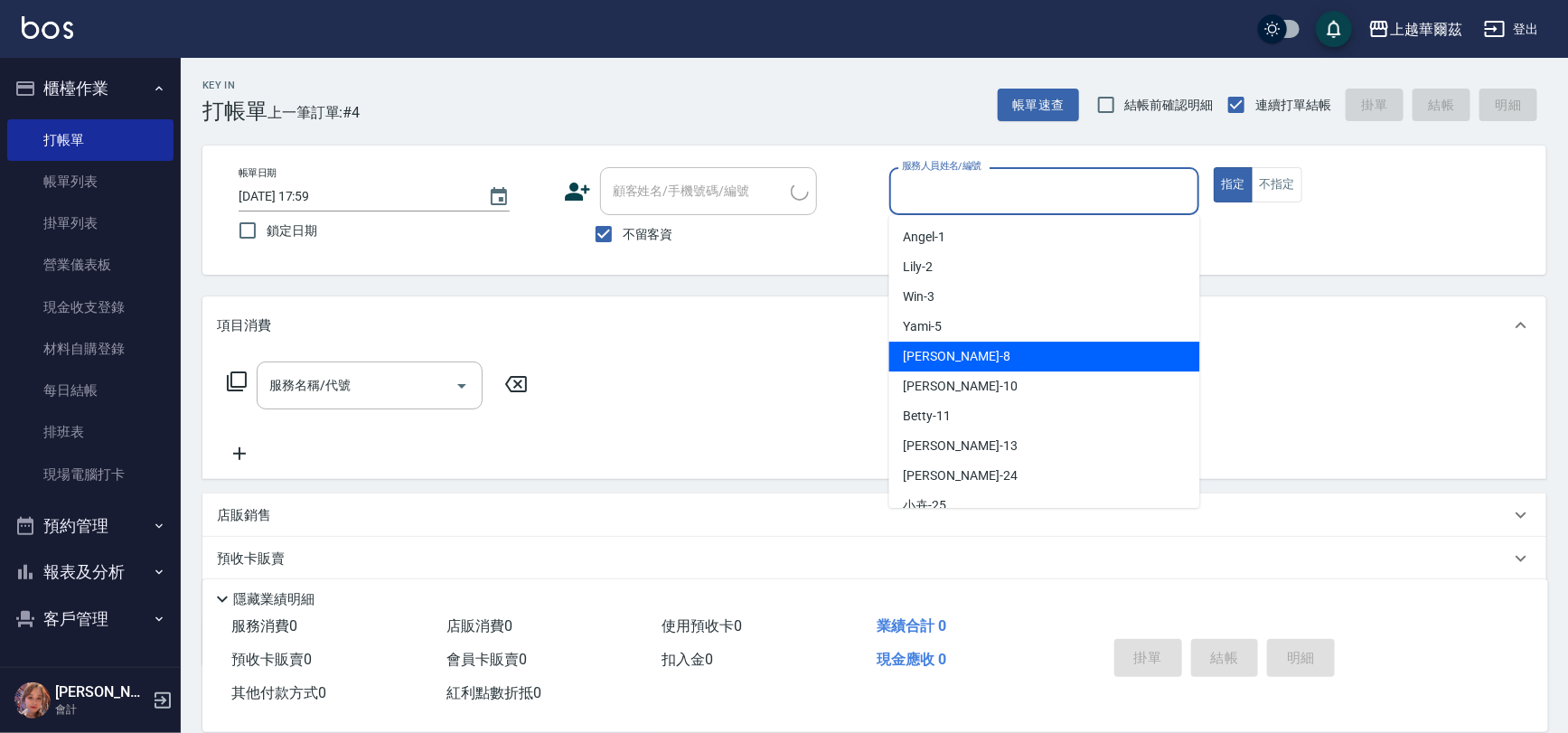
drag, startPoint x: 960, startPoint y: 365, endPoint x: 1187, endPoint y: 284, distance: 241.0
click at [959, 365] on div "[PERSON_NAME] -8" at bounding box center [1044, 356] width 311 height 30
type input "[PERSON_NAME]-8"
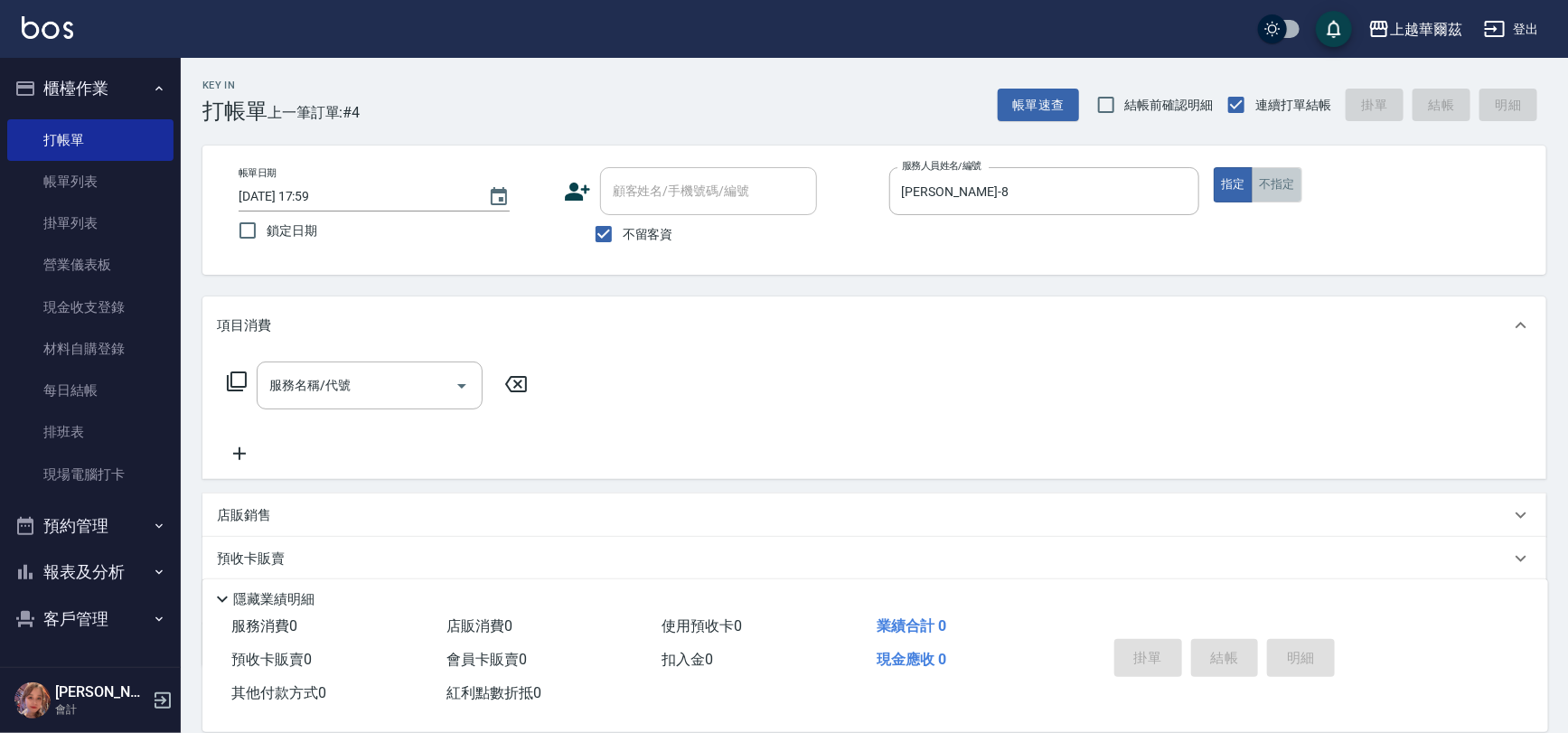
click at [1273, 190] on button "不指定" at bounding box center [1277, 184] width 51 height 35
click at [385, 374] on input "服務名稱/代號" at bounding box center [356, 385] width 183 height 32
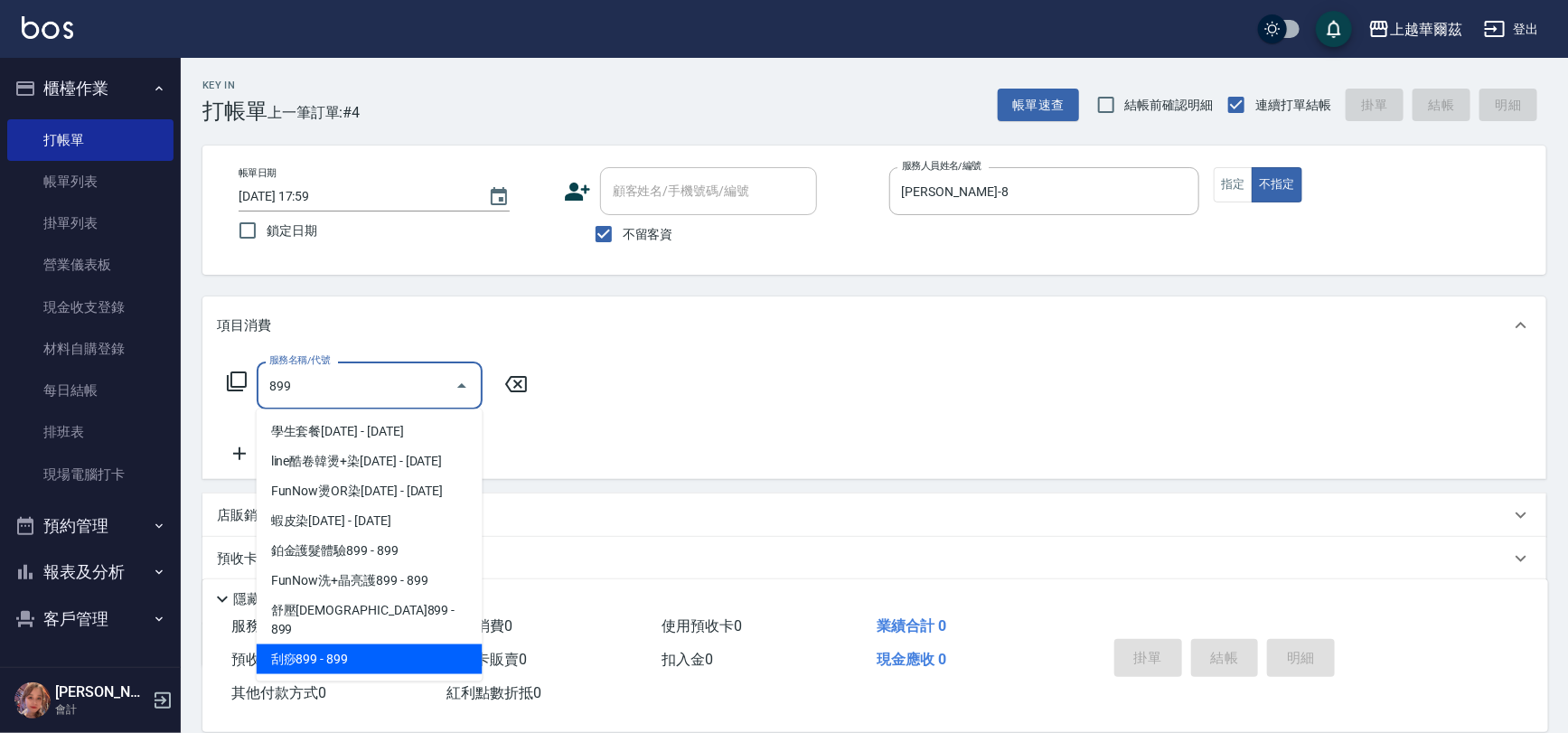
click at [365, 644] on span "刮痧899 - 899" at bounding box center [370, 659] width 226 height 30
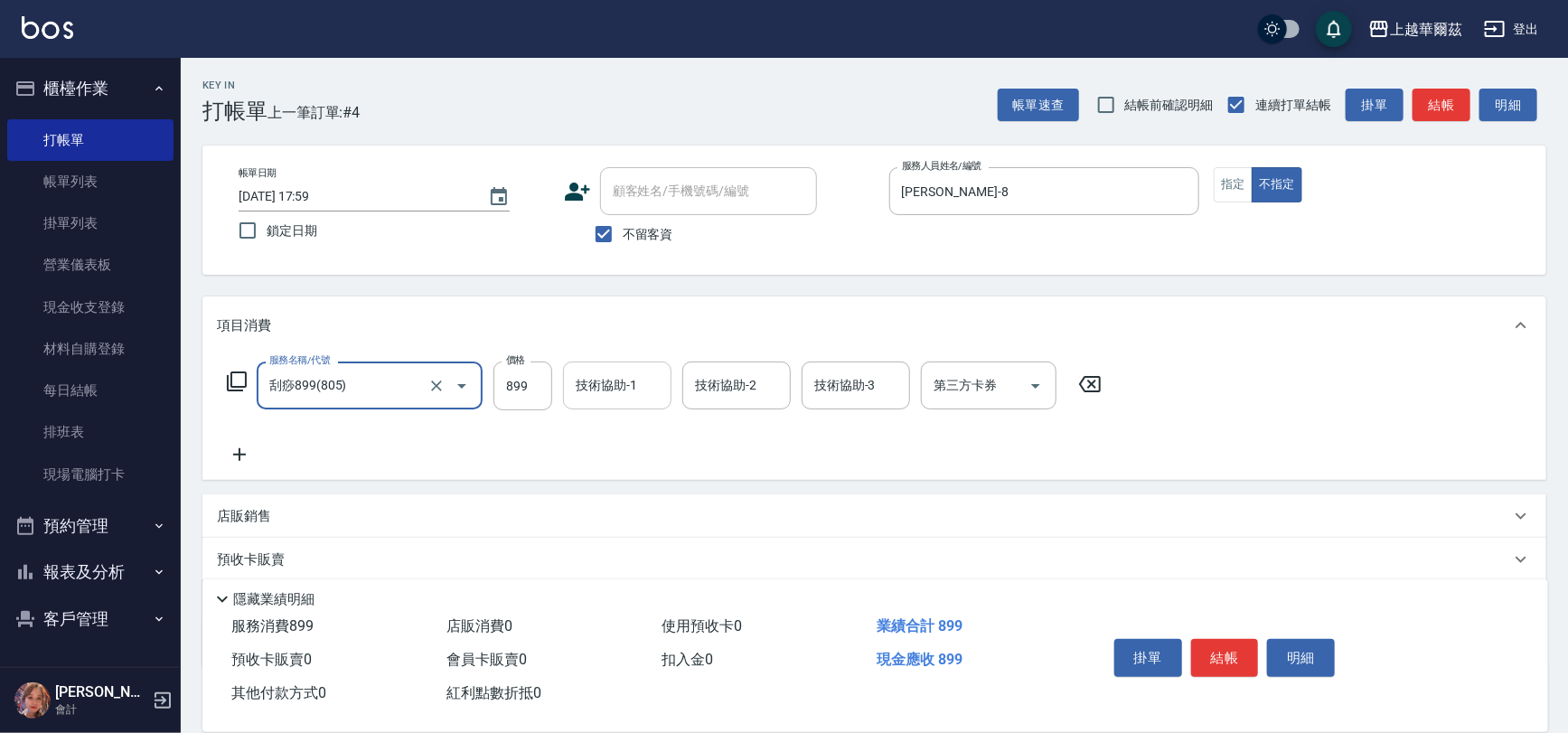
type input "刮痧899(805)"
click at [628, 380] on div "技術協助-1 技術協助-1" at bounding box center [618, 385] width 109 height 48
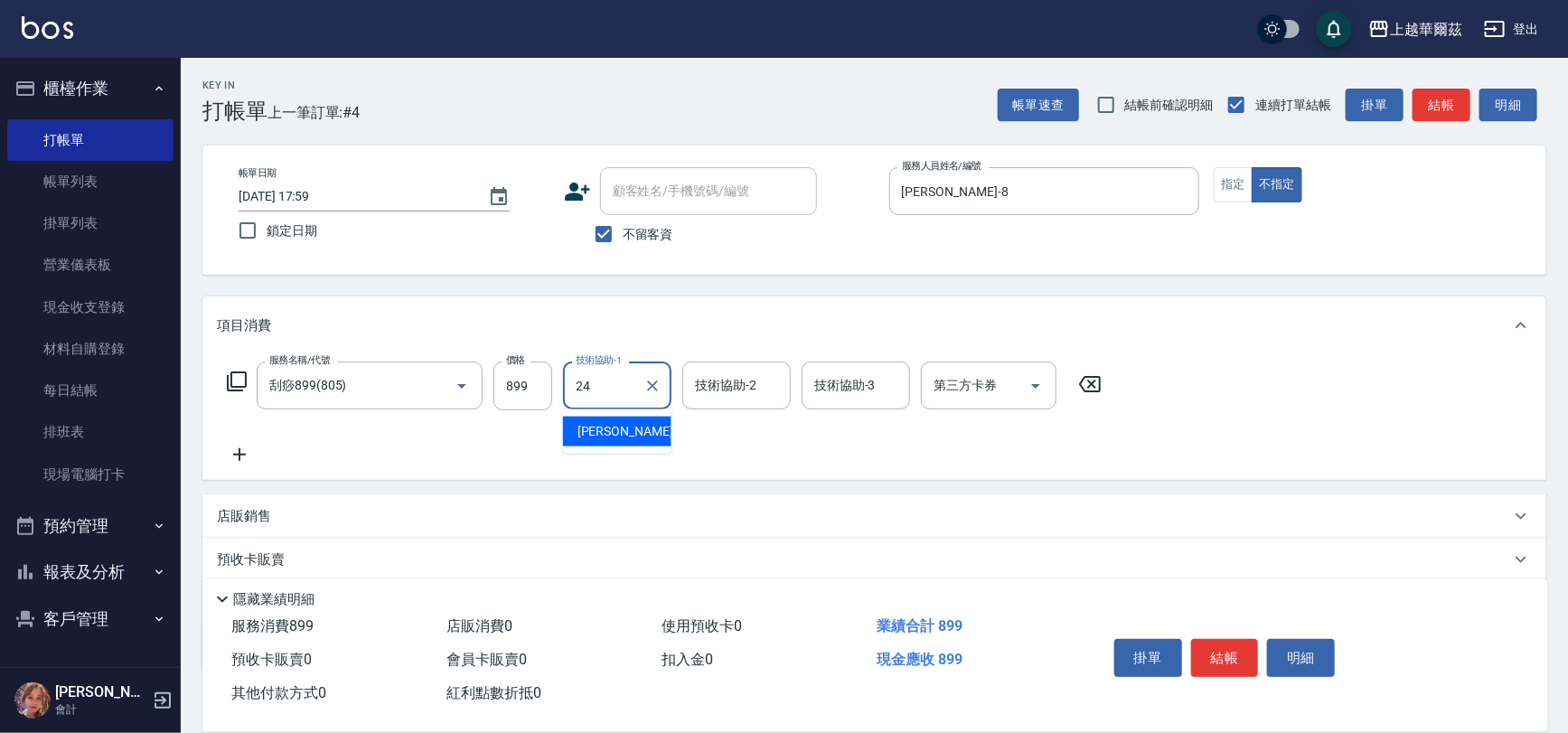
type input "[PERSON_NAME]-24"
click at [232, 456] on icon at bounding box center [240, 455] width 45 height 22
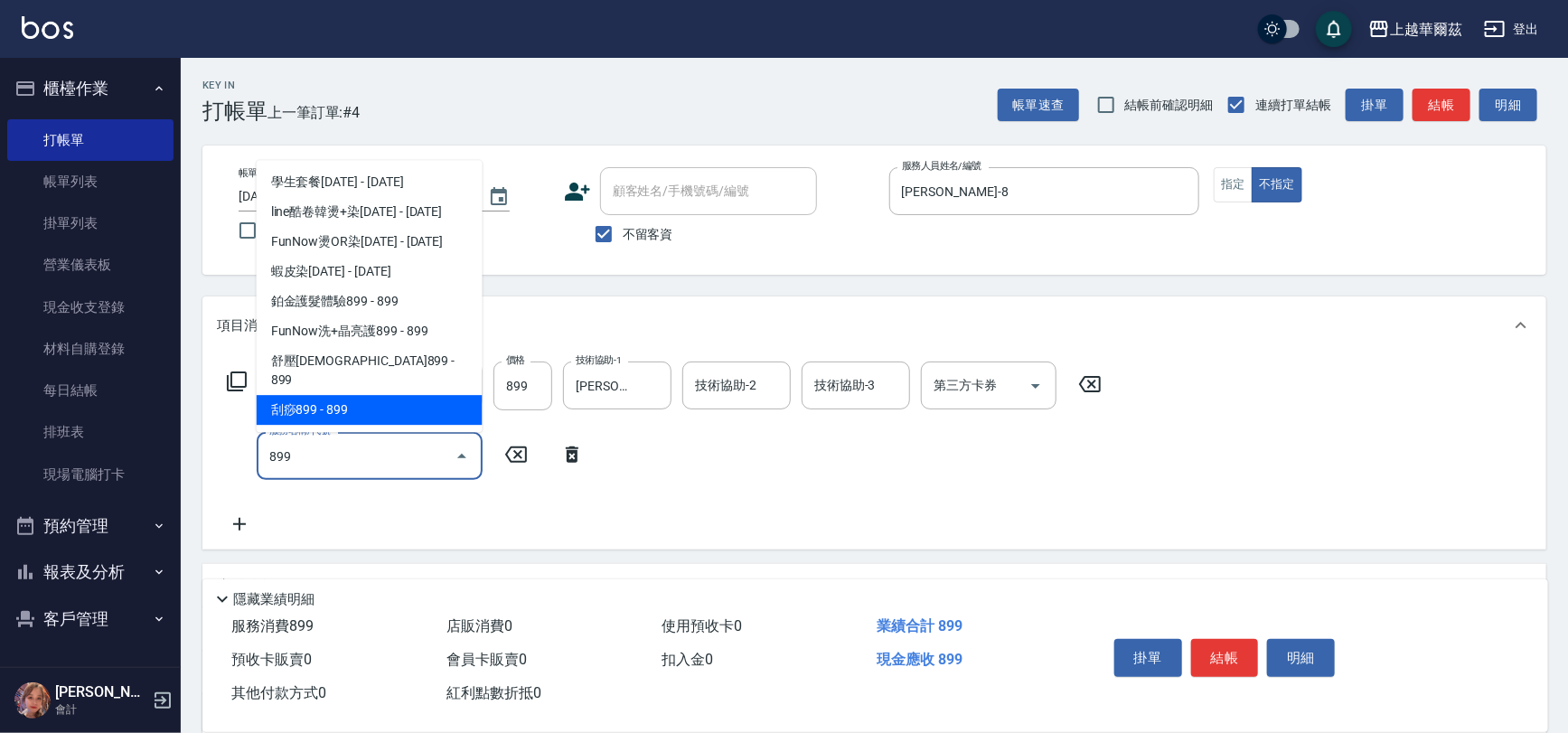
click at [310, 402] on span "刮痧899 - 899" at bounding box center [370, 409] width 226 height 30
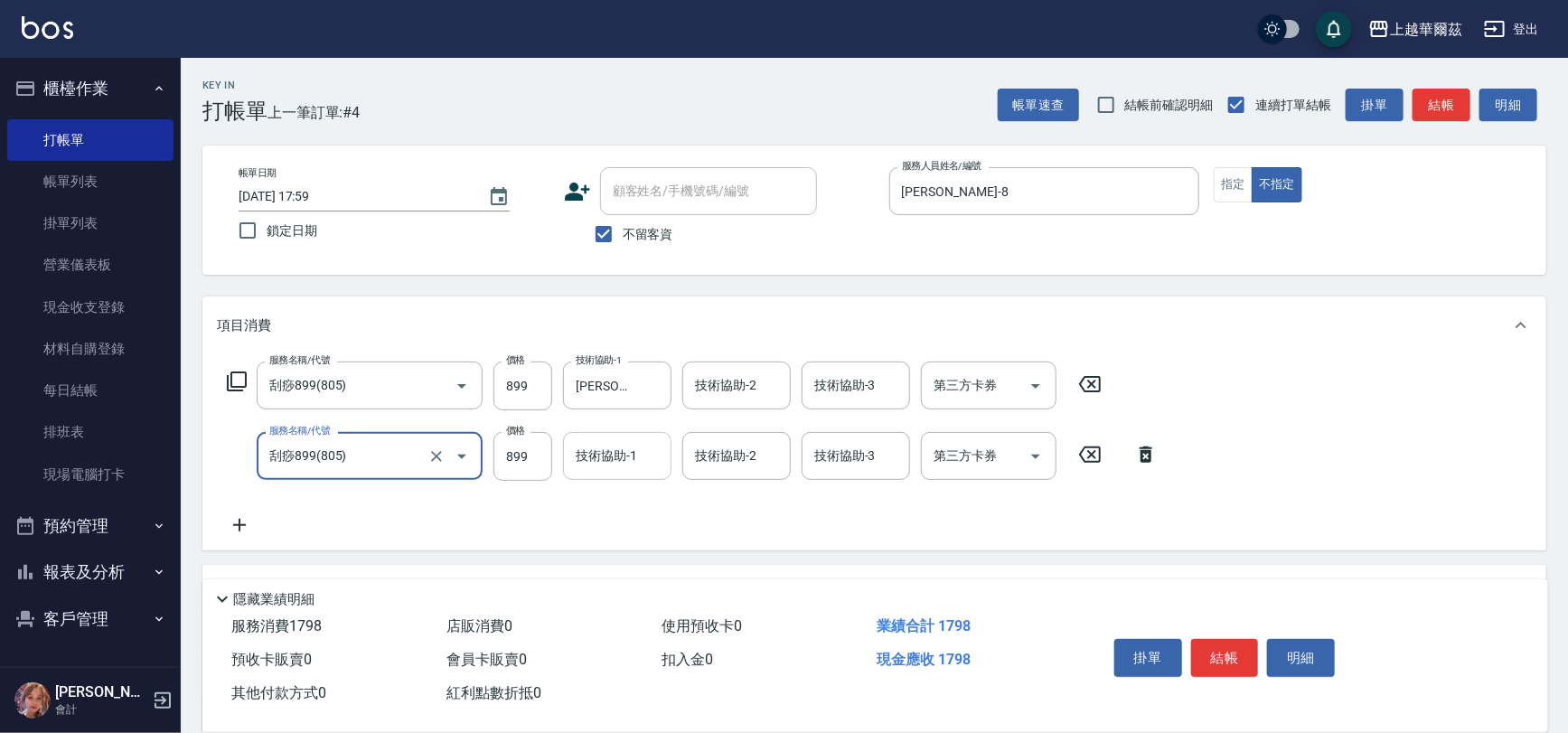
type input "刮痧899(805)"
click at [621, 452] on div "技術協助-1 技術協助-1" at bounding box center [618, 456] width 109 height 48
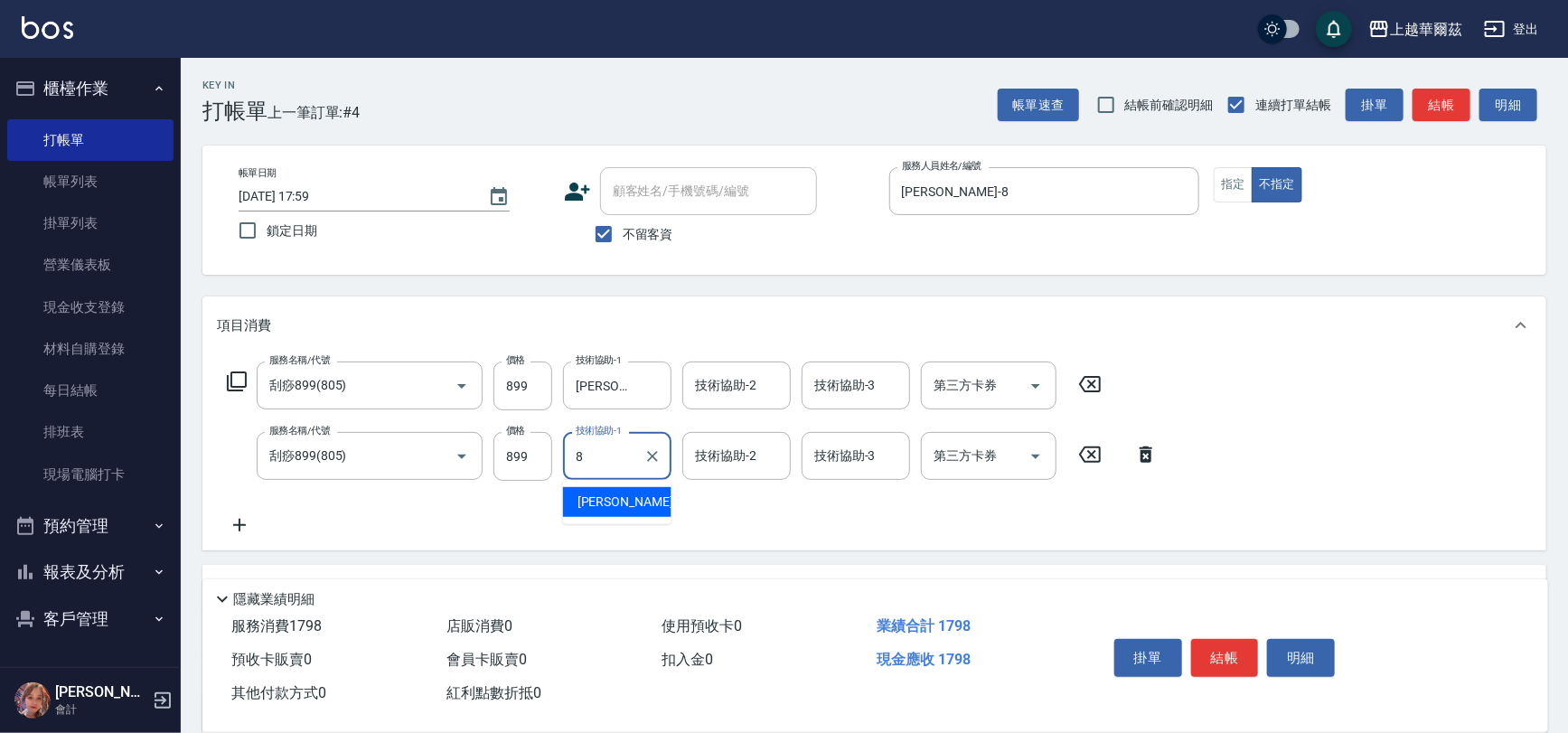
type input "[PERSON_NAME]-8"
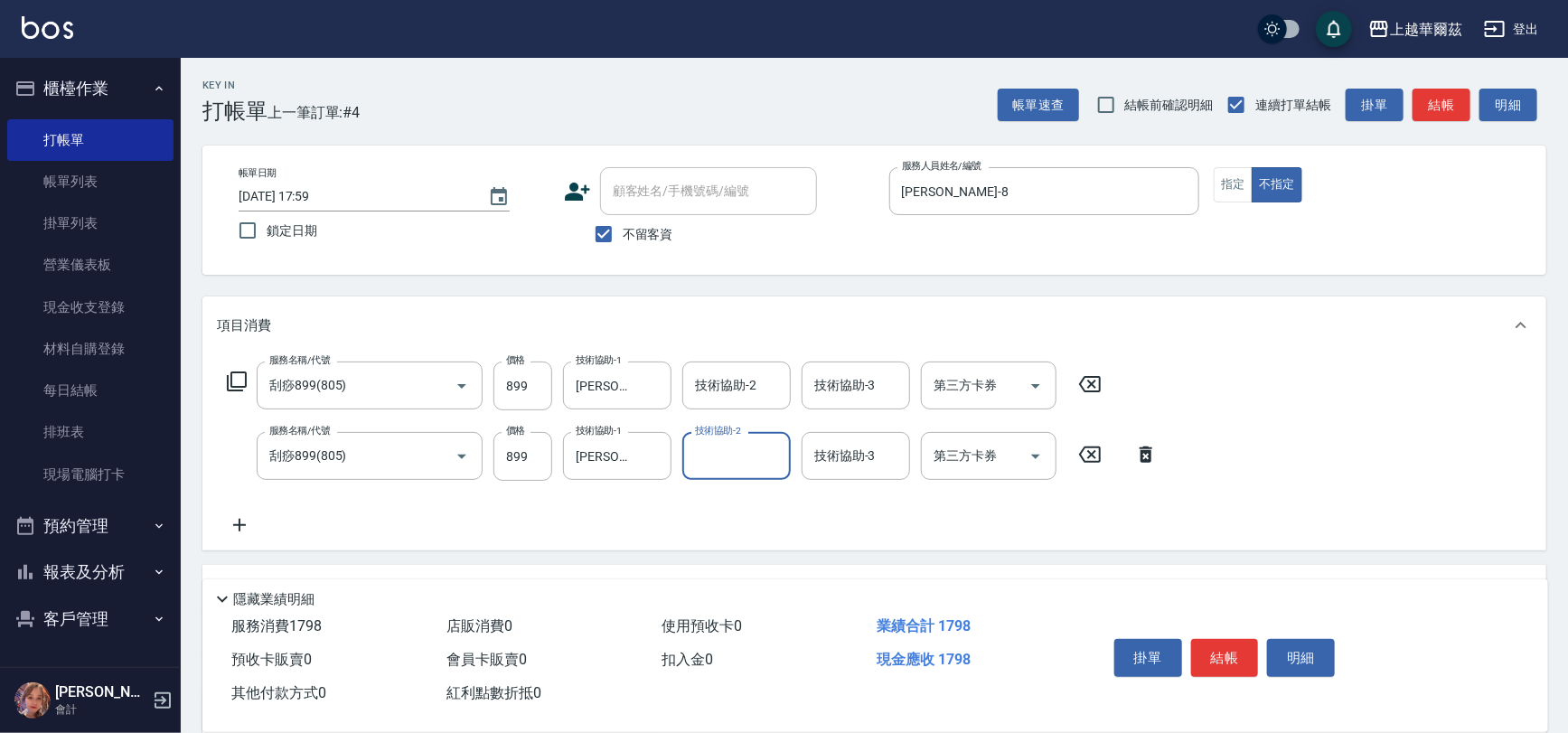
click at [236, 517] on icon at bounding box center [240, 525] width 45 height 22
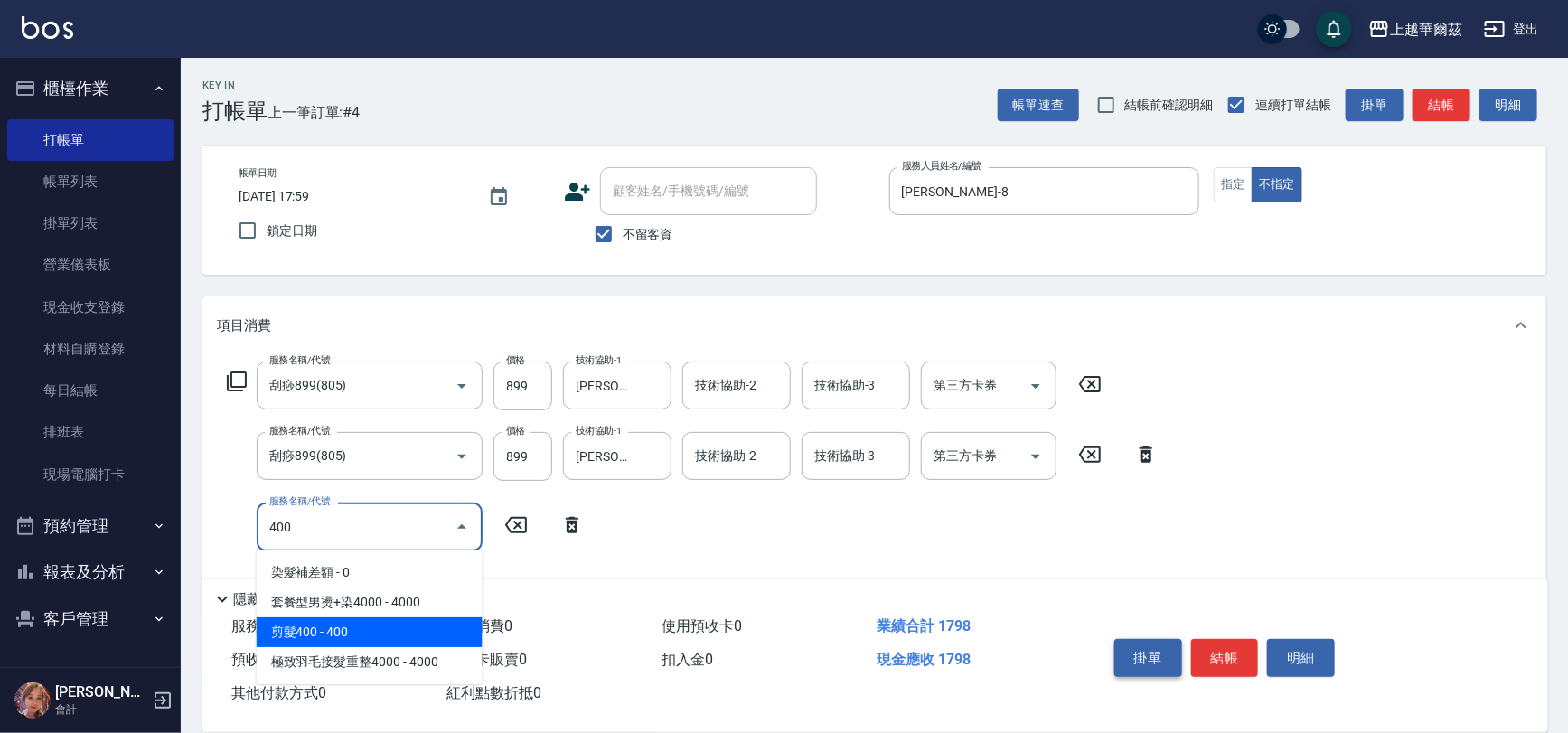
drag, startPoint x: 312, startPoint y: 623, endPoint x: 1124, endPoint y: 644, distance: 812.3
click at [313, 623] on span "剪髮400 - 400" at bounding box center [370, 632] width 226 height 30
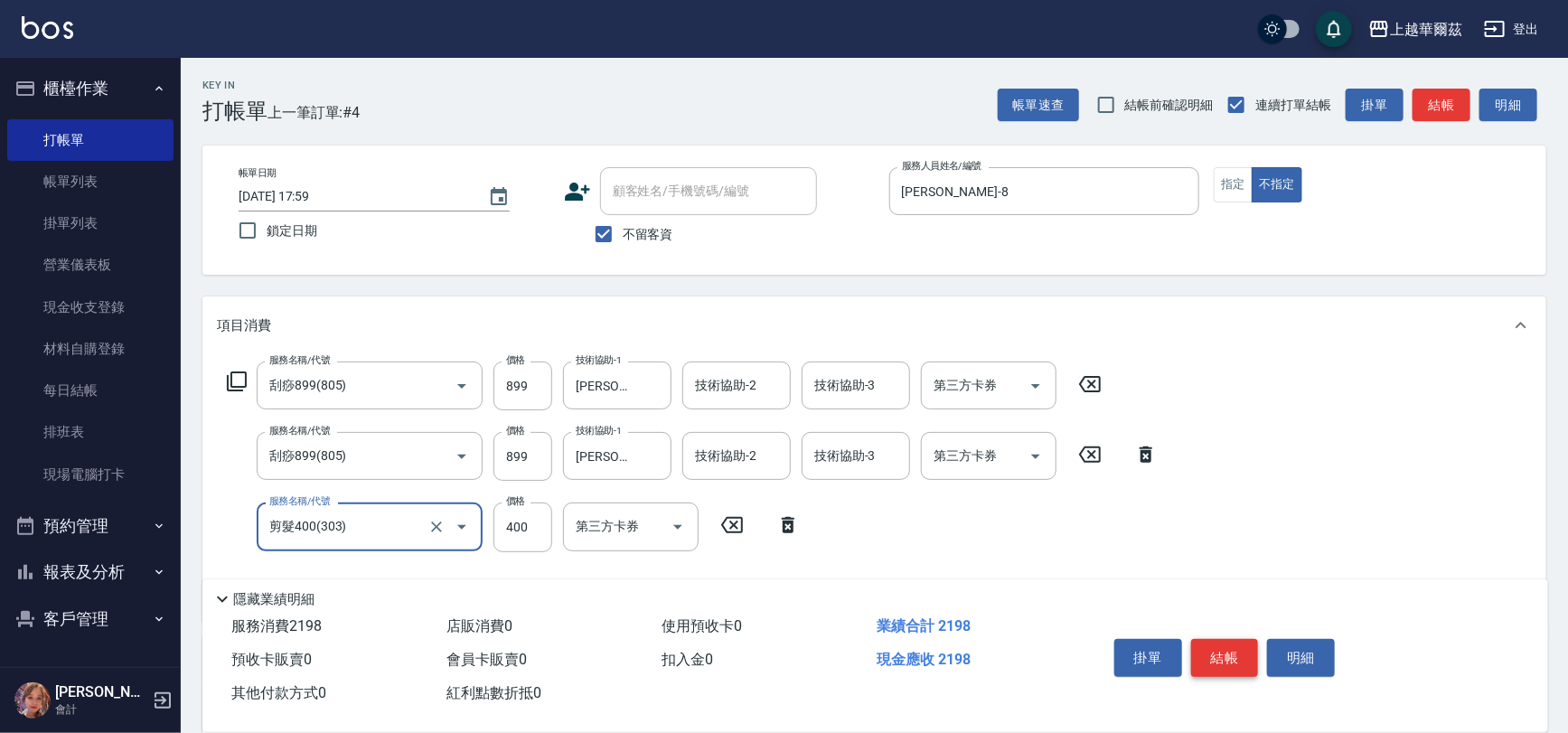
type input "剪髮400(303)"
click at [1214, 653] on button "結帳" at bounding box center [1224, 658] width 68 height 38
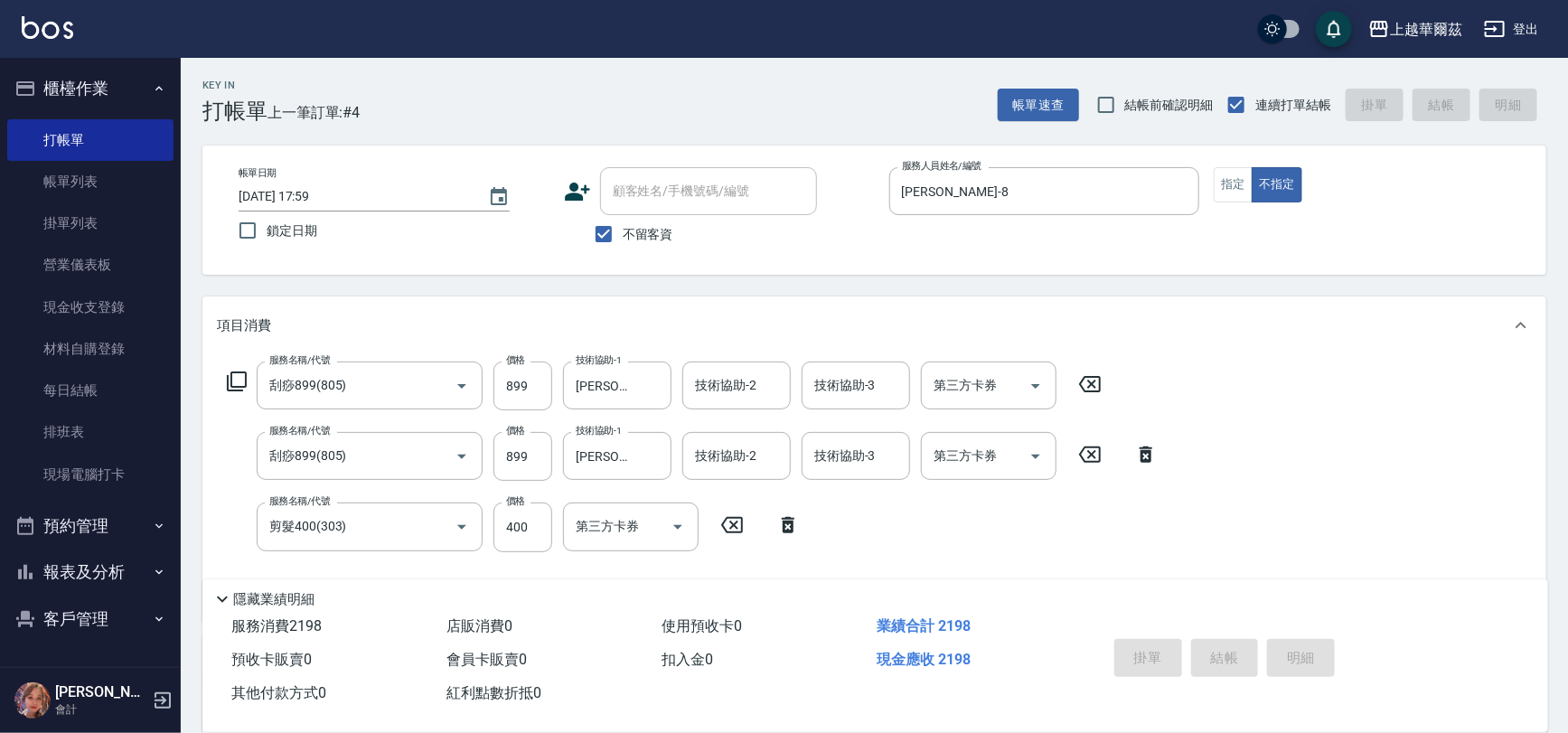
type input "[DATE] 18:00"
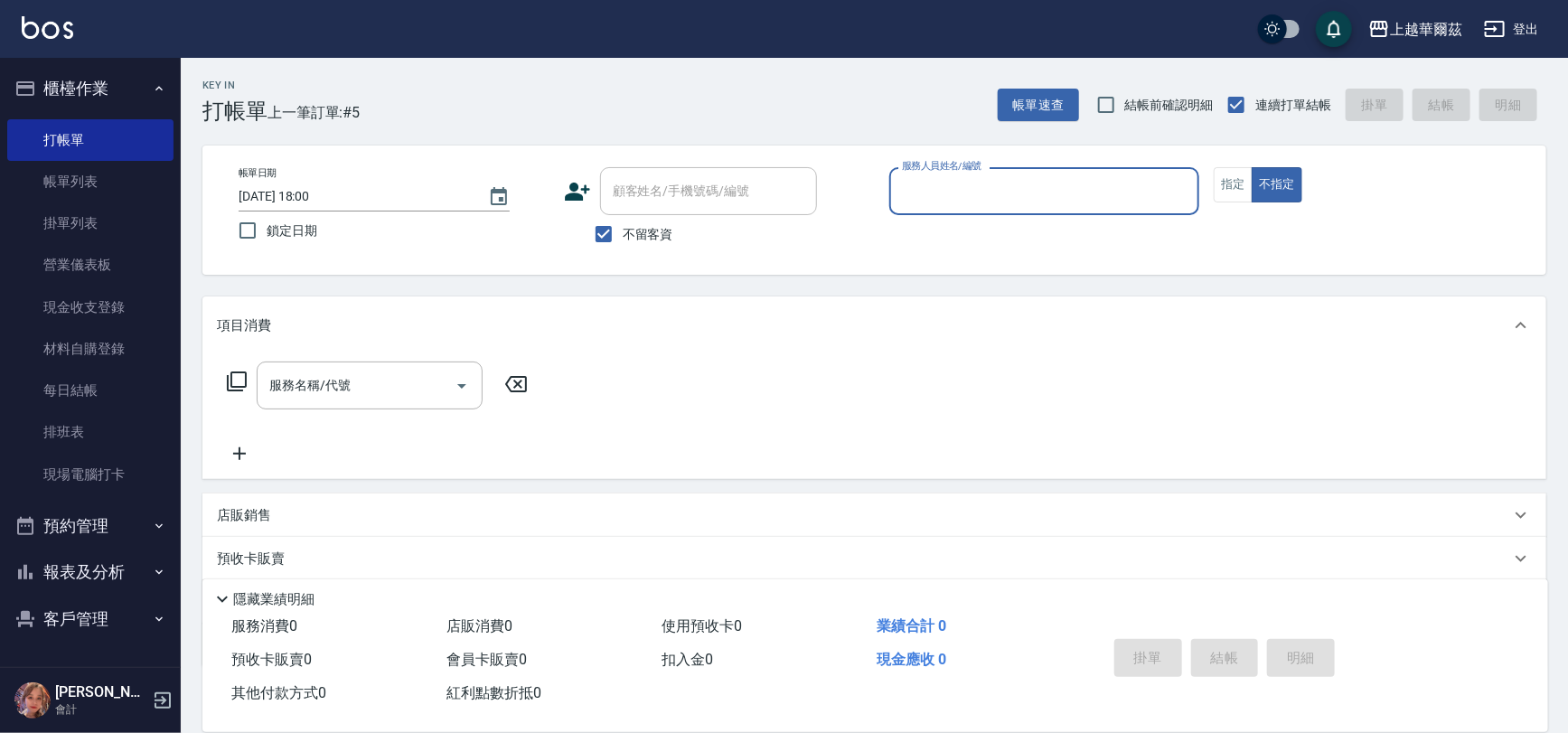
click at [935, 164] on label "服務人員姓名/編號" at bounding box center [941, 165] width 80 height 14
click at [935, 175] on input "服務人員姓名/編號" at bounding box center [1044, 191] width 295 height 32
click at [939, 178] on input "服務人員姓名/編號" at bounding box center [1044, 191] width 295 height 32
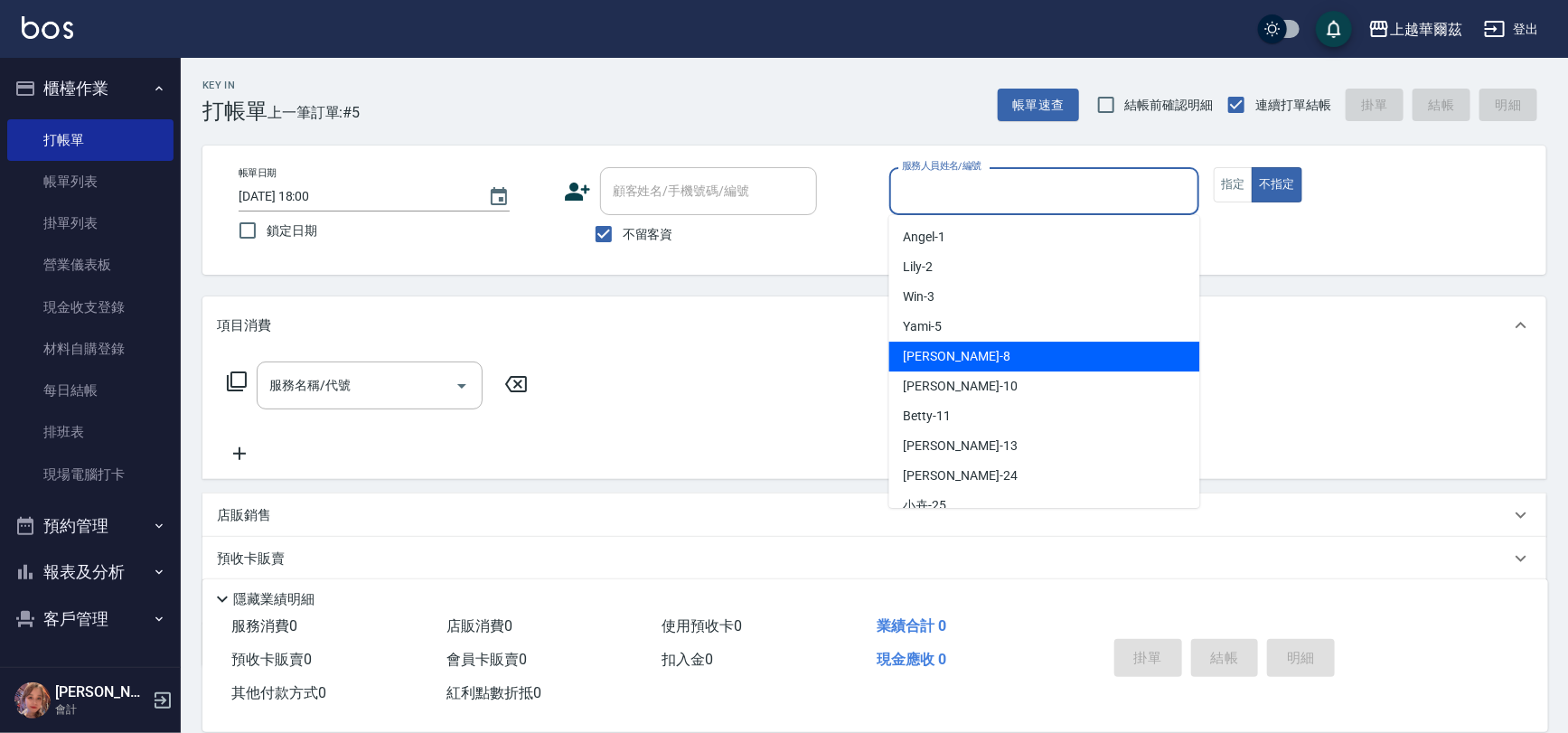
click at [949, 359] on div "[PERSON_NAME] -8" at bounding box center [1044, 356] width 311 height 30
type input "[PERSON_NAME]-8"
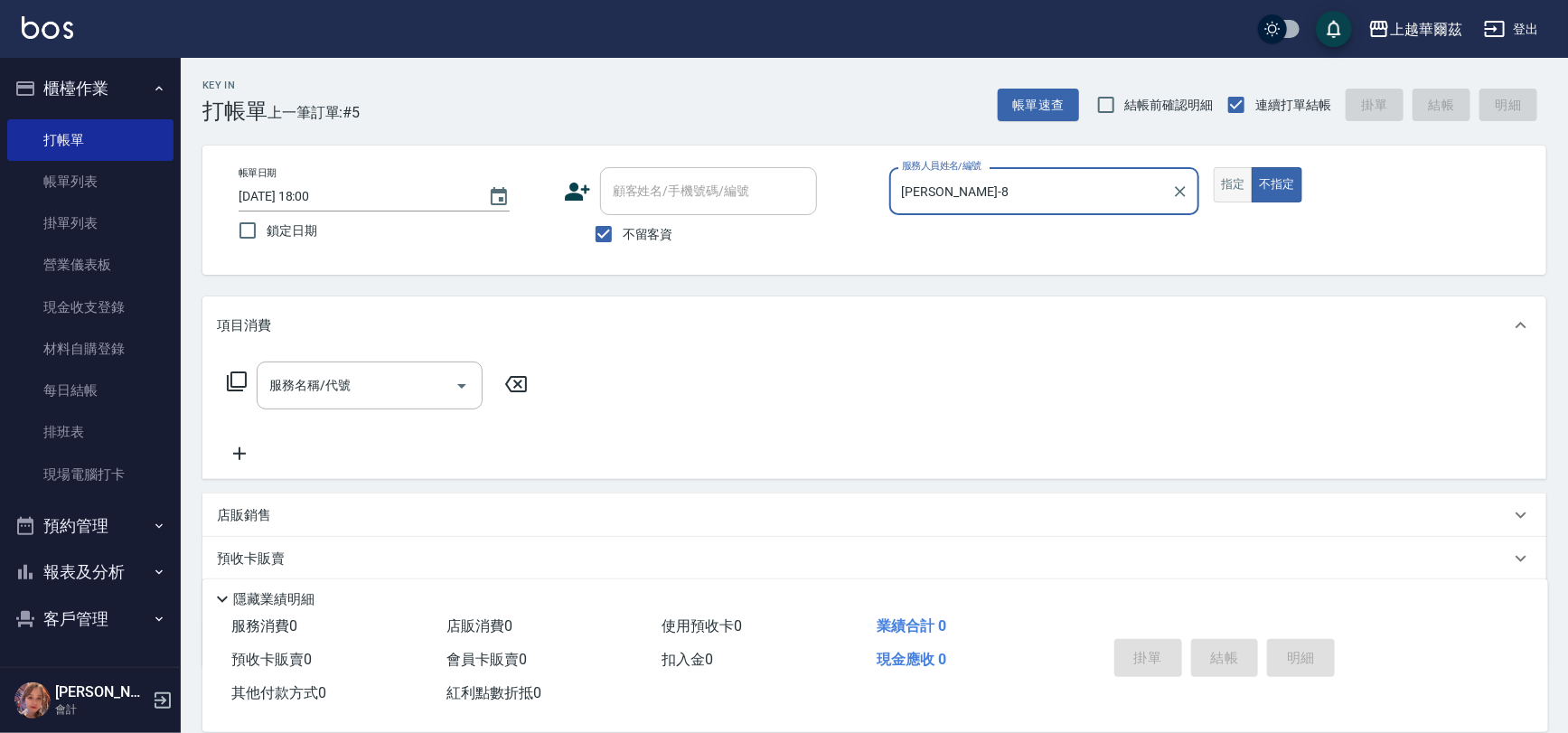
click at [1238, 187] on button "指定" at bounding box center [1233, 184] width 39 height 35
click at [370, 362] on div "服務名稱/代號" at bounding box center [370, 385] width 226 height 48
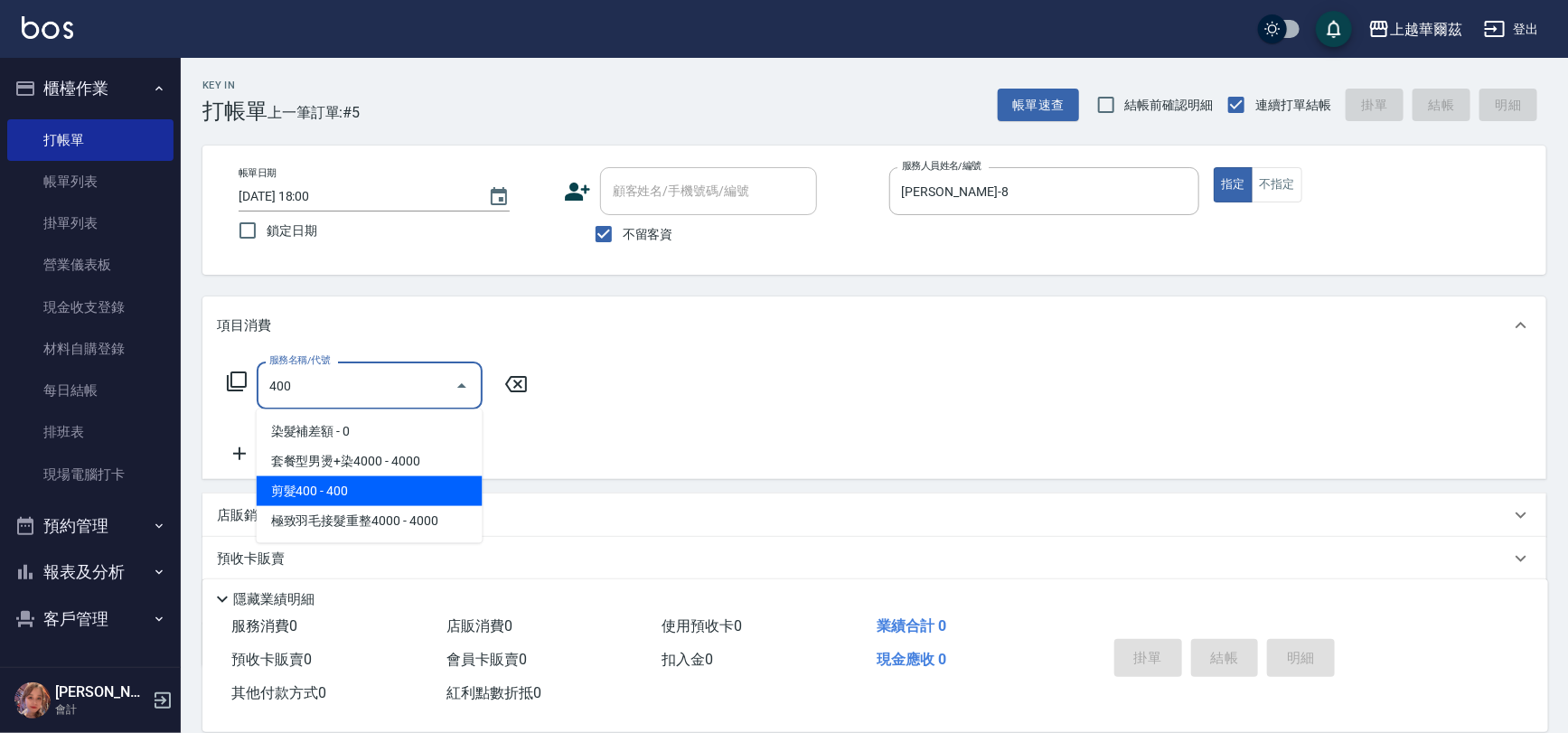
click at [411, 478] on span "剪髮400 - 400" at bounding box center [370, 491] width 226 height 30
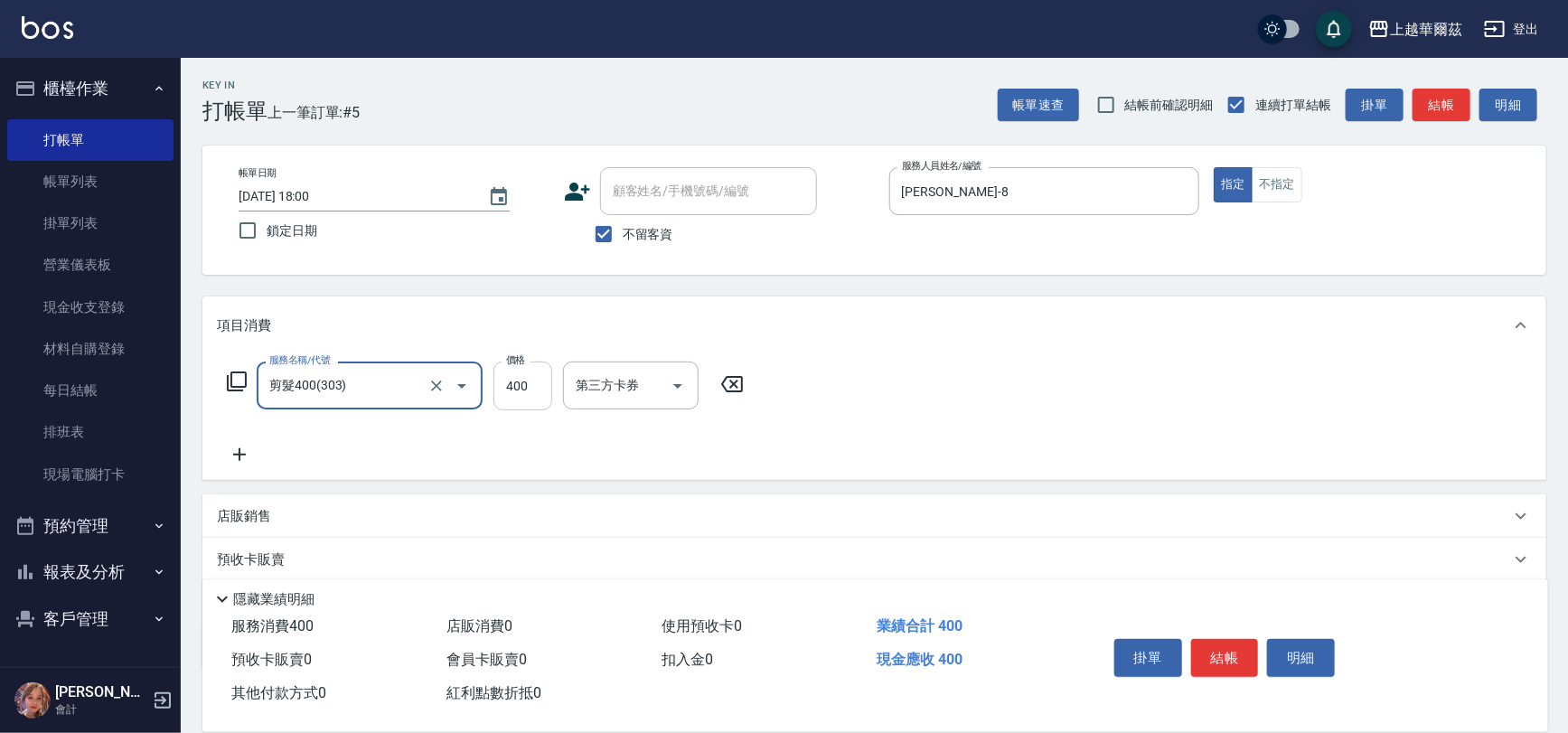
type input "剪髮400(303)"
click at [546, 380] on input "400" at bounding box center [523, 386] width 59 height 49
type input "450"
click at [228, 449] on icon at bounding box center [240, 455] width 45 height 22
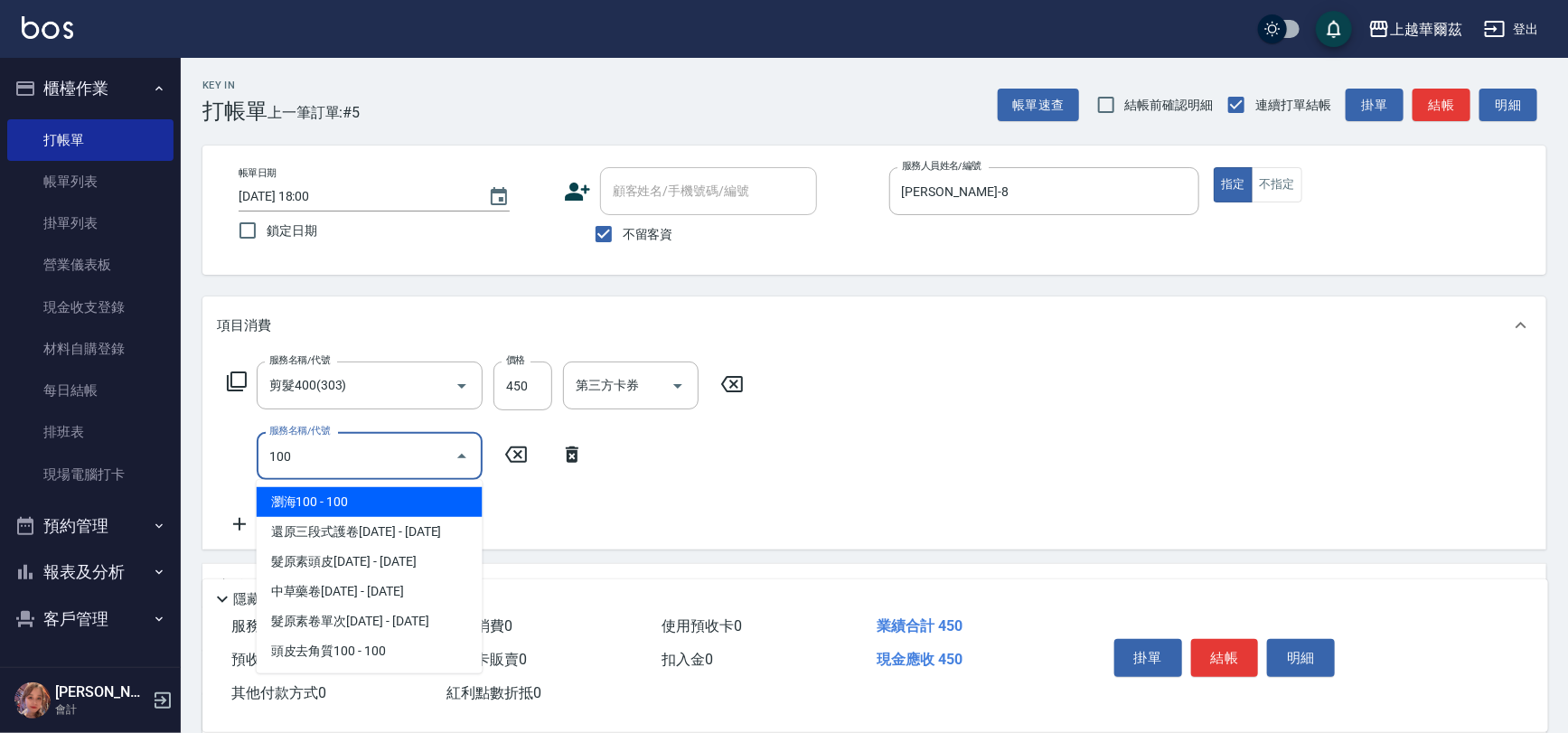
click at [332, 497] on span "瀏海100 - 100" at bounding box center [370, 502] width 226 height 30
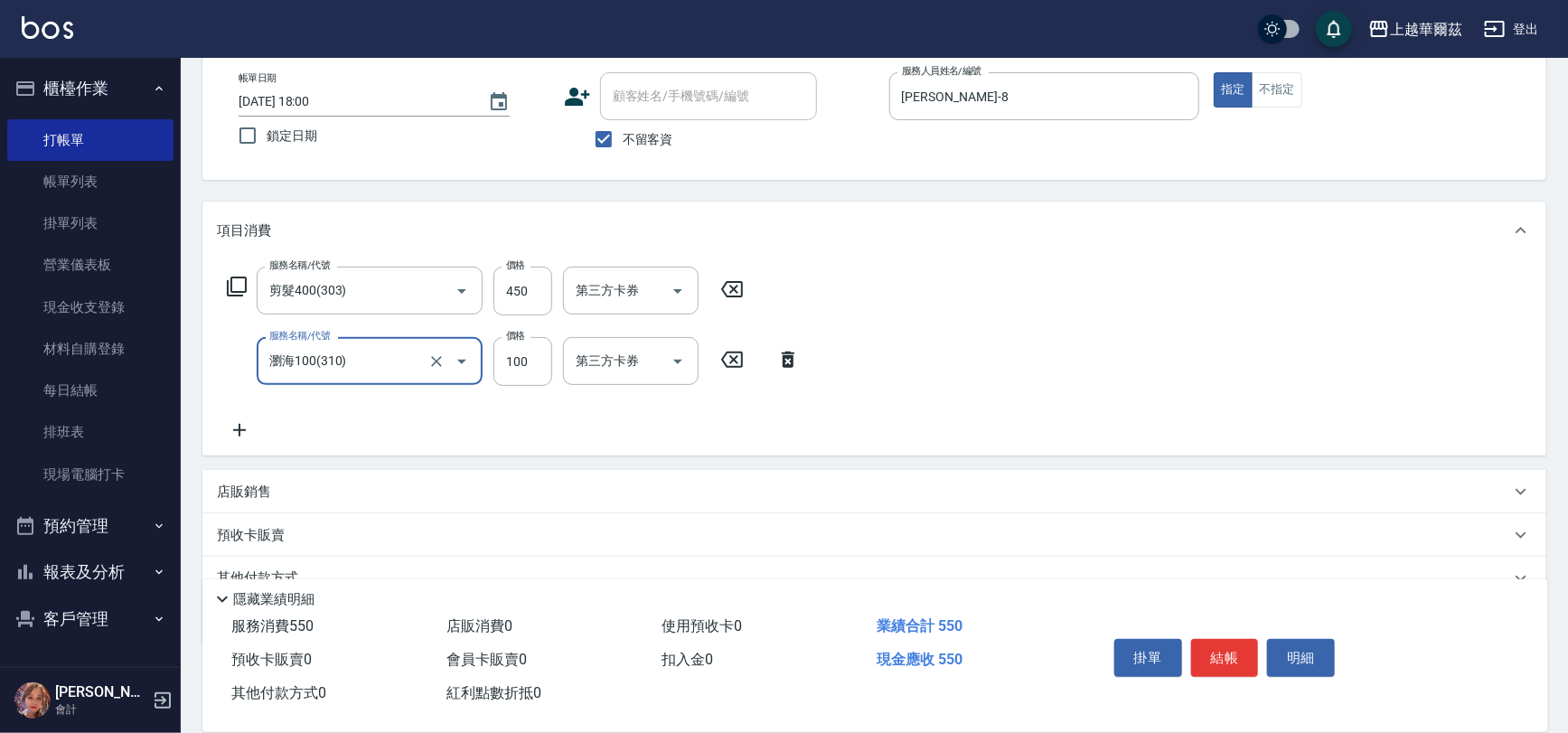
scroll to position [175, 0]
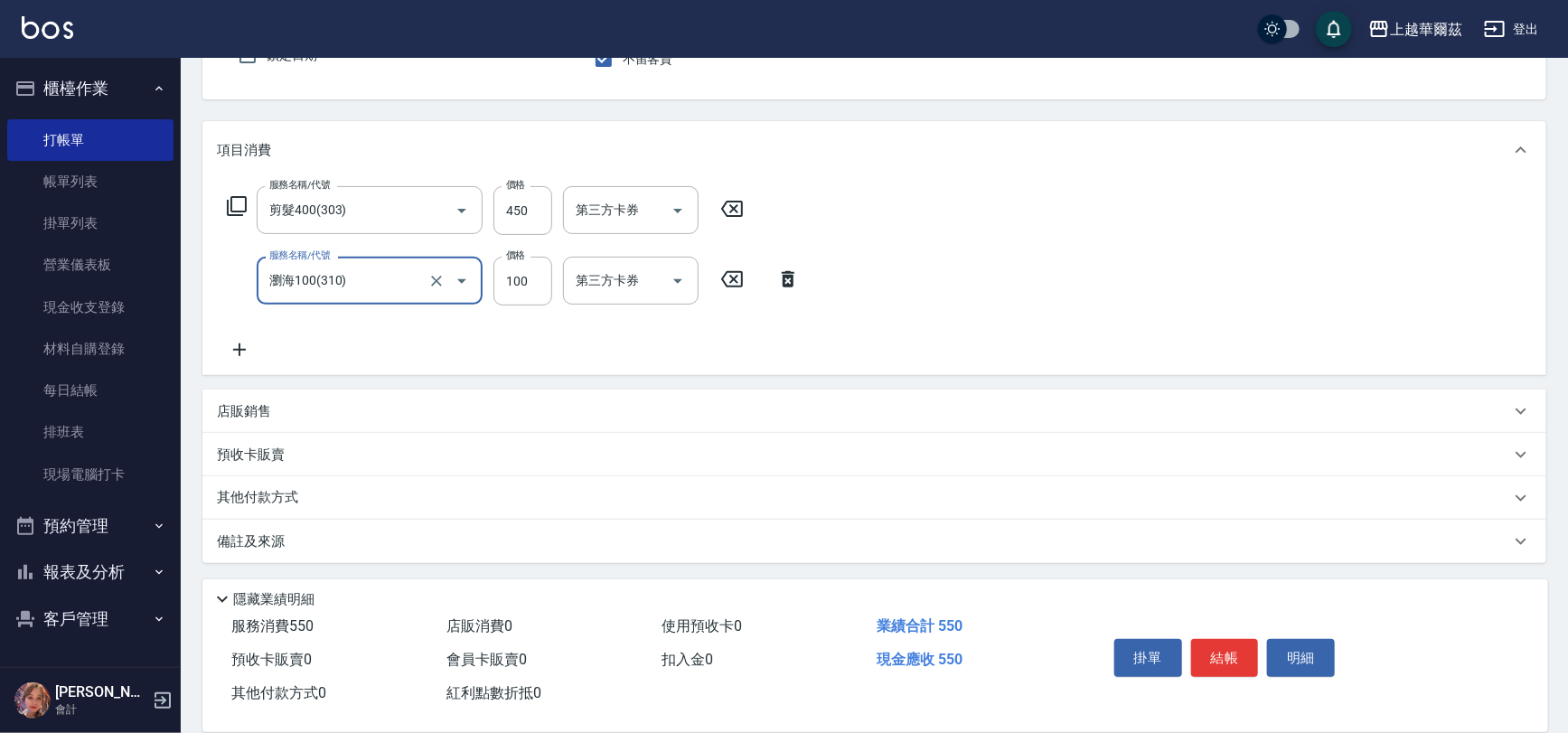
type input "瀏海100(310)"
click at [288, 421] on div "店販銷售" at bounding box center [874, 411] width 1344 height 43
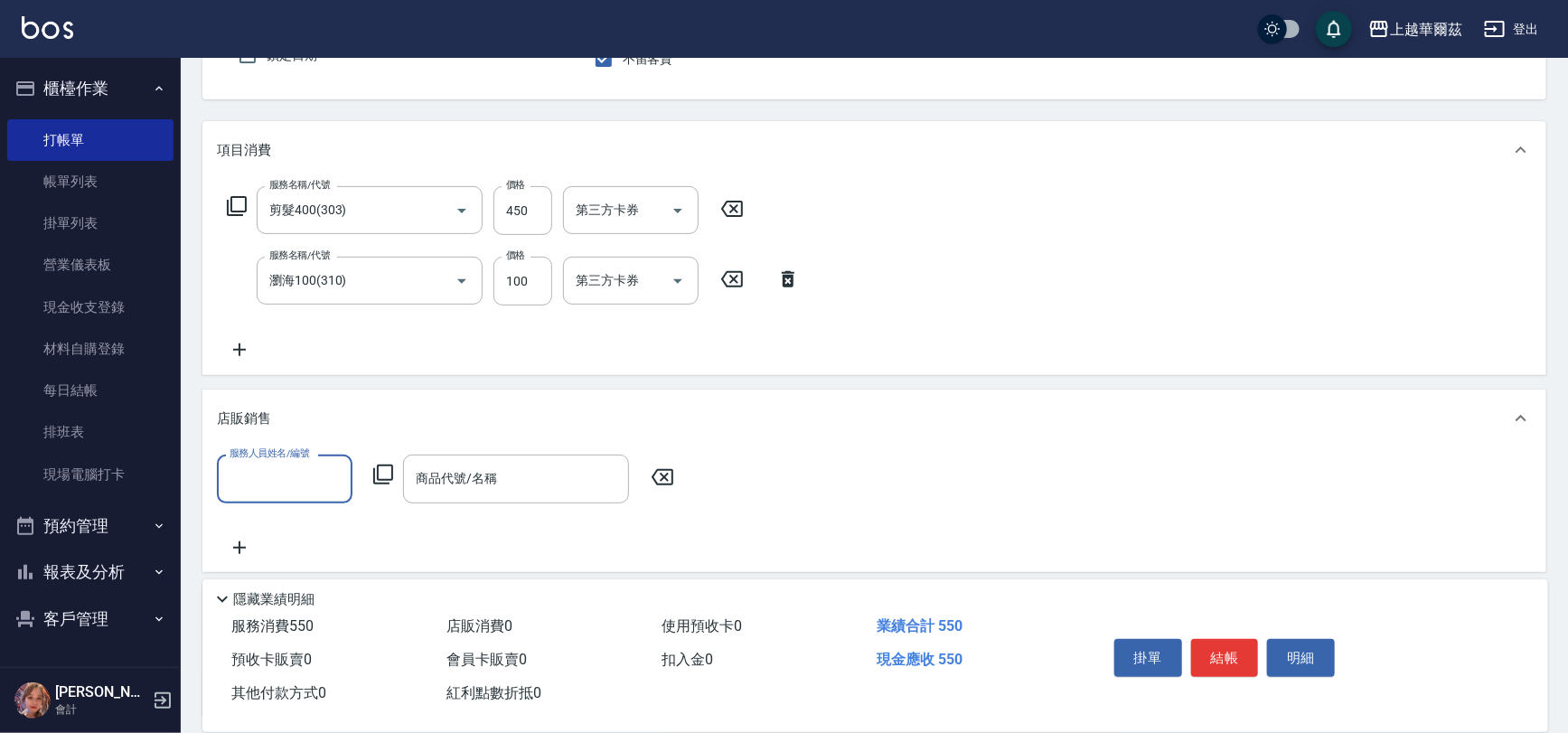
scroll to position [0, 0]
type input "[PERSON_NAME]-8"
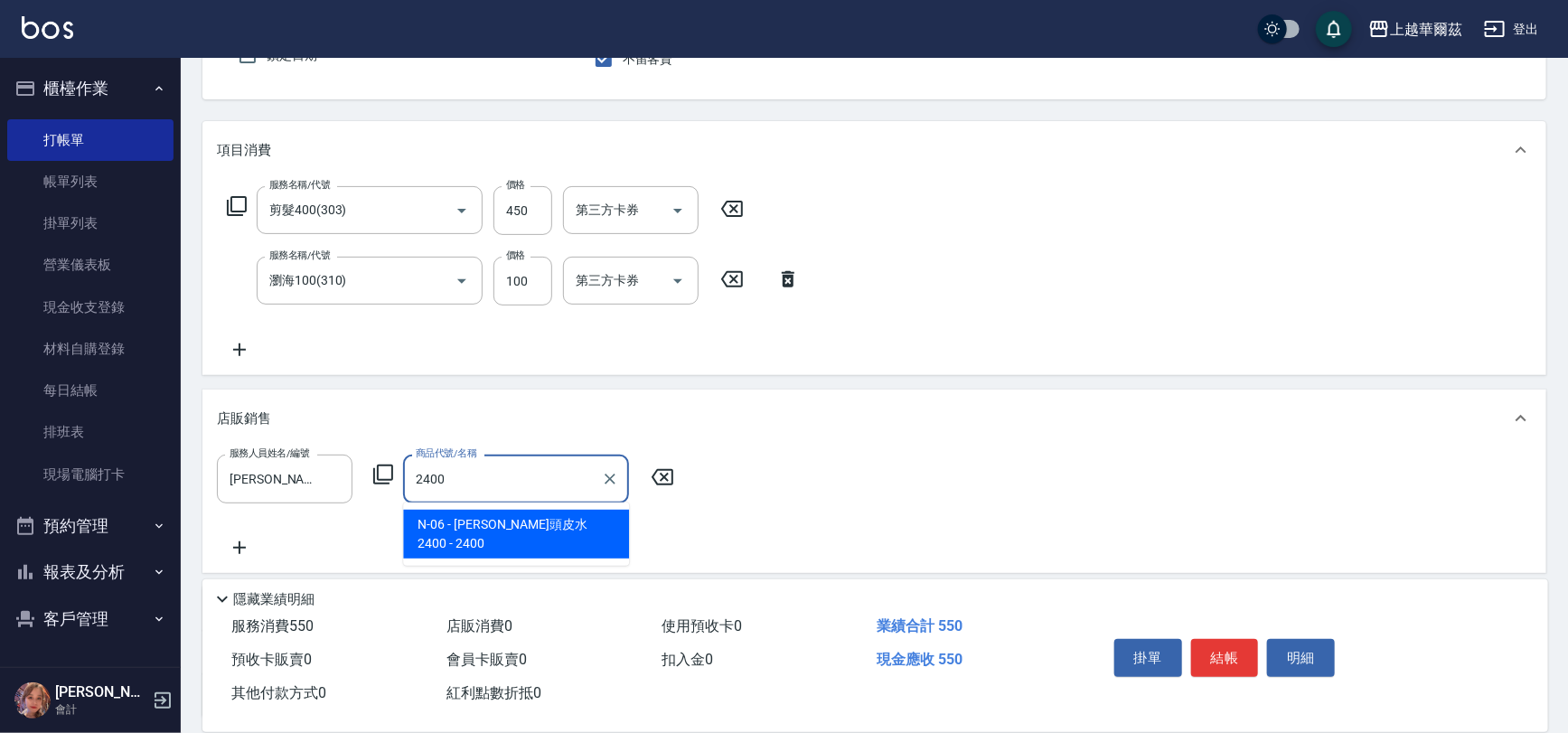
click at [539, 527] on span "N-06 - [PERSON_NAME]頭皮水2400 - 2400" at bounding box center [516, 534] width 226 height 49
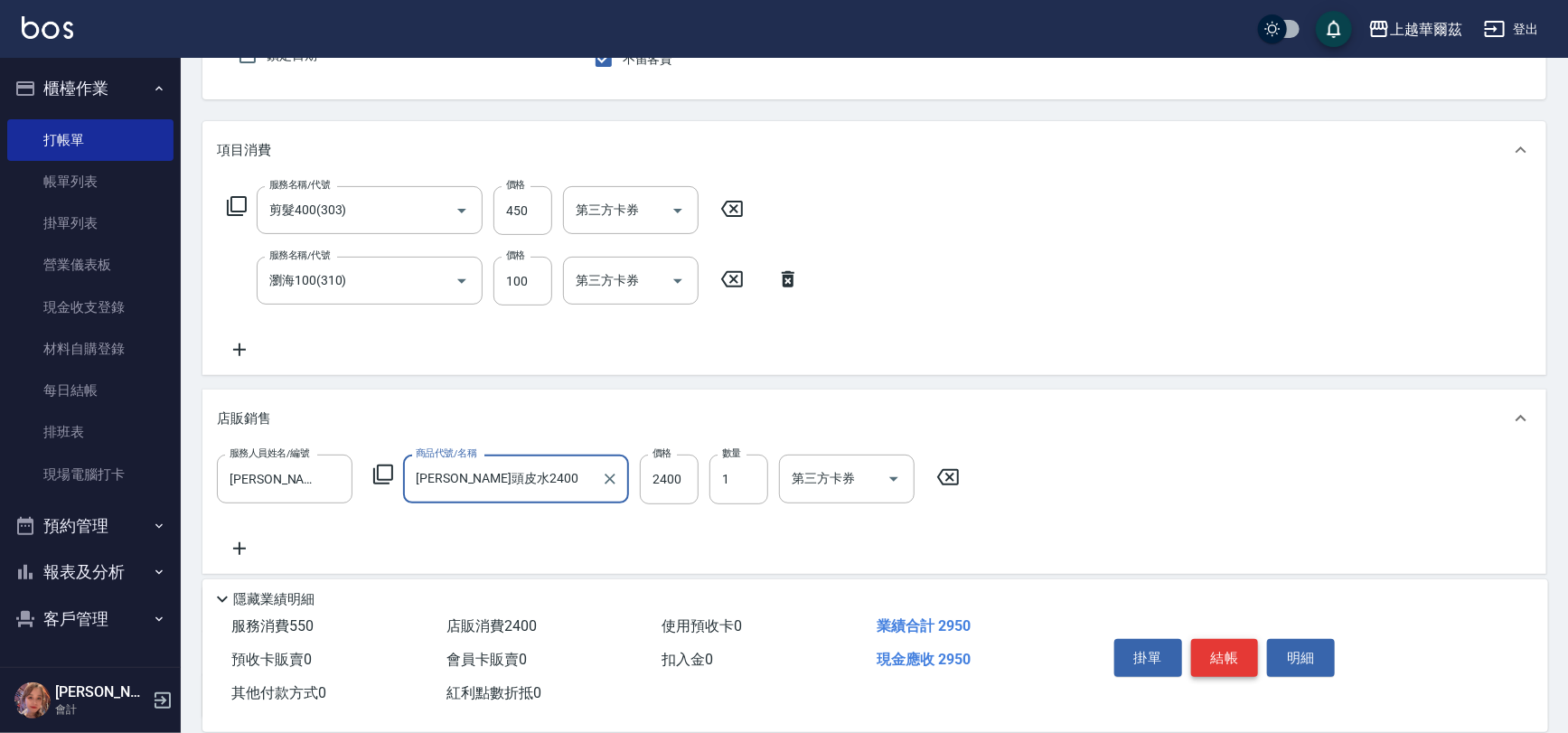
type input "[PERSON_NAME]頭皮水2400"
click at [1206, 649] on button "結帳" at bounding box center [1224, 658] width 68 height 38
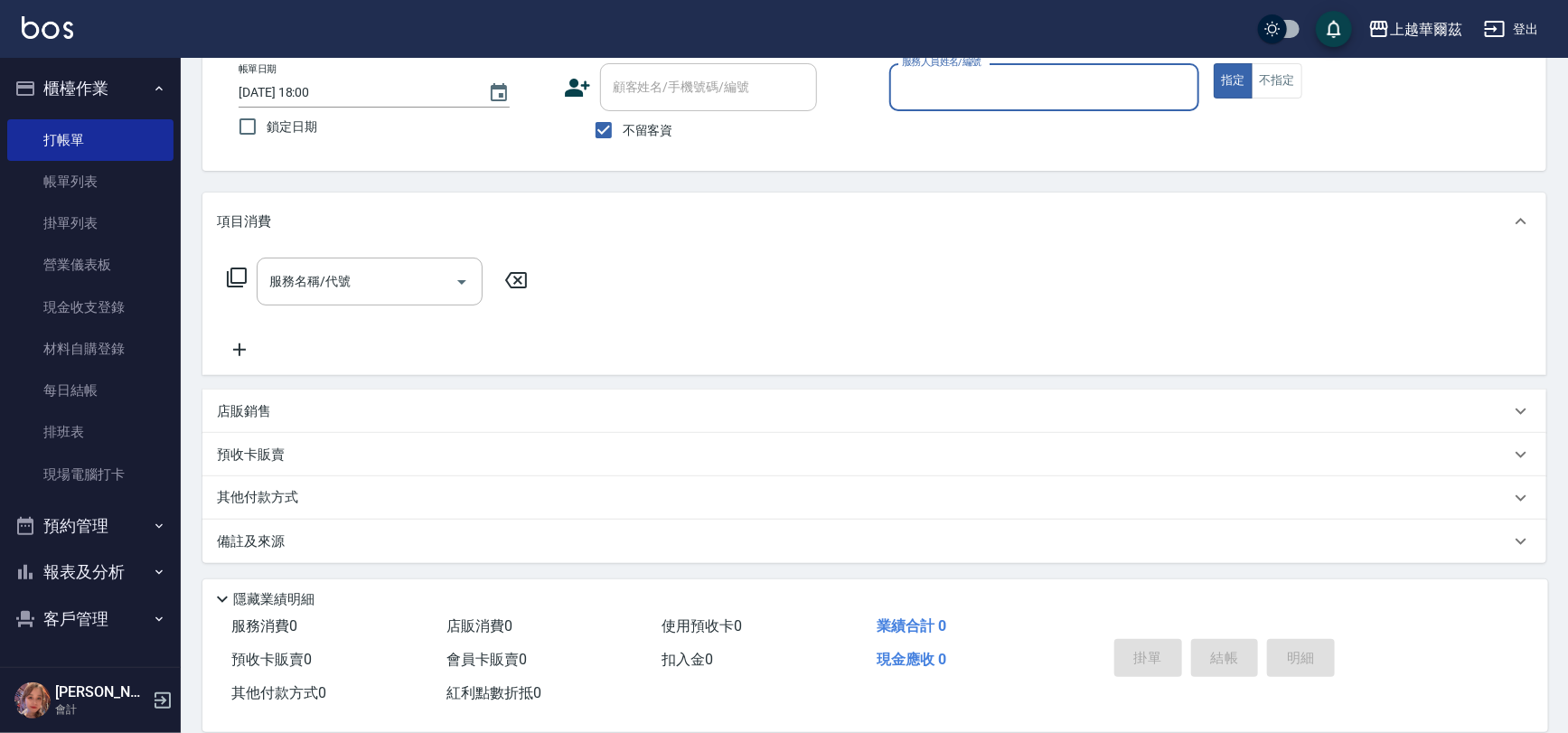
click at [958, 73] on input "服務人員姓名/編號" at bounding box center [1044, 87] width 295 height 32
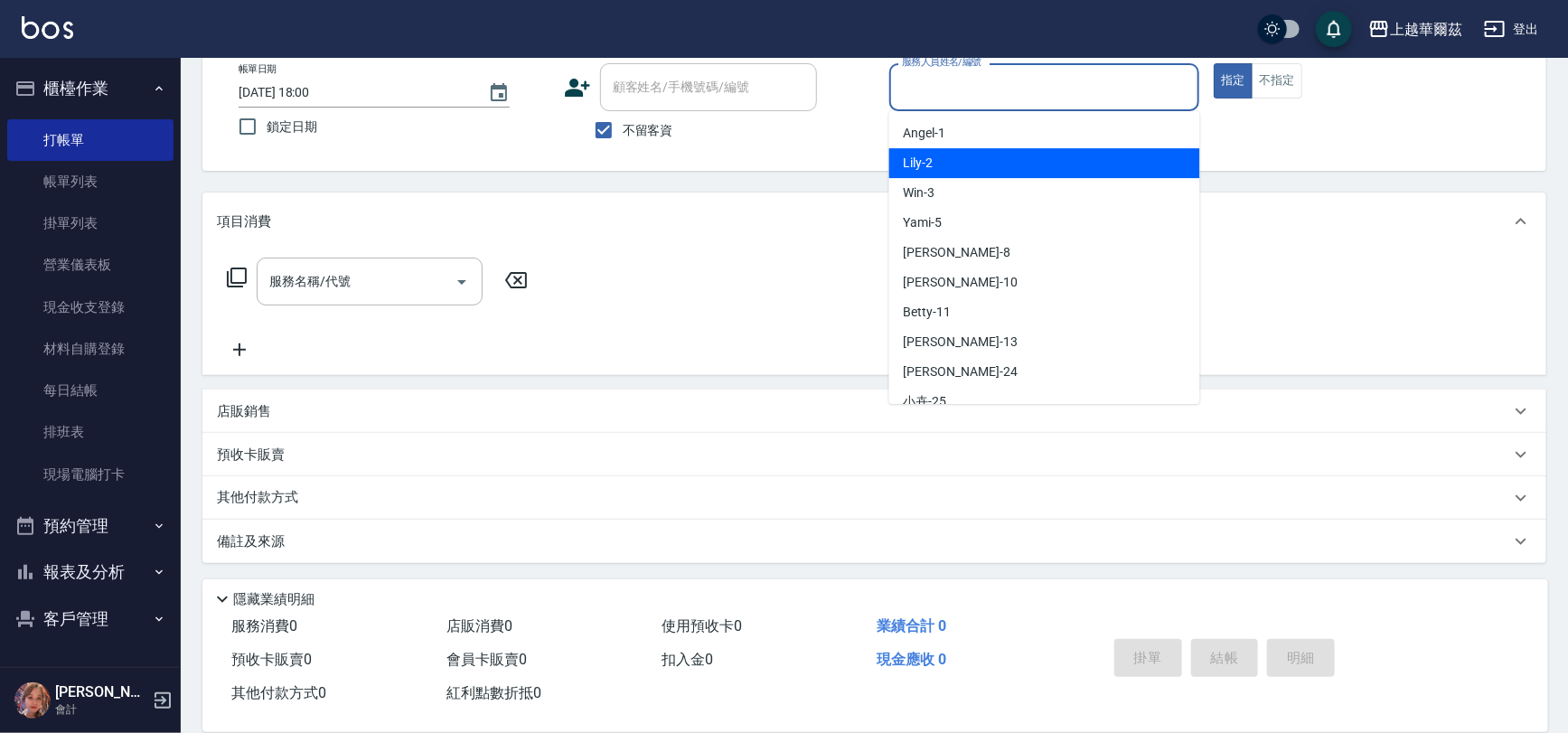
click at [967, 159] on div "Lily -2" at bounding box center [1044, 163] width 311 height 30
type input "Lily-2"
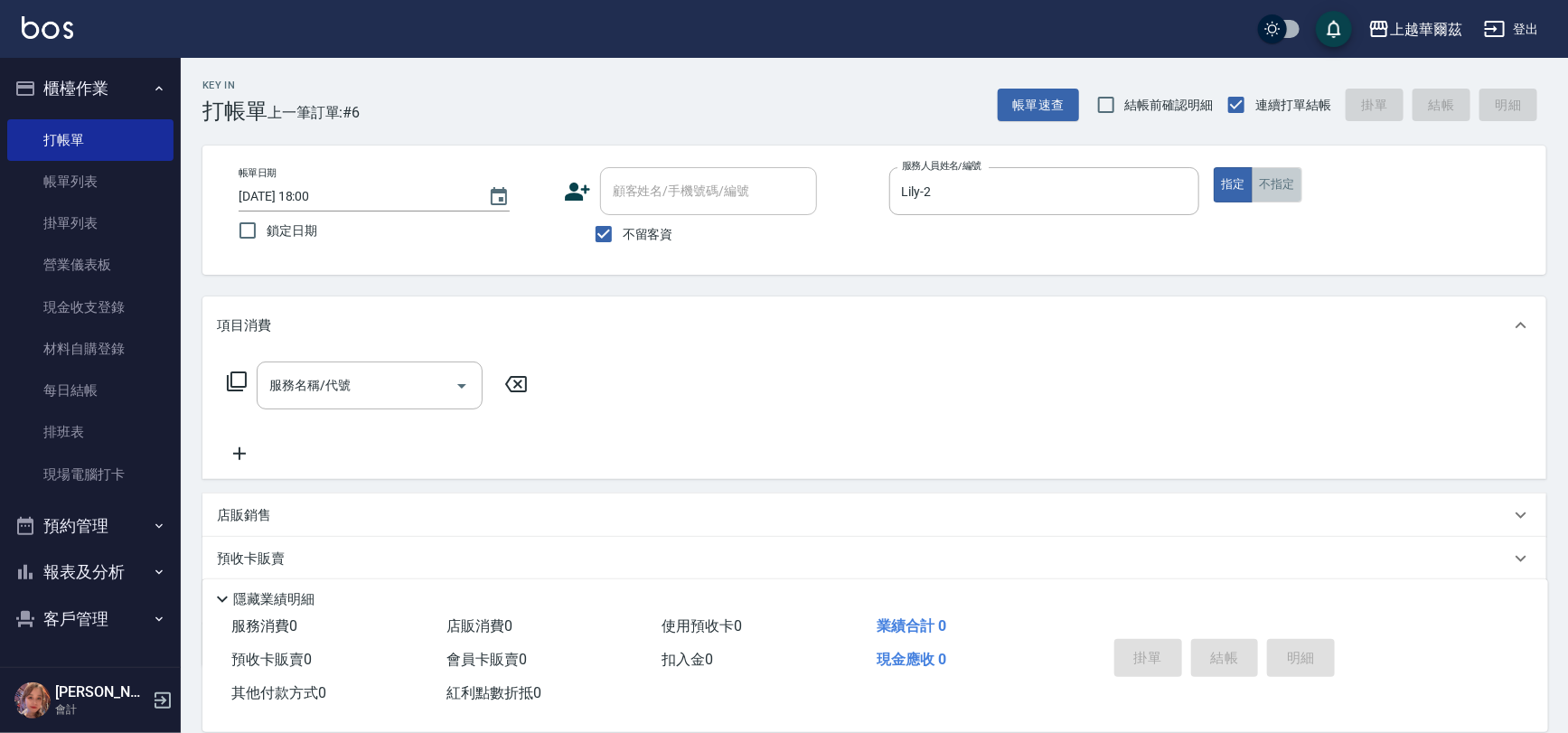
click at [1264, 190] on button "不指定" at bounding box center [1277, 184] width 51 height 35
click at [383, 398] on input "服務名稱/代號" at bounding box center [356, 385] width 183 height 32
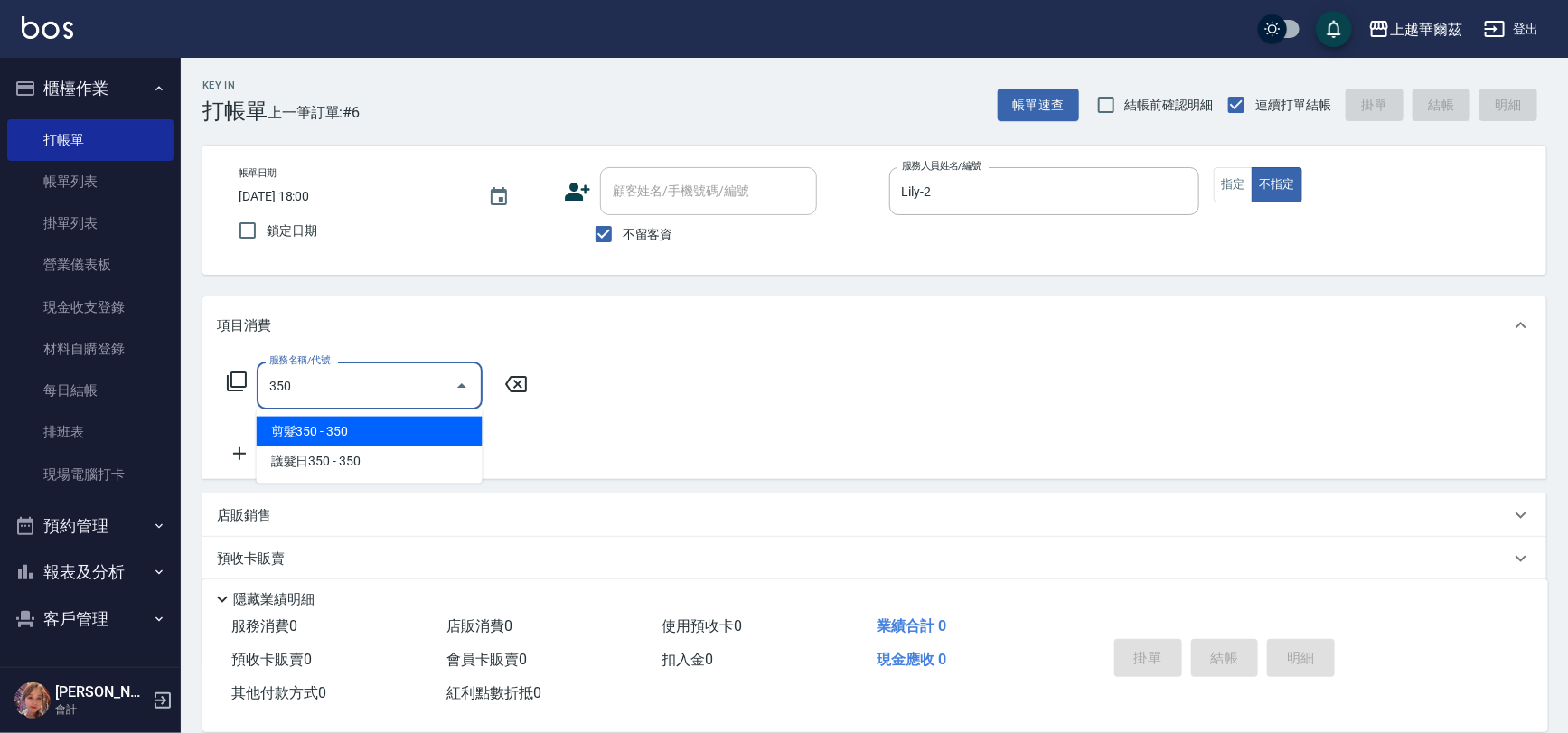
click at [389, 428] on span "剪髮350 - 350" at bounding box center [370, 431] width 226 height 30
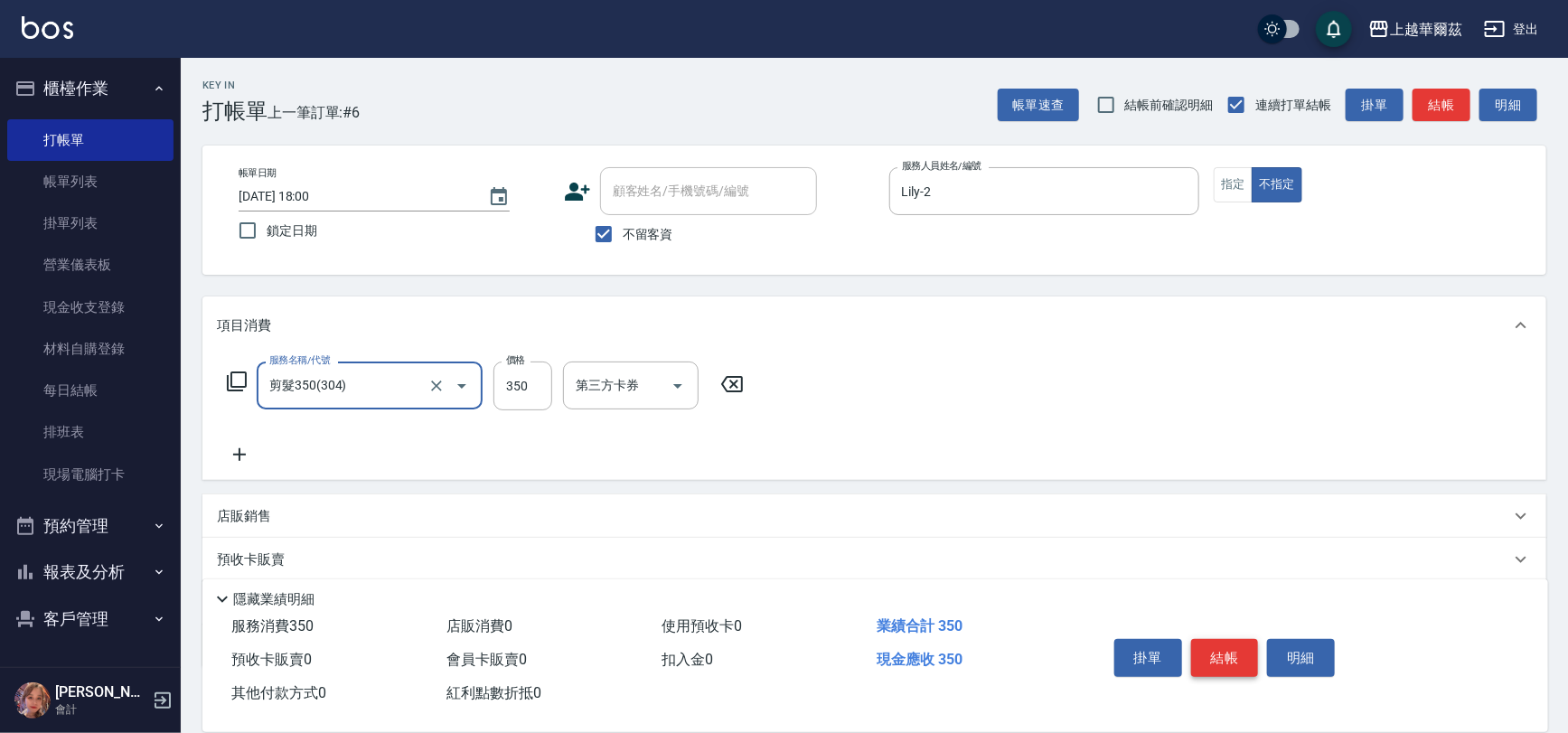
type input "剪髮350(304)"
click at [1218, 660] on button "結帳" at bounding box center [1224, 658] width 68 height 38
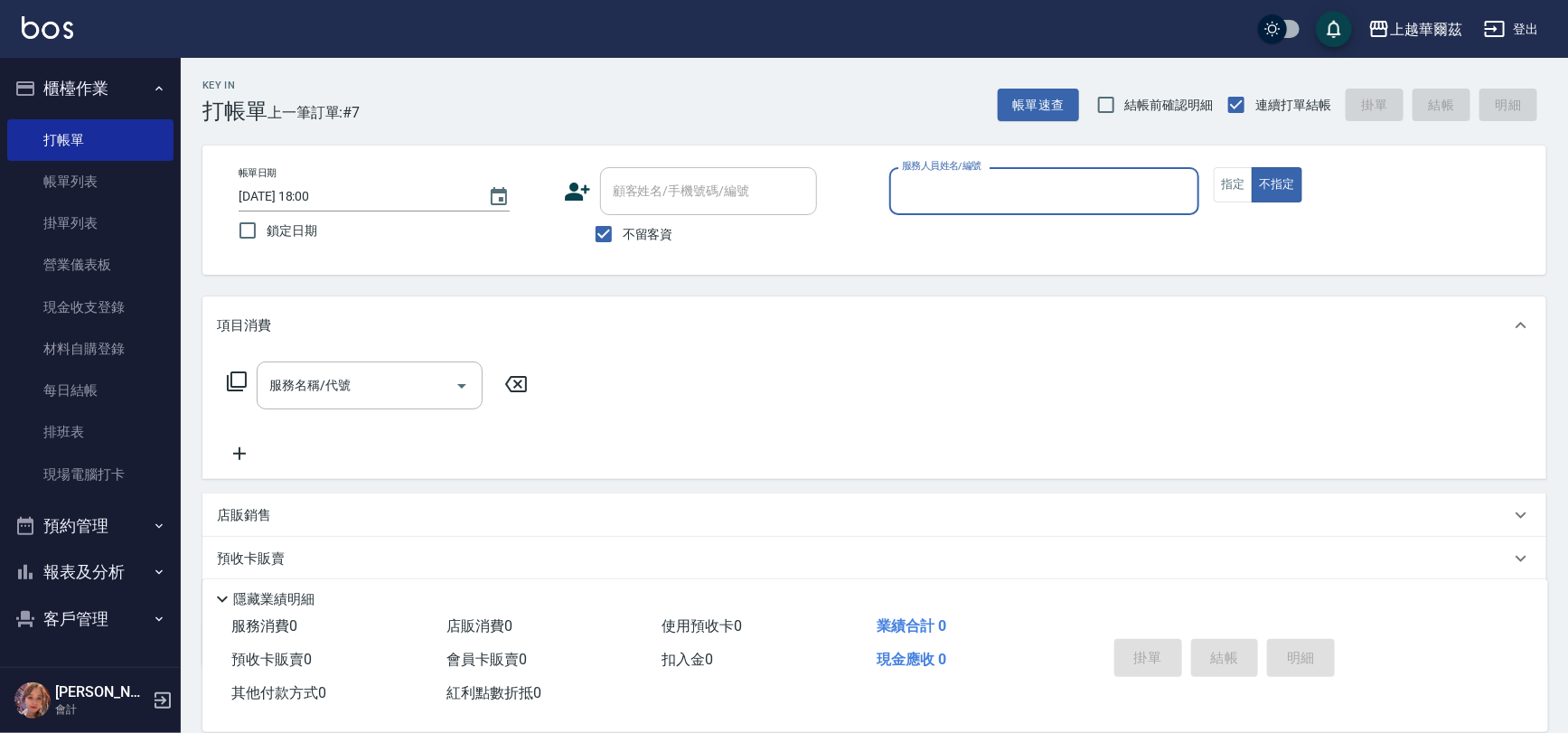
click at [86, 518] on button "預約管理" at bounding box center [90, 526] width 166 height 47
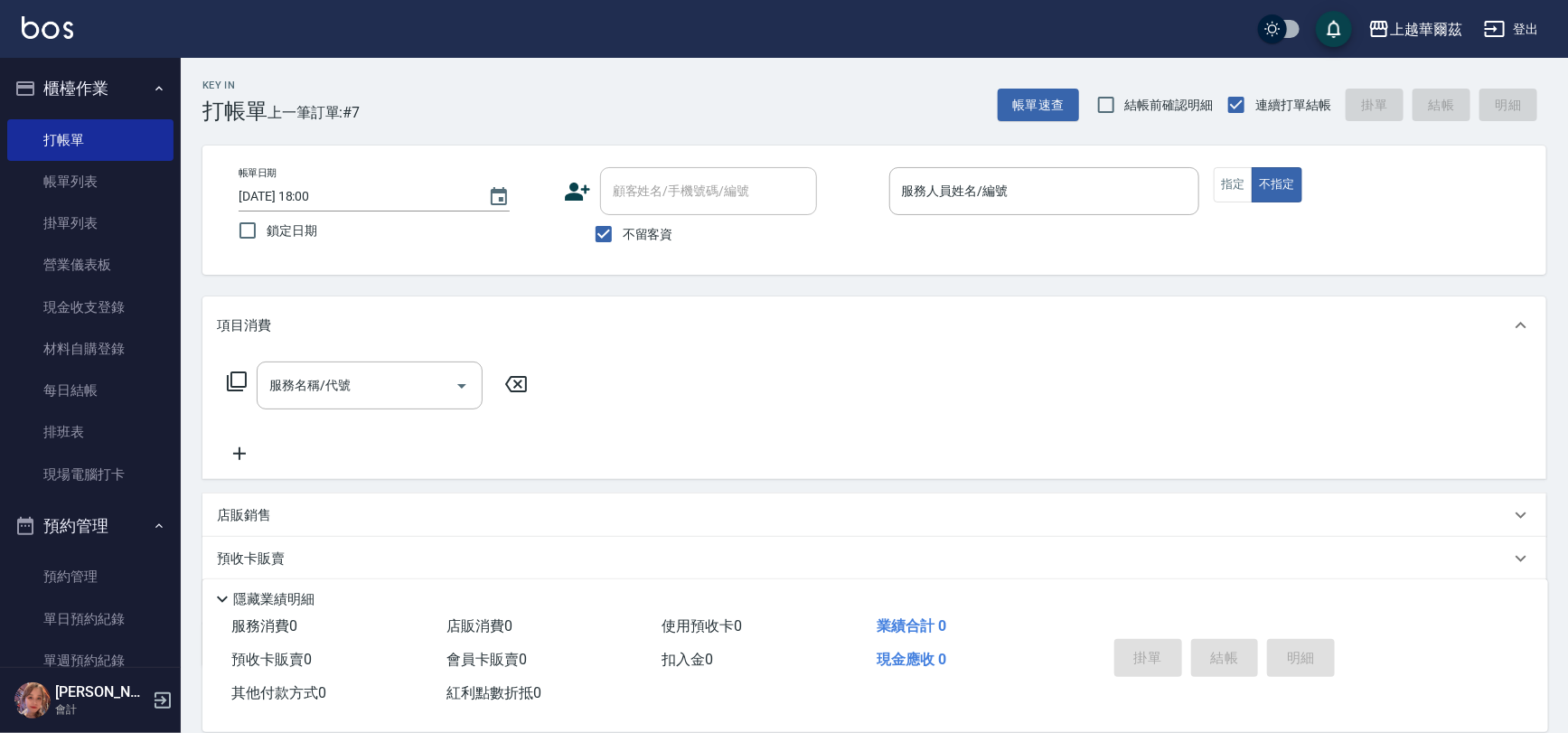
click at [99, 533] on button "預約管理" at bounding box center [90, 526] width 166 height 47
click at [116, 569] on button "報表及分析" at bounding box center [90, 572] width 166 height 47
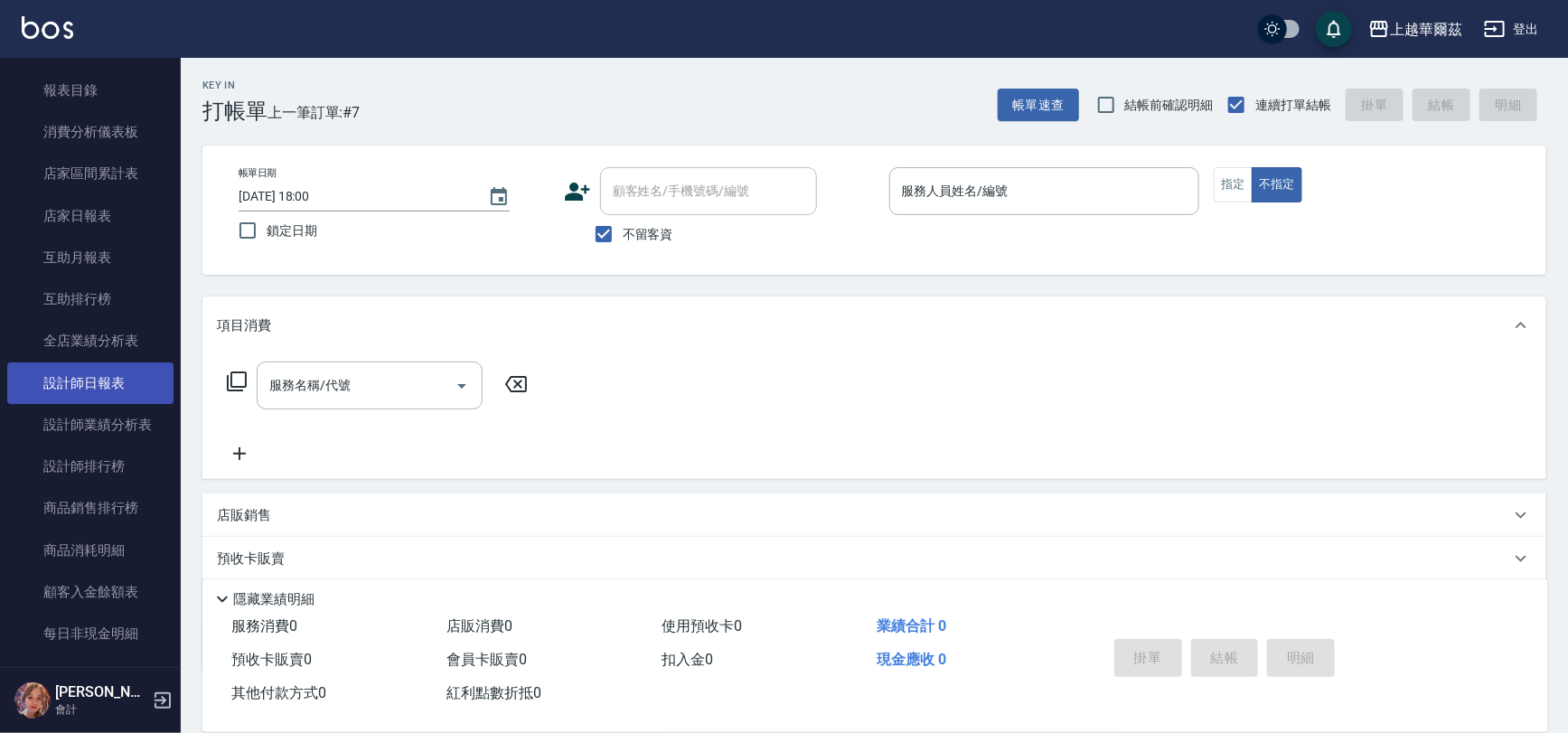
click at [97, 374] on link "設計師日報表" at bounding box center [90, 383] width 166 height 42
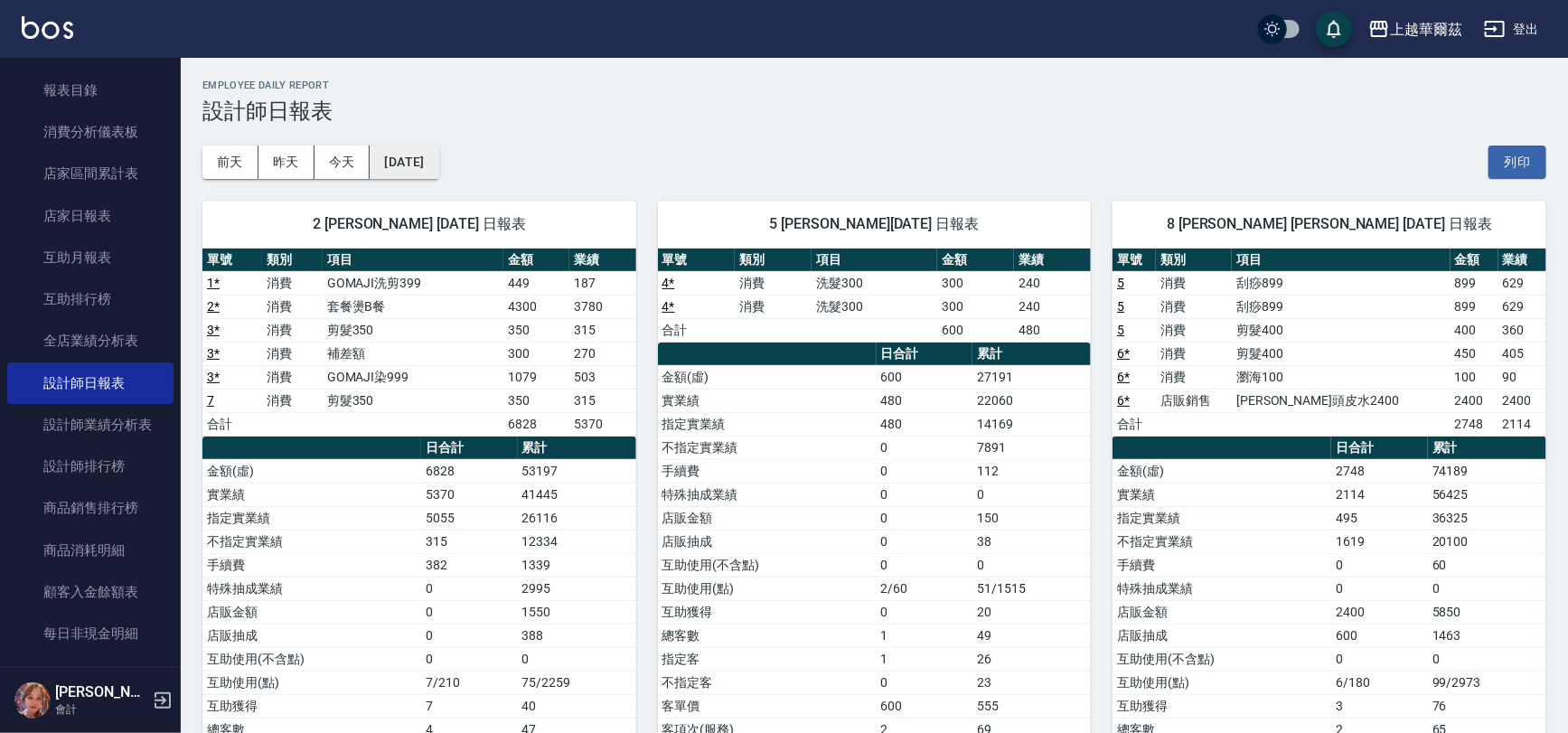
click at [408, 163] on button "[DATE]" at bounding box center [404, 162] width 69 height 33
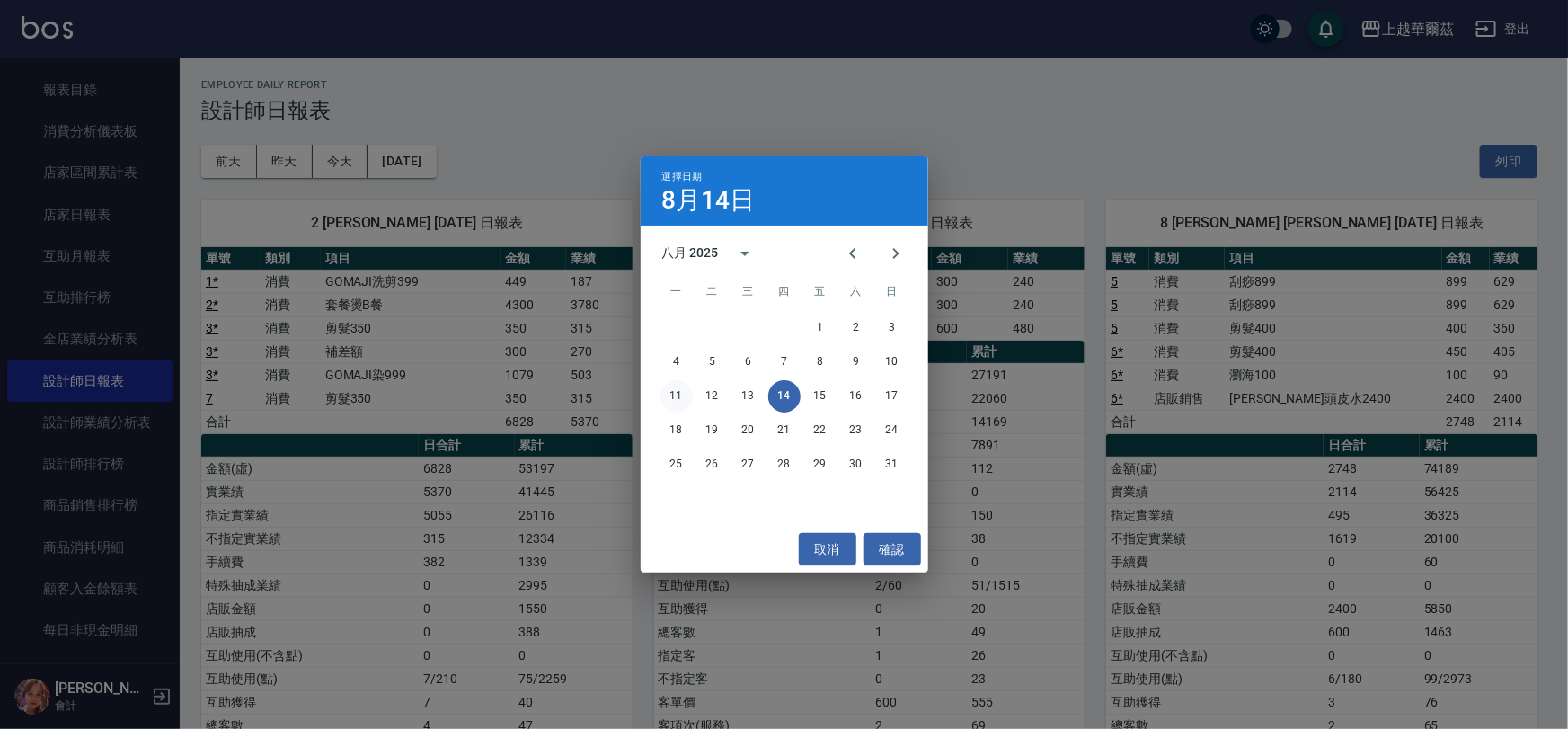
click at [673, 388] on button "11" at bounding box center [677, 396] width 32 height 32
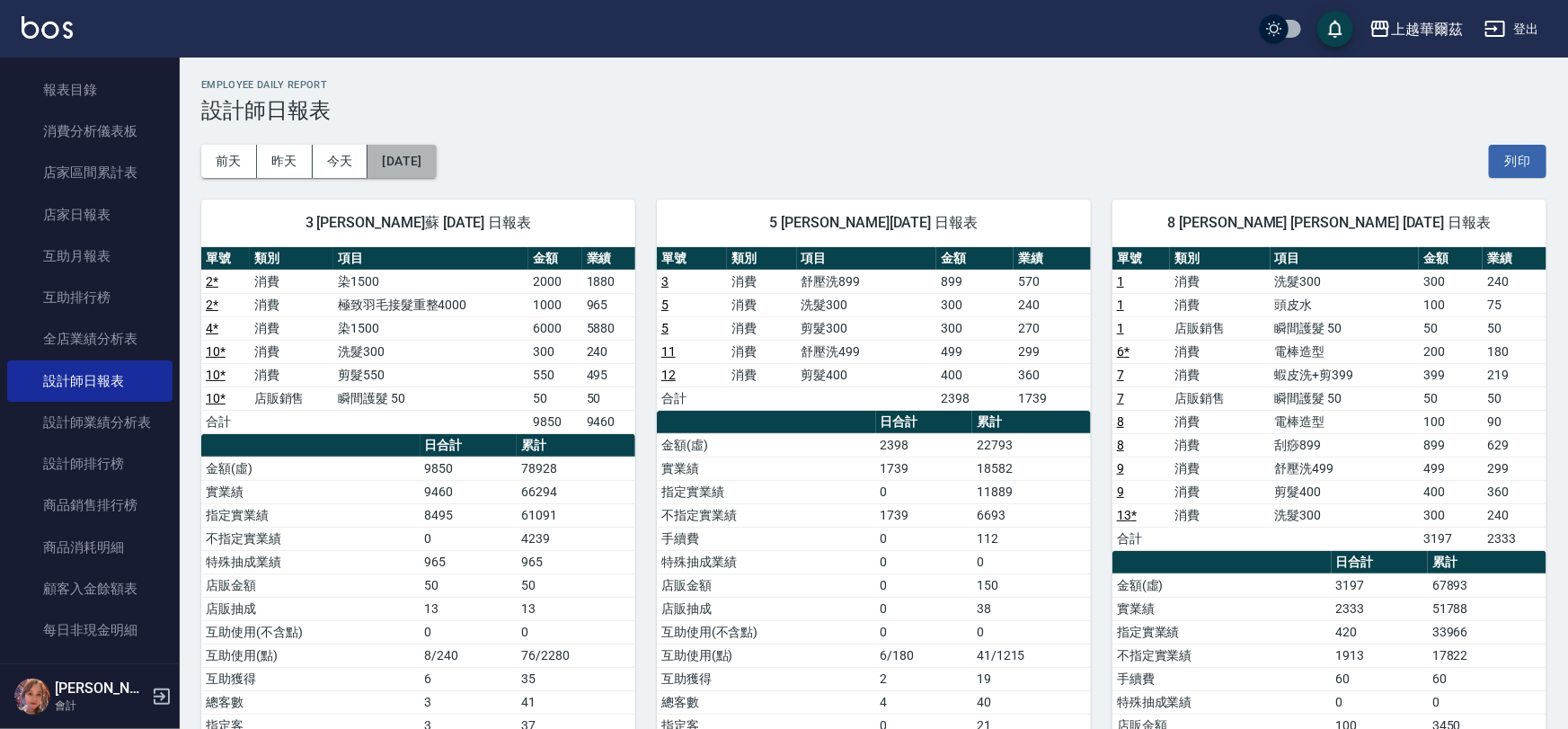
click at [420, 164] on button "[DATE]" at bounding box center [402, 161] width 68 height 33
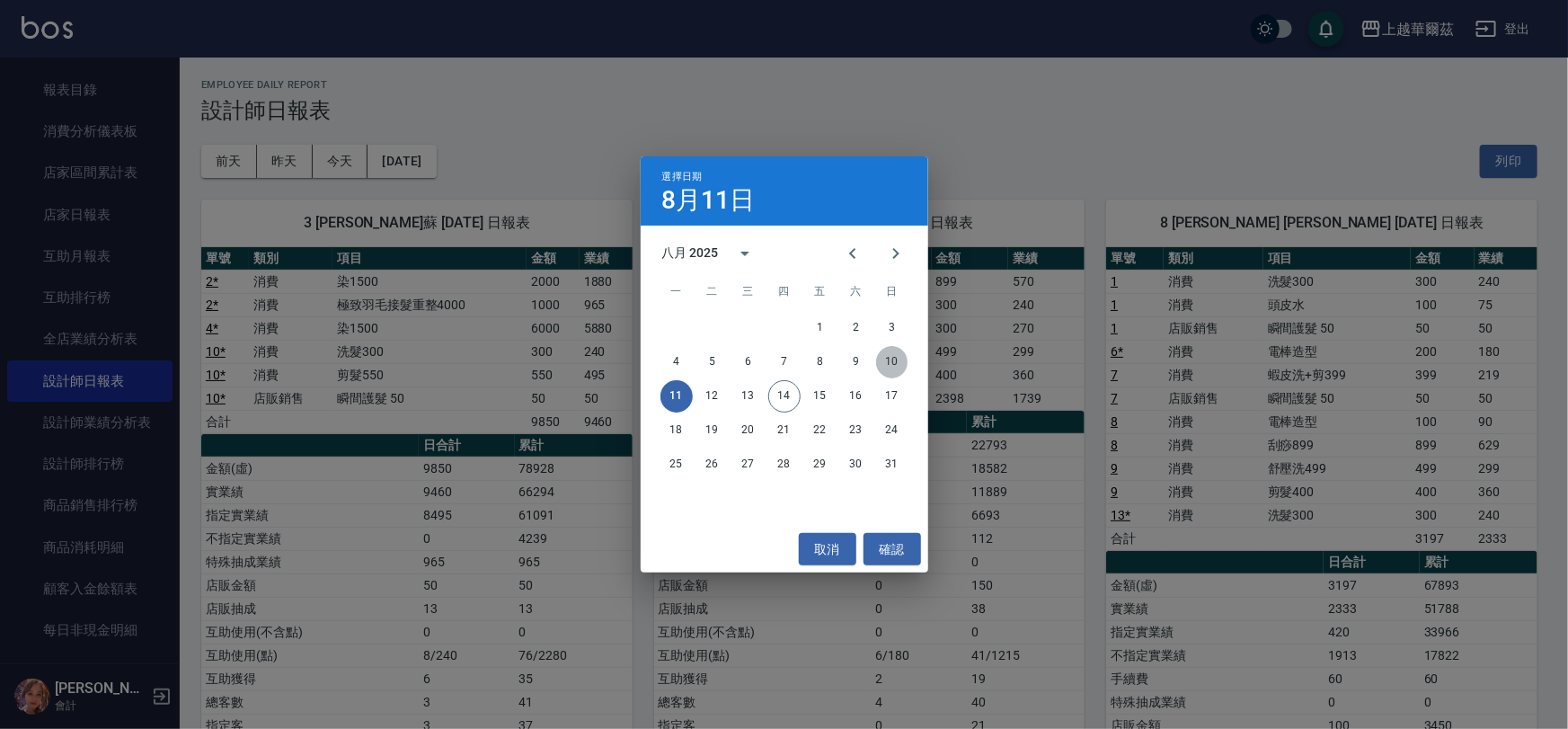
click at [893, 365] on button "10" at bounding box center [892, 362] width 32 height 32
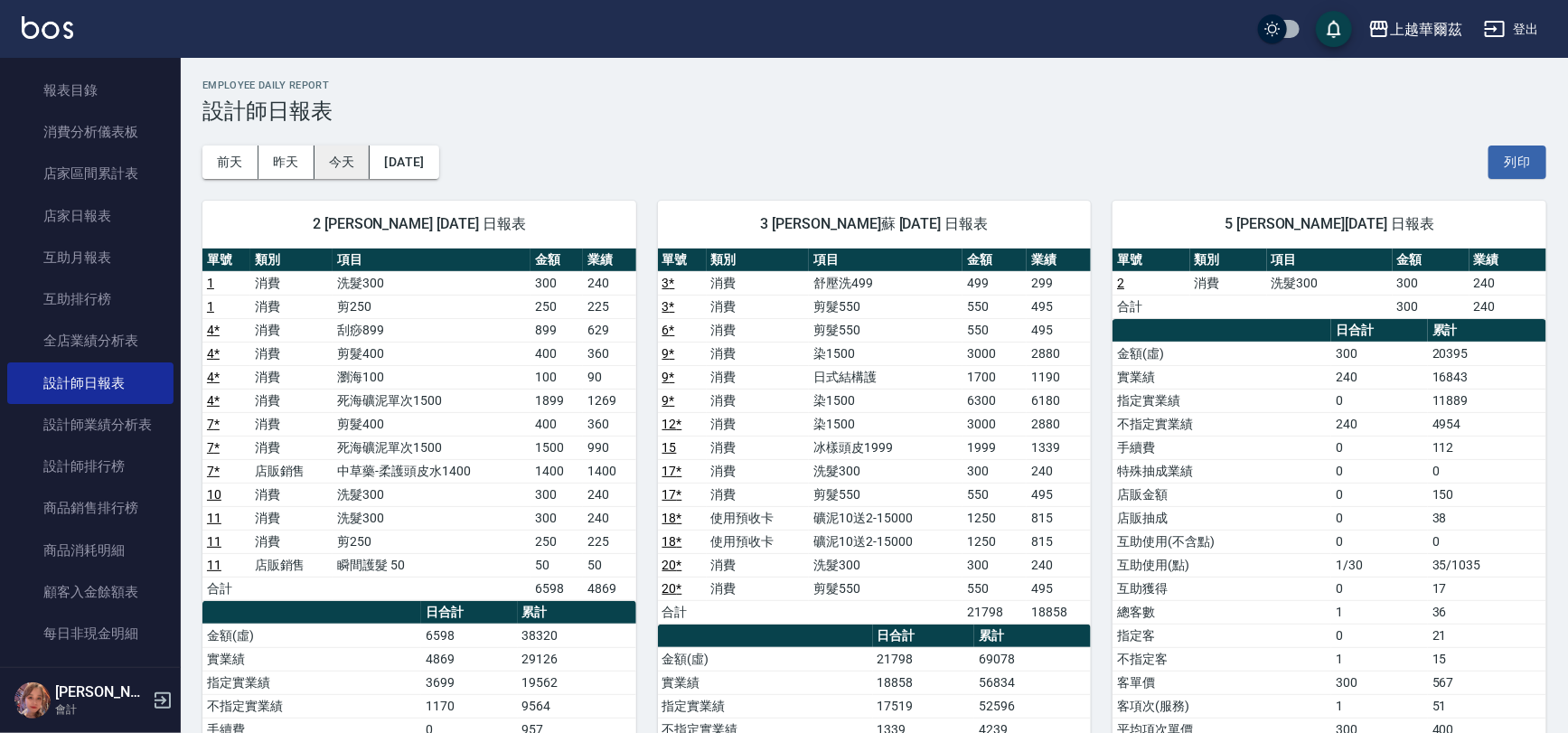
click at [332, 158] on button "今天" at bounding box center [343, 162] width 56 height 33
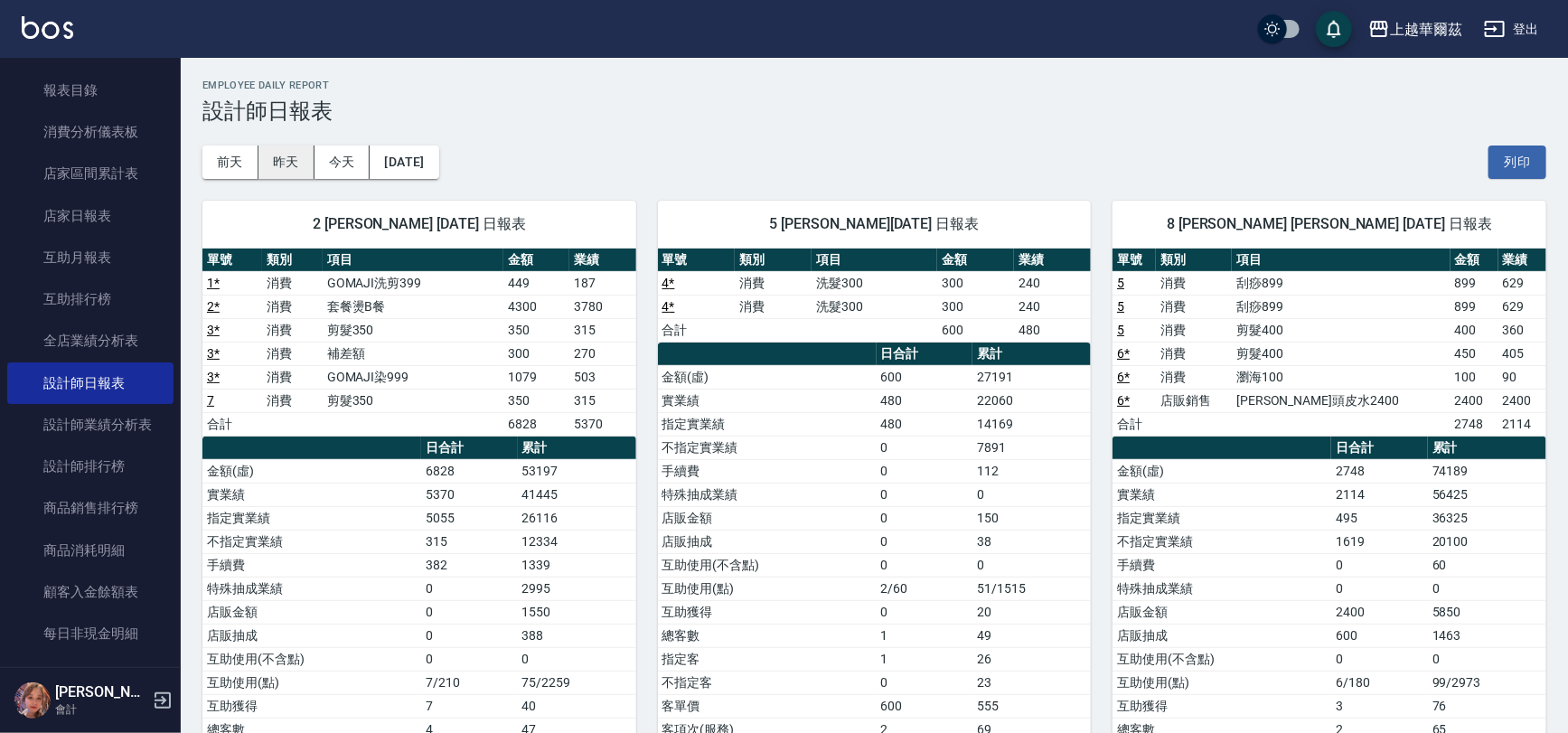
click at [286, 158] on button "昨天" at bounding box center [287, 162] width 56 height 33
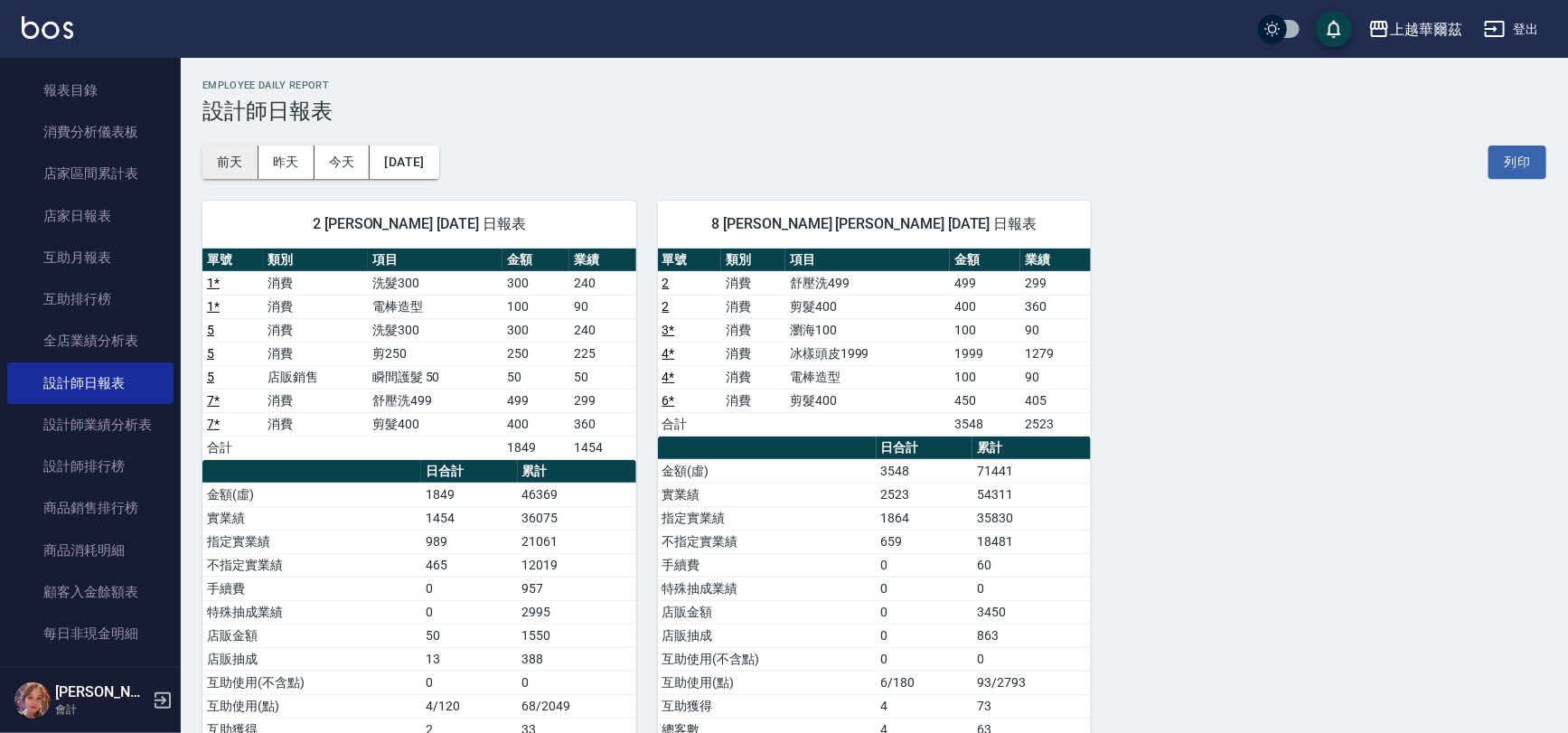
click at [235, 151] on button "前天" at bounding box center [231, 162] width 56 height 33
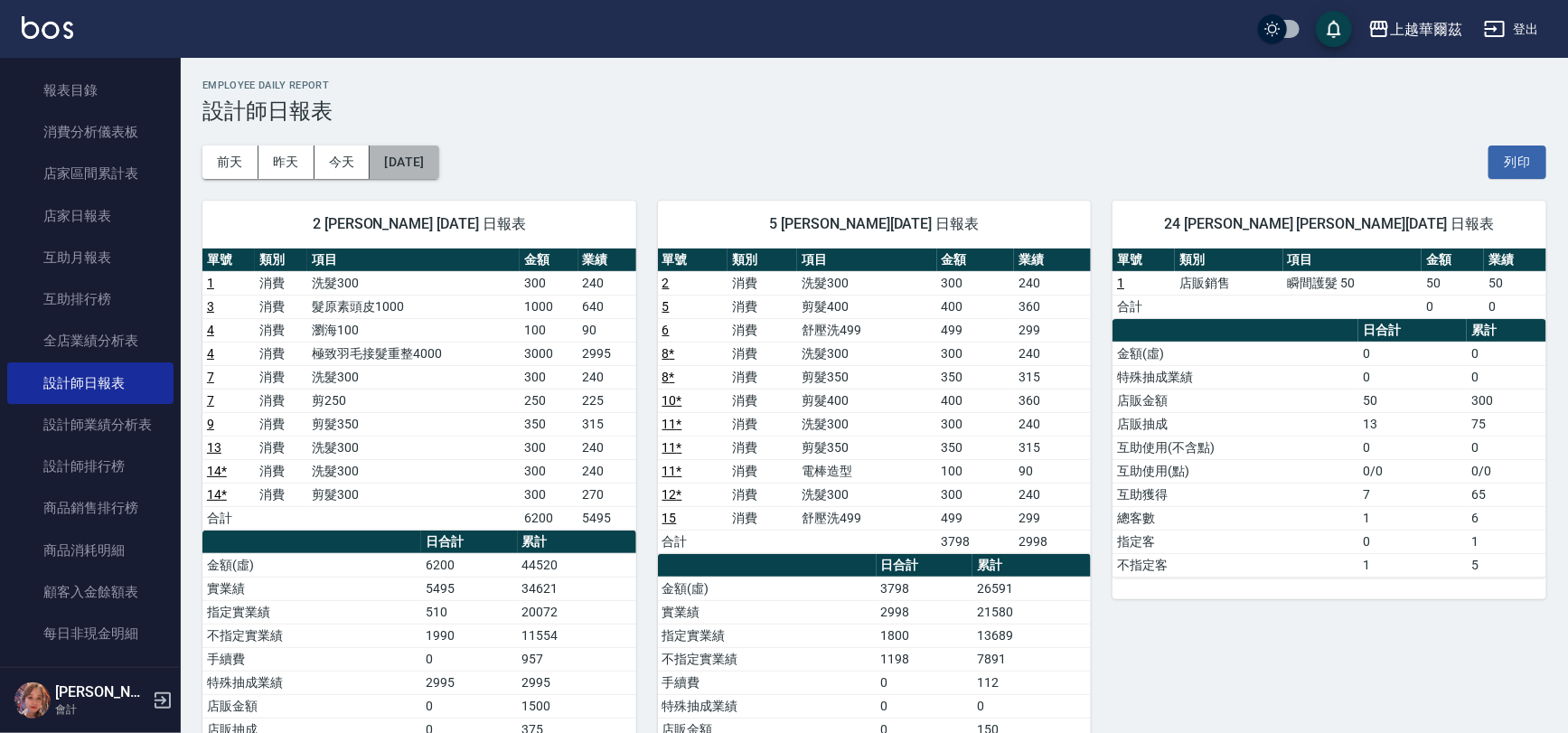
click at [409, 158] on button "[DATE]" at bounding box center [404, 162] width 69 height 33
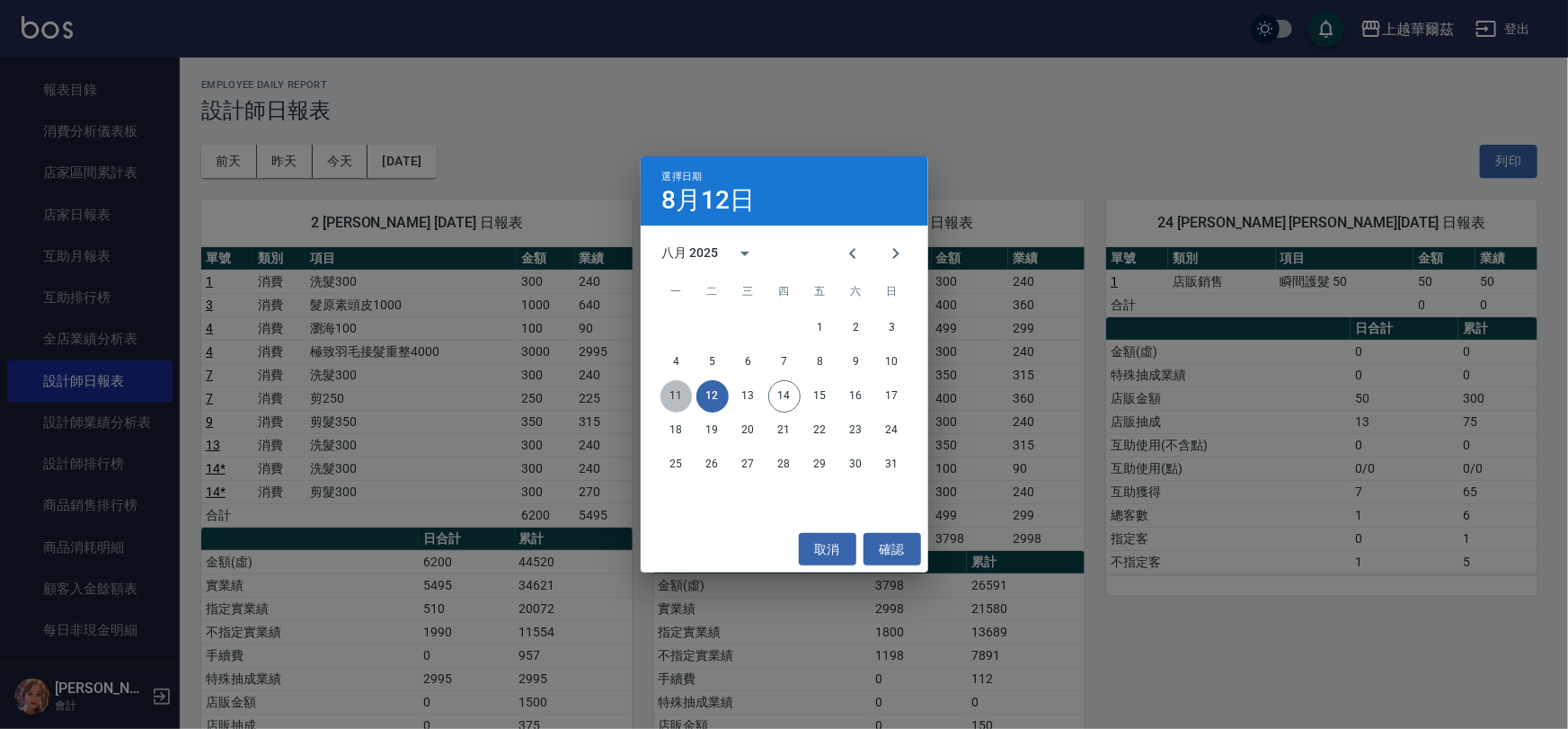
click at [673, 396] on button "11" at bounding box center [677, 396] width 32 height 32
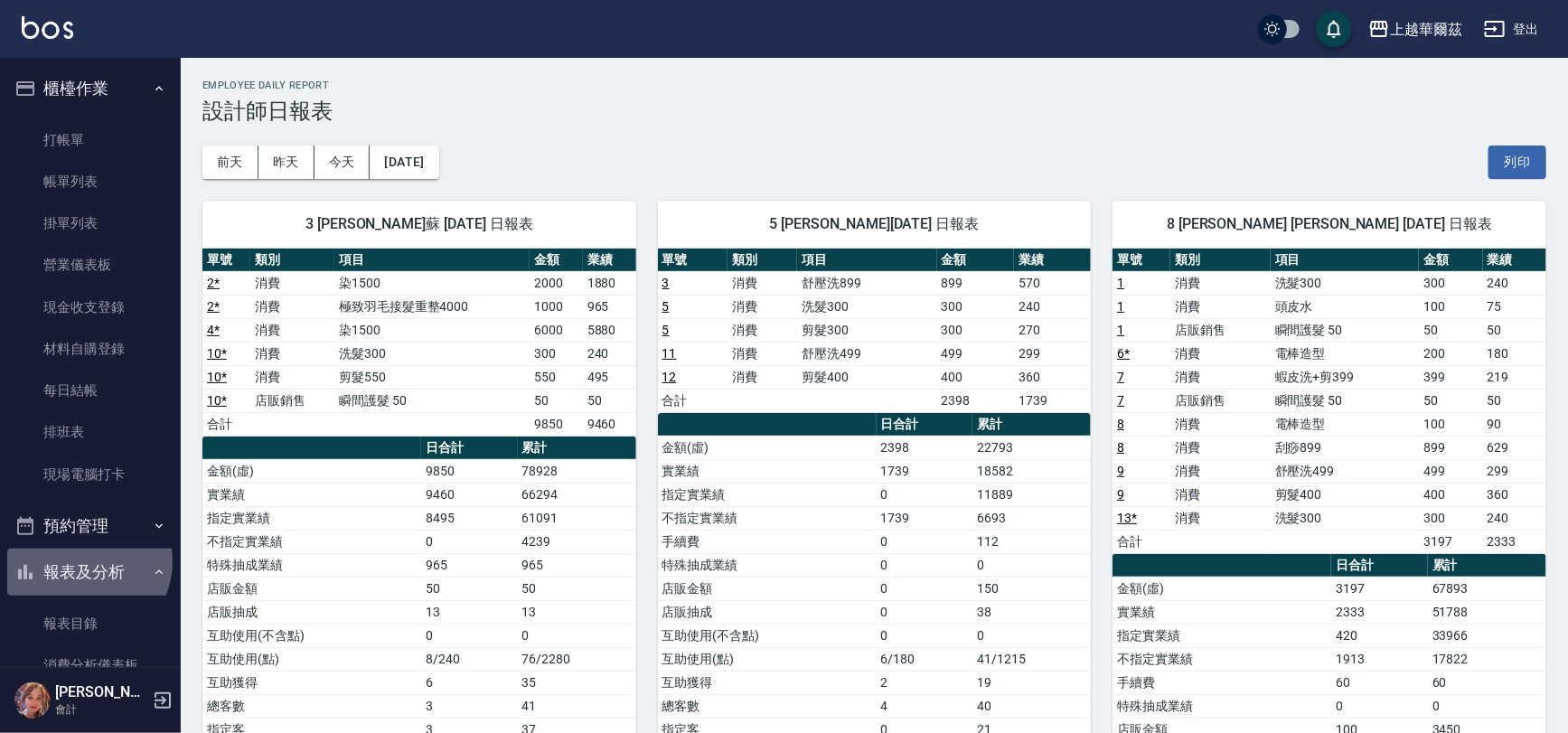
click at [84, 561] on button "報表及分析" at bounding box center [90, 572] width 166 height 47
